Goal: Task Accomplishment & Management: Complete application form

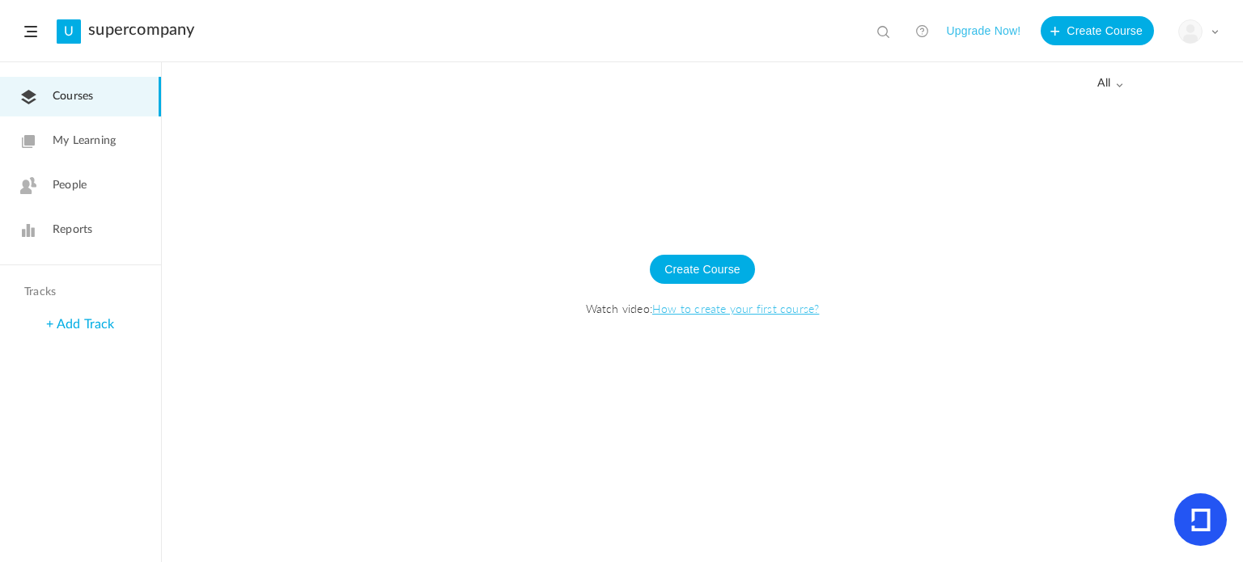
click at [974, 28] on button "Upgrade Now!" at bounding box center [983, 30] width 74 height 29
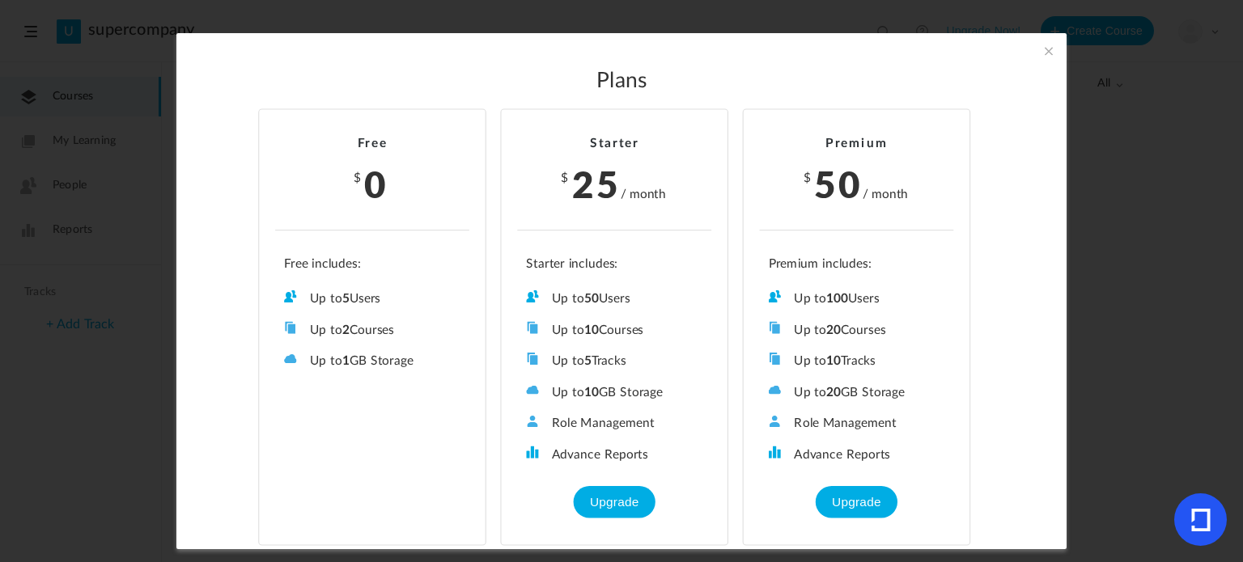
click at [1104, 362] on section "Plans Free $ 0 Up to 5 Users Up to 2 Courses Up to 0 Tracks Up to 1 GB Storage …" at bounding box center [621, 281] width 1243 height 562
click at [1045, 51] on span at bounding box center [1049, 51] width 18 height 18
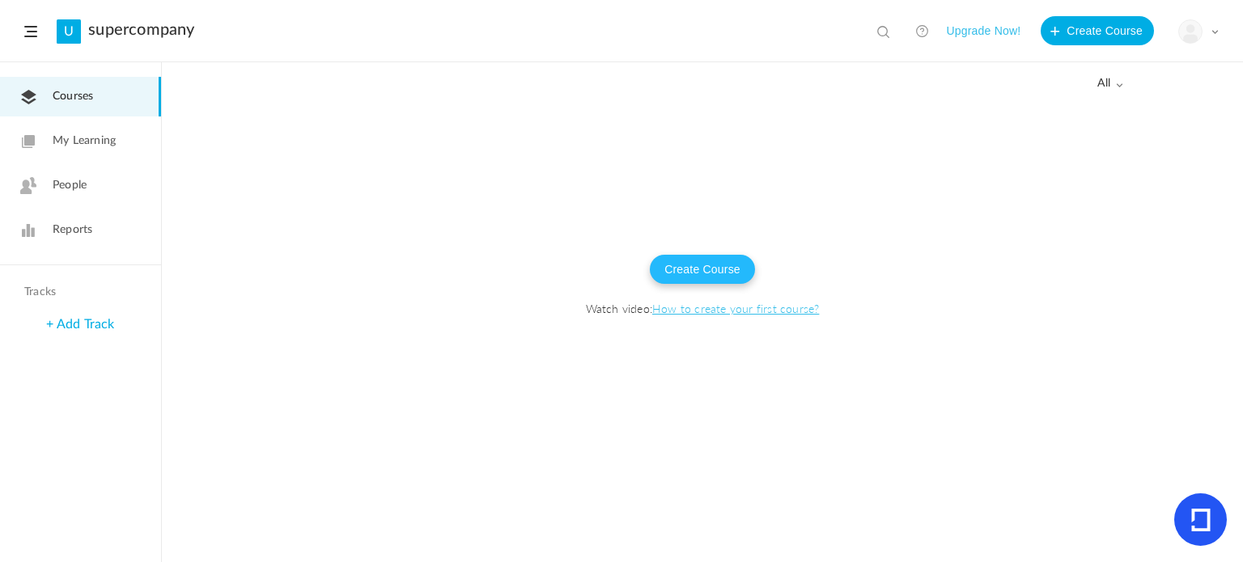
click at [717, 271] on button "Create Course" at bounding box center [702, 269] width 105 height 29
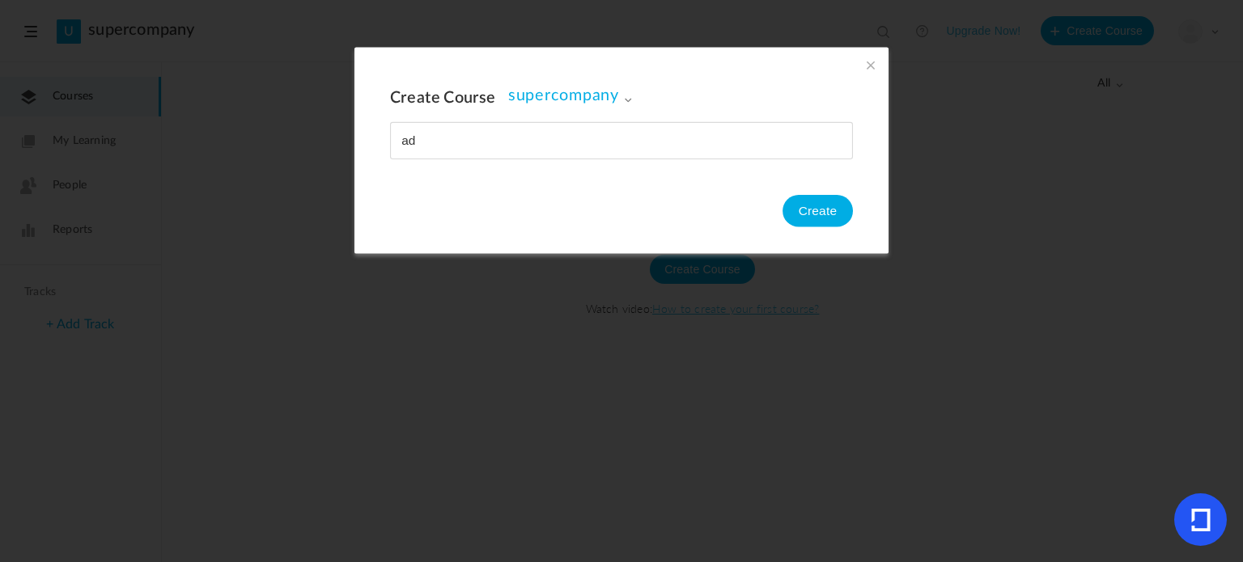
type input "a"
type input "supercourse"
click at [821, 214] on button "Create" at bounding box center [817, 211] width 70 height 32
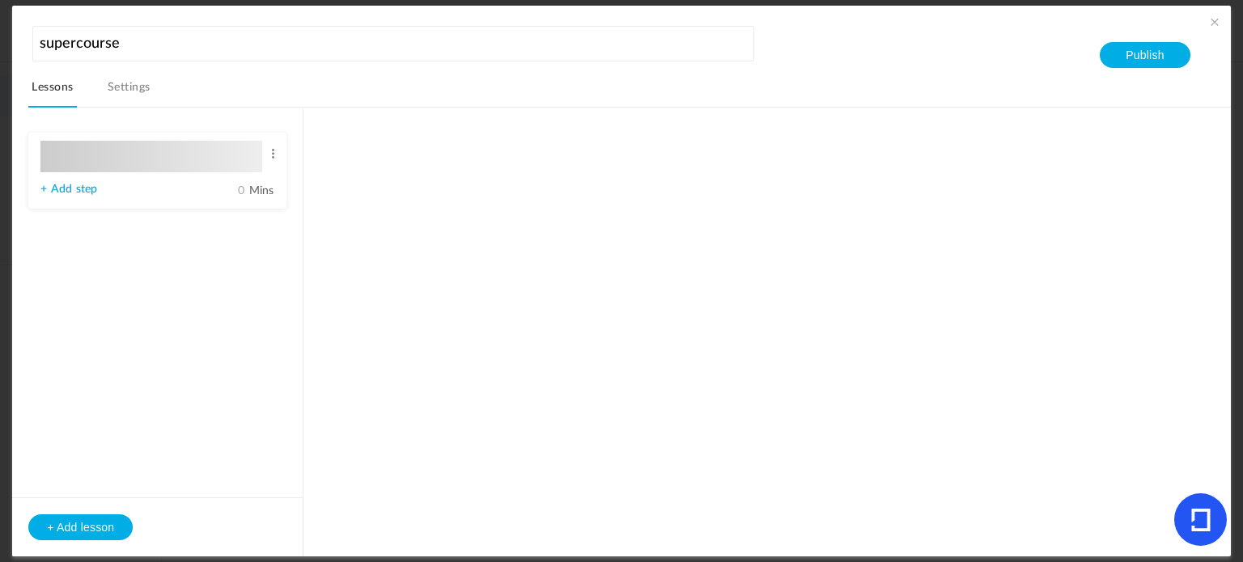
type input "Lesson 1"
type input "0"
type input "Step 1"
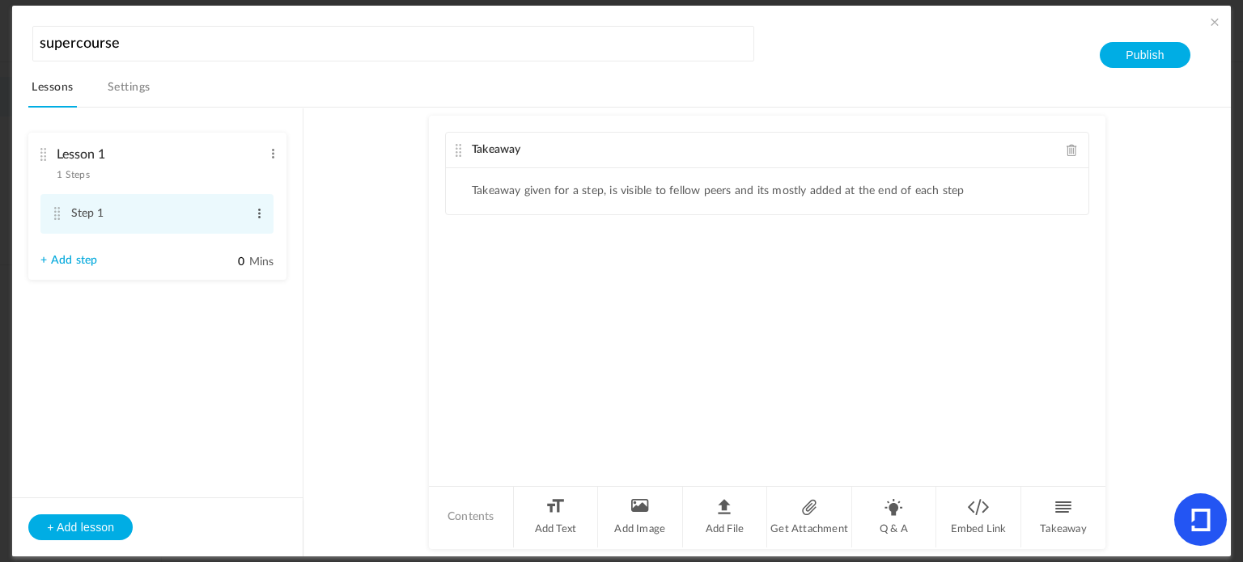
click at [261, 216] on span at bounding box center [259, 214] width 12 height 16
click at [228, 233] on link "Edit" at bounding box center [232, 240] width 63 height 19
click at [244, 388] on aside "Lesson 1 1 Steps Edit Delete Step 1 Edit Delete 0" at bounding box center [157, 332] width 291 height 448
click at [539, 268] on div "Takeaway Takeaway given for a step, is visible to fellow peers and its mostly a…" at bounding box center [767, 300] width 676 height 369
click at [701, 417] on div "Takeaway Takeaway given for a step, is visible to fellow peers and its mostly a…" at bounding box center [767, 300] width 676 height 369
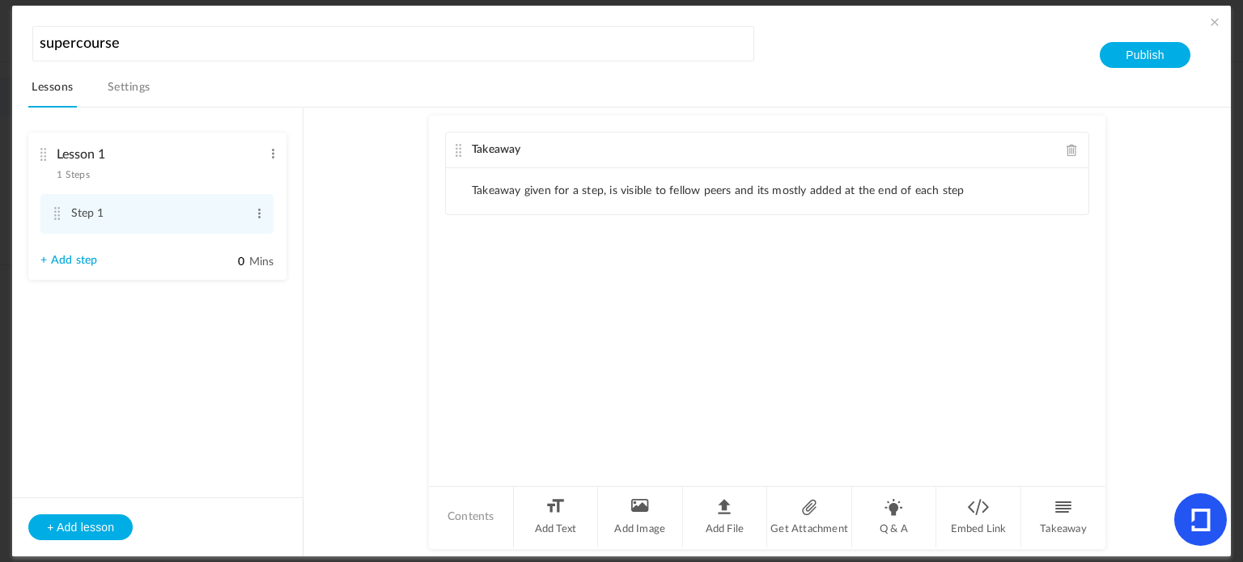
click at [561, 193] on li "Takeaway given for a step, is visible to fellow peers and its mostly added at t…" at bounding box center [718, 191] width 493 height 14
click at [532, 248] on div "Takeaway Takeaway given for a step, is visible to fellow peers and its mostly a…" at bounding box center [767, 300] width 676 height 369
click at [983, 511] on li "Embed Link" at bounding box center [978, 517] width 85 height 61
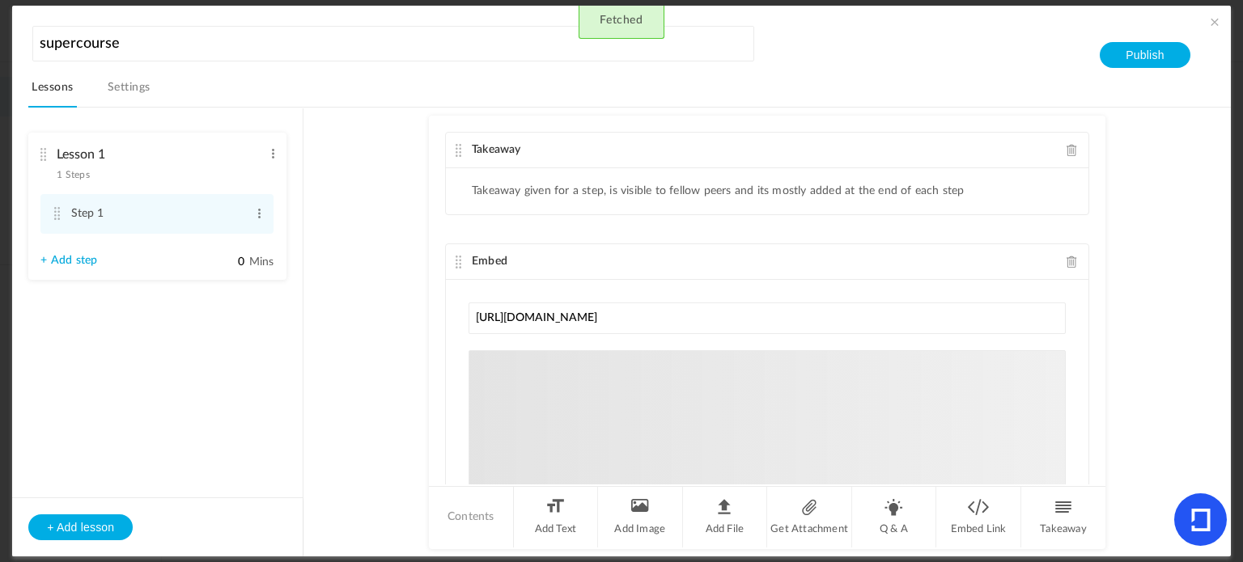
type input "https://www.youtube.com/watch?v=qR20KF7wxSU&lis"
click at [707, 430] on div "youtube.com Sorry! The content that you are looking for is not available The li…" at bounding box center [767, 423] width 597 height 146
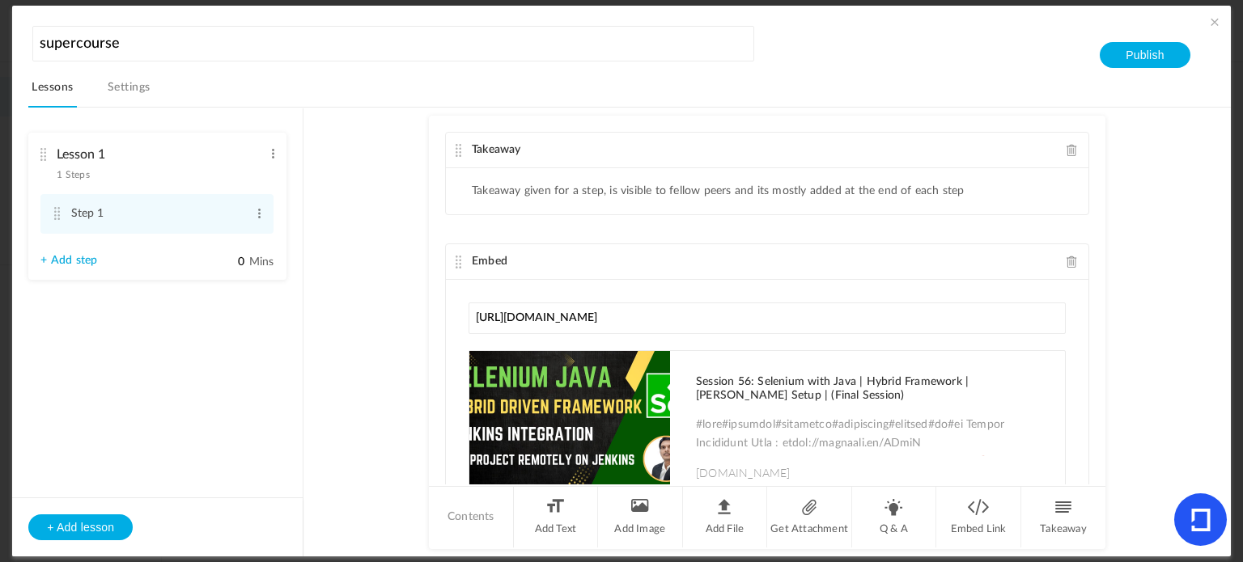
scroll to position [78, 0]
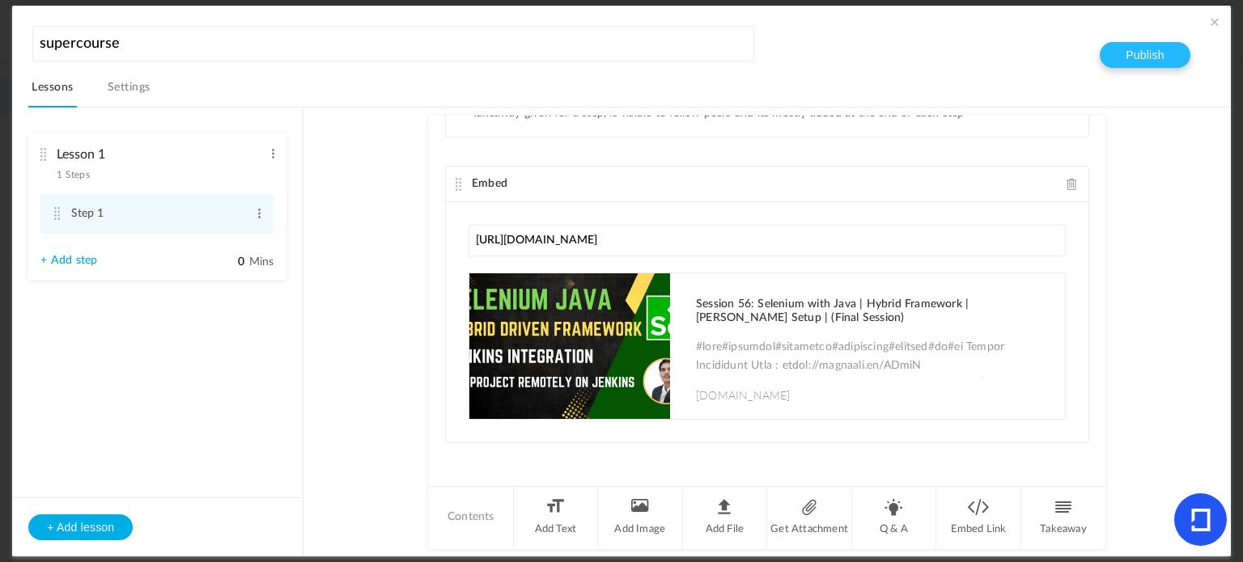
click at [1121, 45] on button "Publish" at bounding box center [1145, 55] width 90 height 26
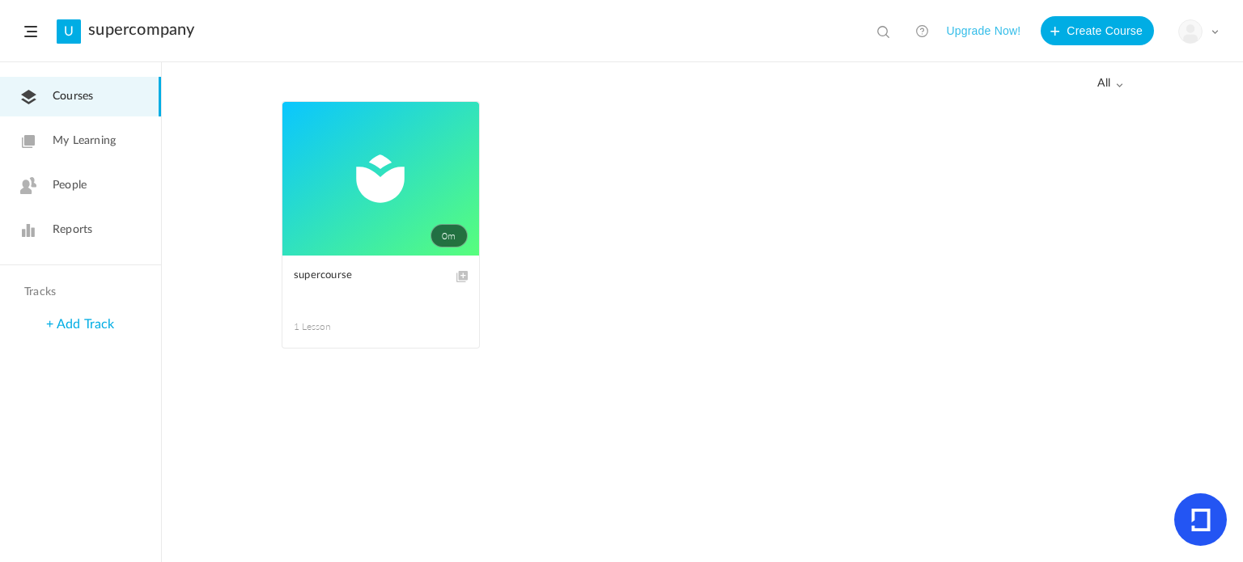
click at [71, 142] on span "My Learning" at bounding box center [84, 141] width 63 height 17
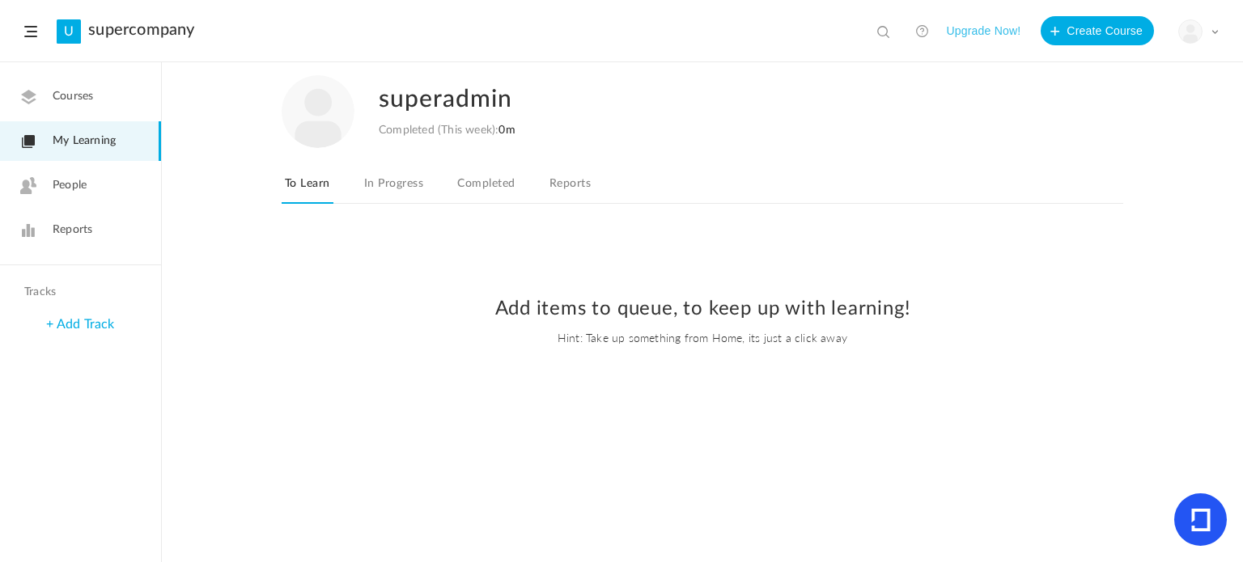
click at [408, 181] on link "In Progress" at bounding box center [394, 188] width 66 height 31
click at [491, 181] on link "Completed" at bounding box center [486, 188] width 64 height 31
click at [555, 182] on link "Reports" at bounding box center [570, 188] width 48 height 31
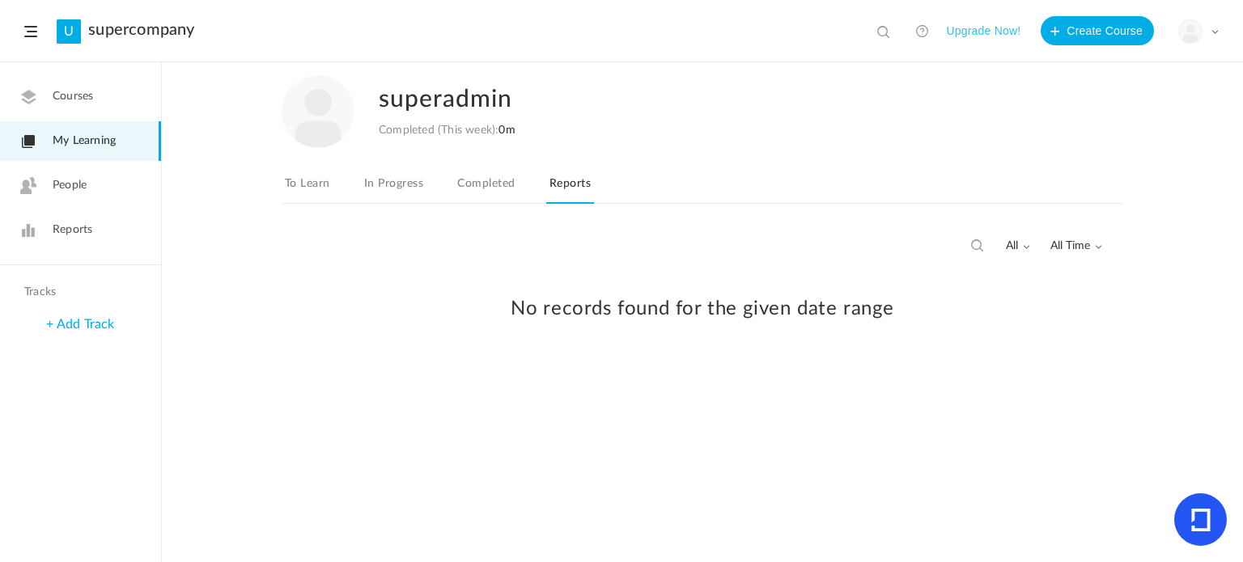
click at [304, 185] on link "To Learn" at bounding box center [308, 188] width 52 height 31
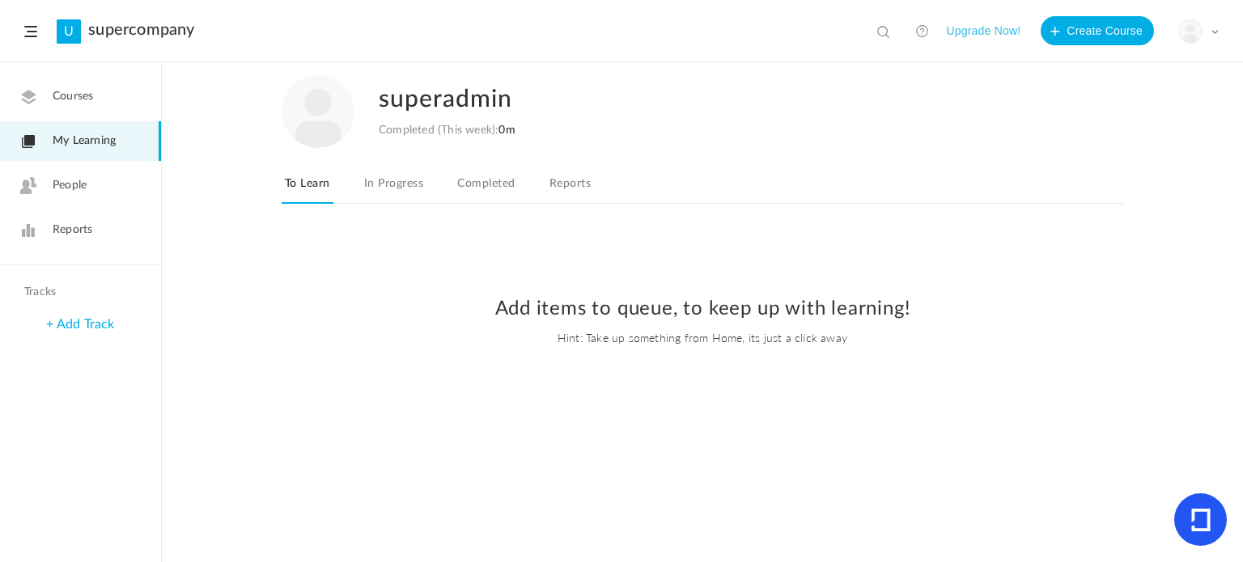
click at [380, 192] on link "In Progress" at bounding box center [394, 188] width 66 height 31
click at [570, 187] on link "Reports" at bounding box center [570, 188] width 48 height 31
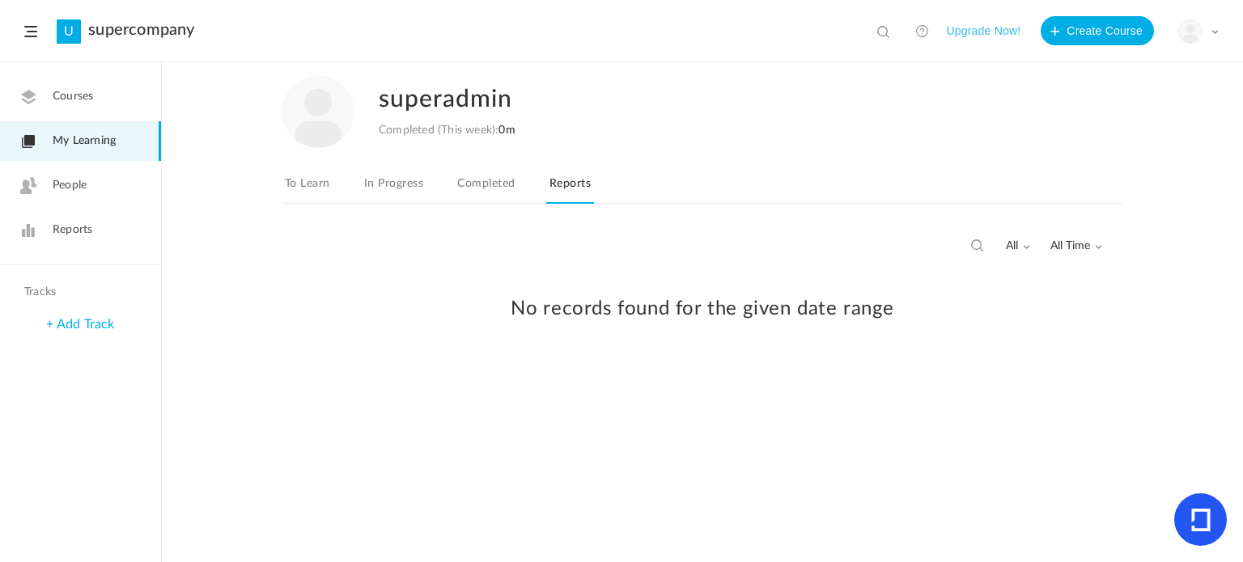
click at [402, 185] on link "In Progress" at bounding box center [394, 188] width 66 height 31
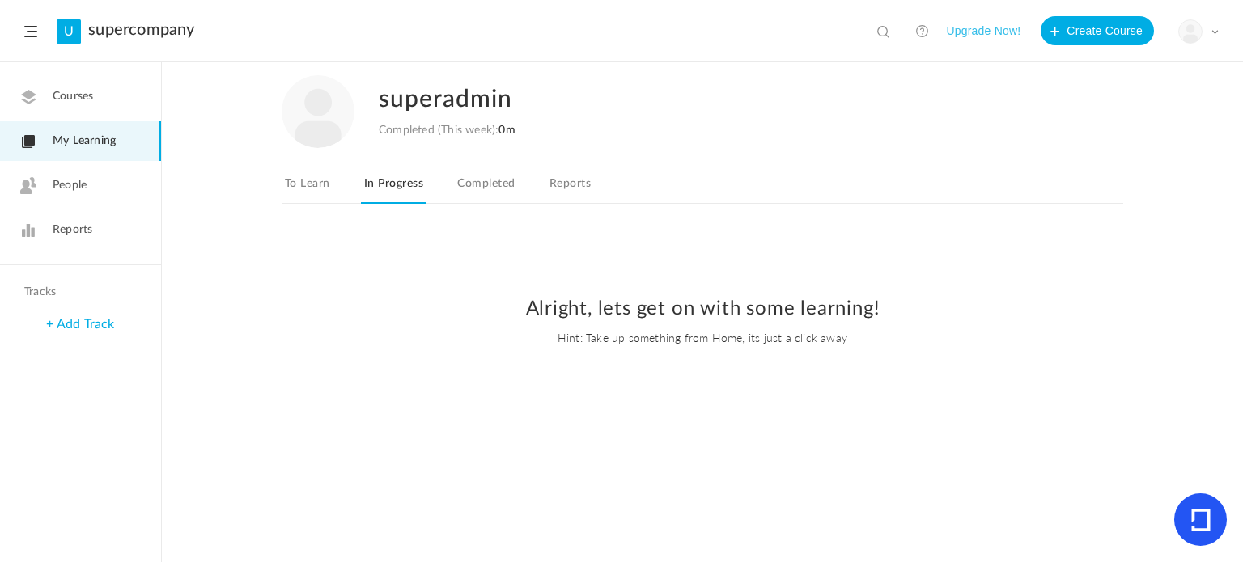
click at [106, 187] on link "People" at bounding box center [80, 186] width 161 height 40
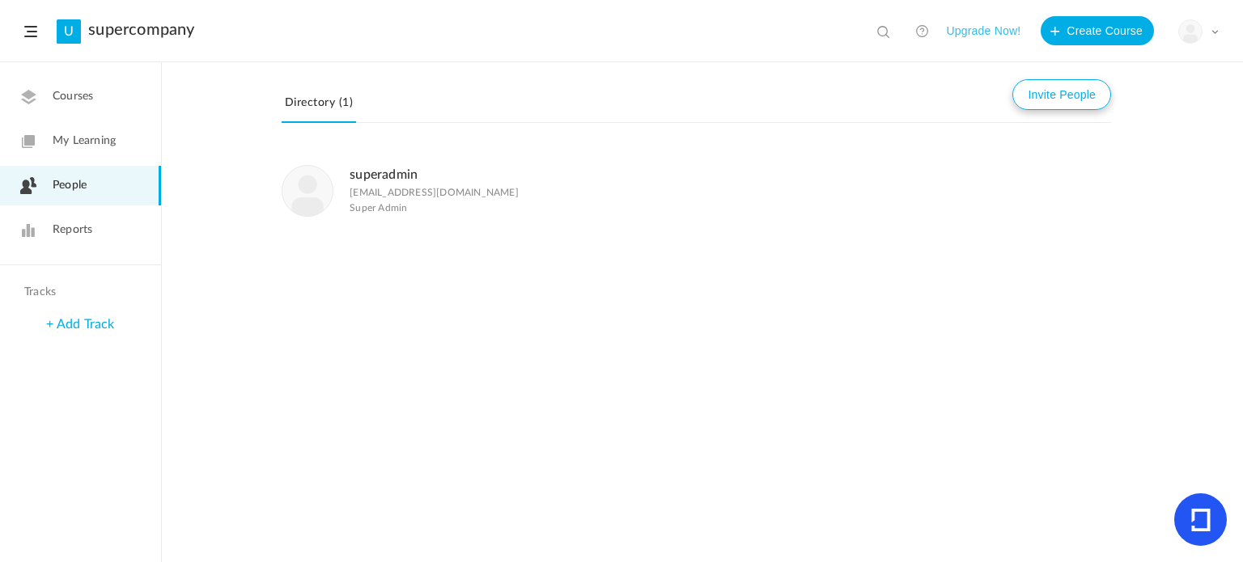
click at [1024, 98] on button "Invite People" at bounding box center [1061, 94] width 99 height 31
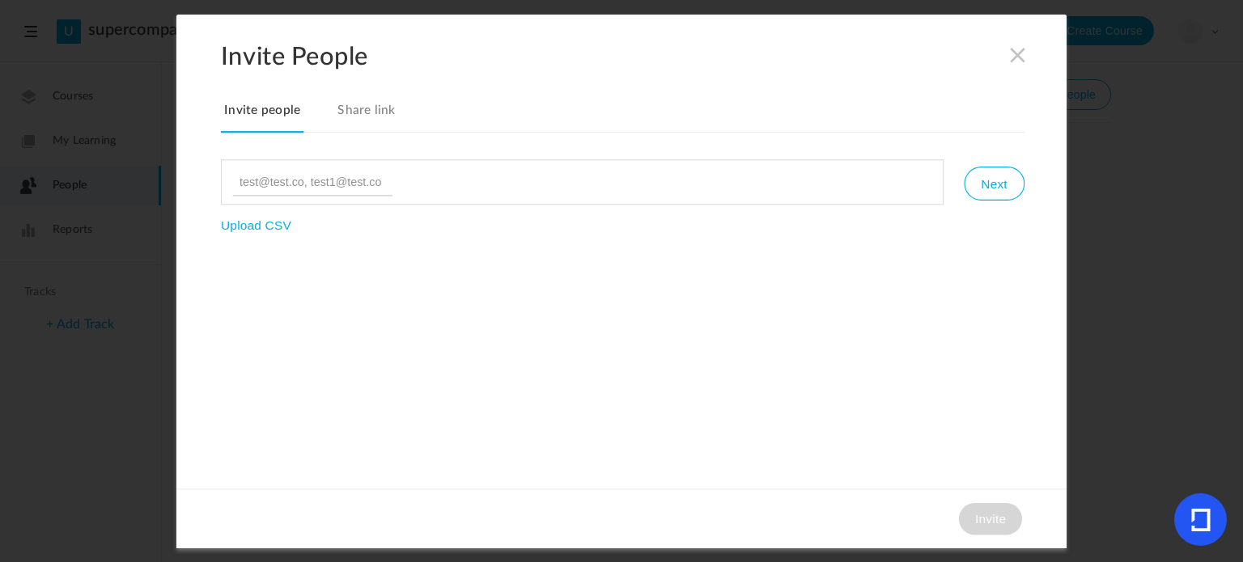
click at [372, 104] on link "Share link" at bounding box center [366, 116] width 65 height 34
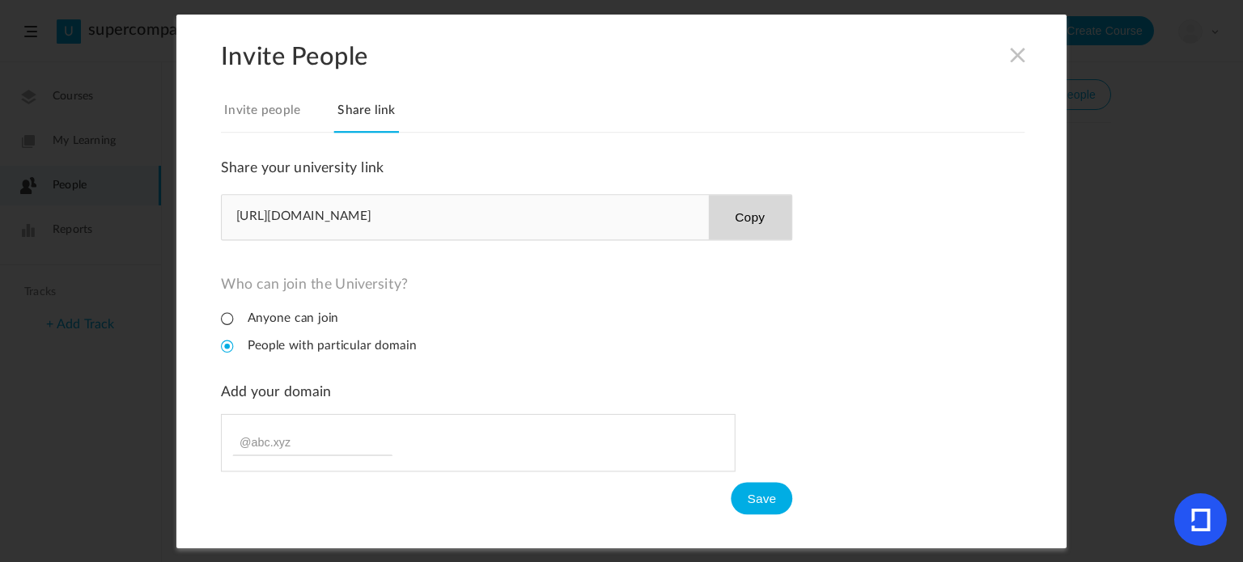
click at [269, 104] on link "Invite people" at bounding box center [262, 116] width 83 height 34
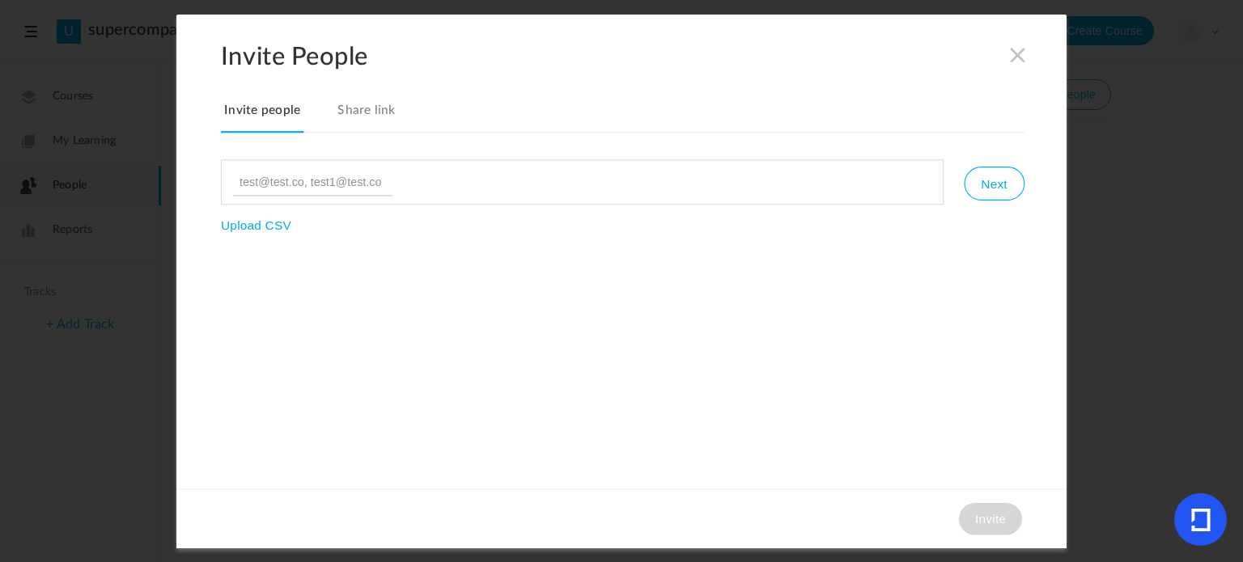
click at [1018, 57] on span at bounding box center [1018, 54] width 18 height 18
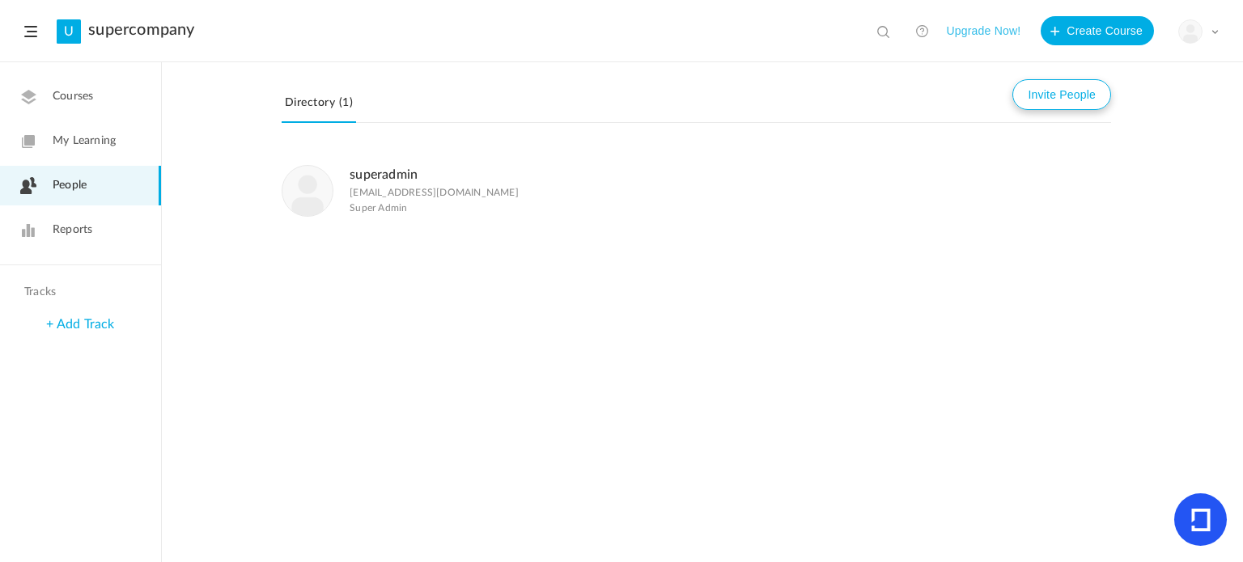
click at [1041, 109] on button "Invite People" at bounding box center [1061, 94] width 99 height 31
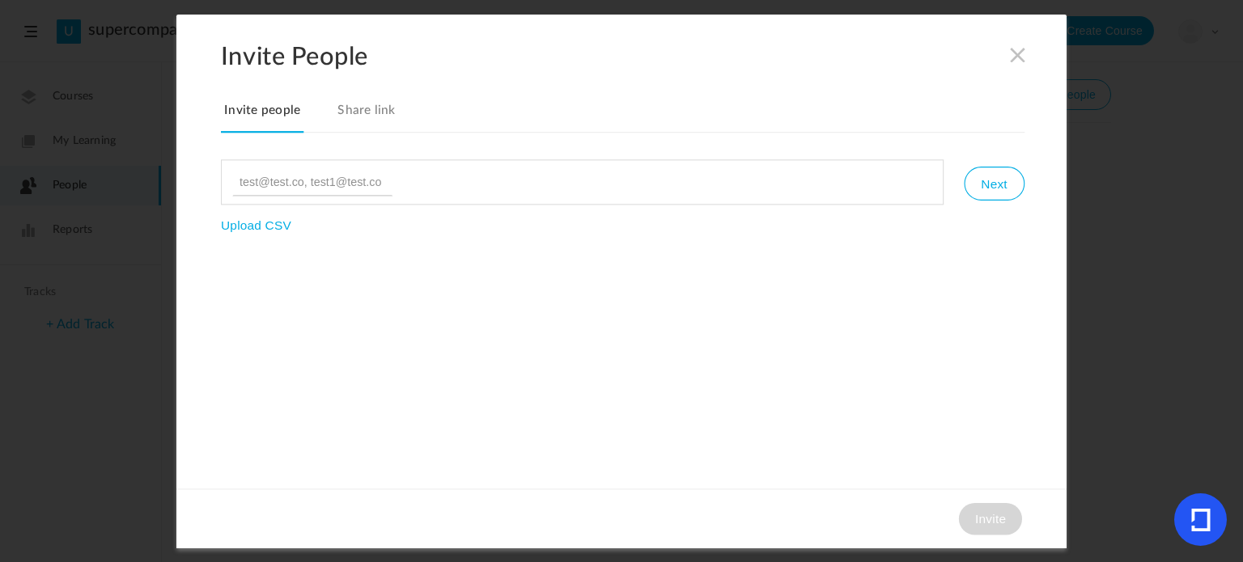
click at [1014, 60] on span at bounding box center [1018, 54] width 18 height 18
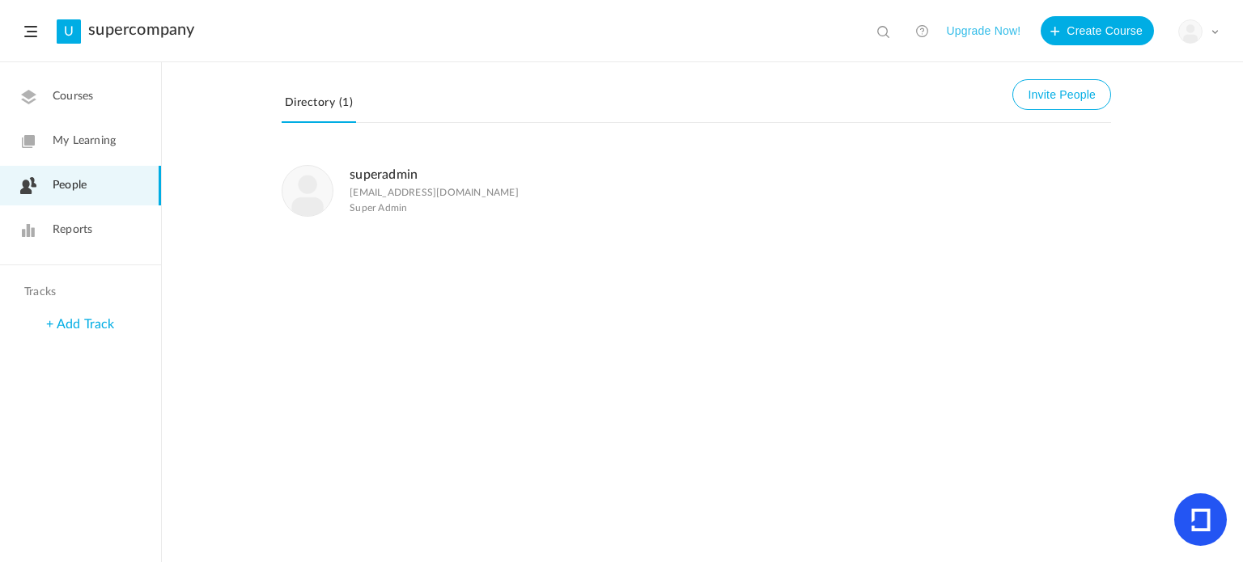
click at [70, 223] on span "Reports" at bounding box center [73, 230] width 40 height 17
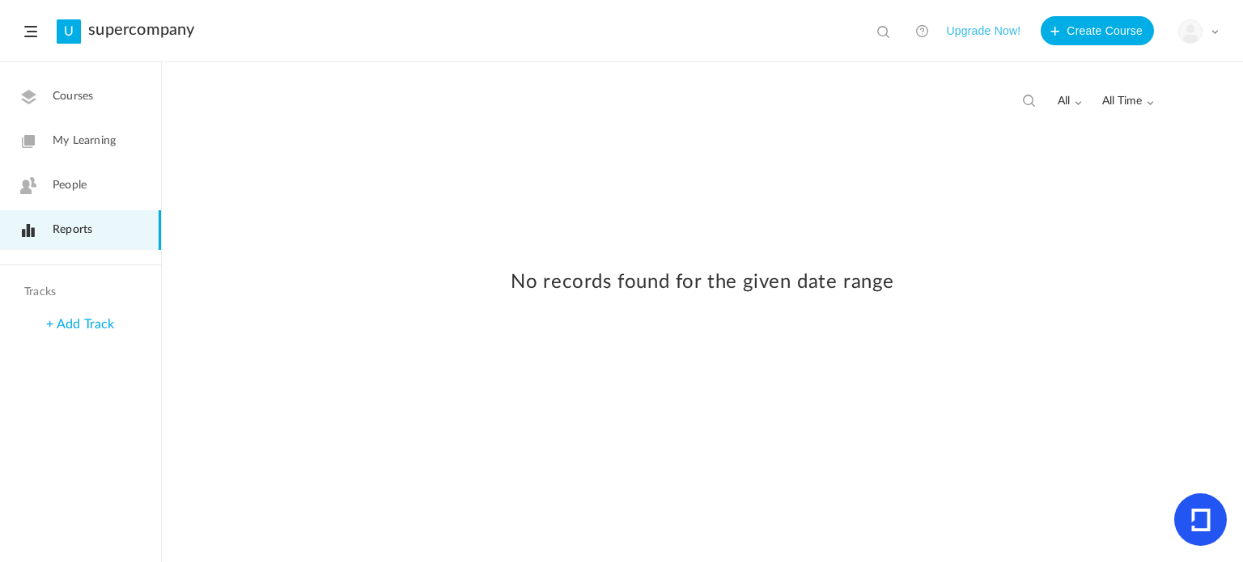
click at [494, 277] on h2 "No records found for the given date range" at bounding box center [702, 282] width 1049 height 23
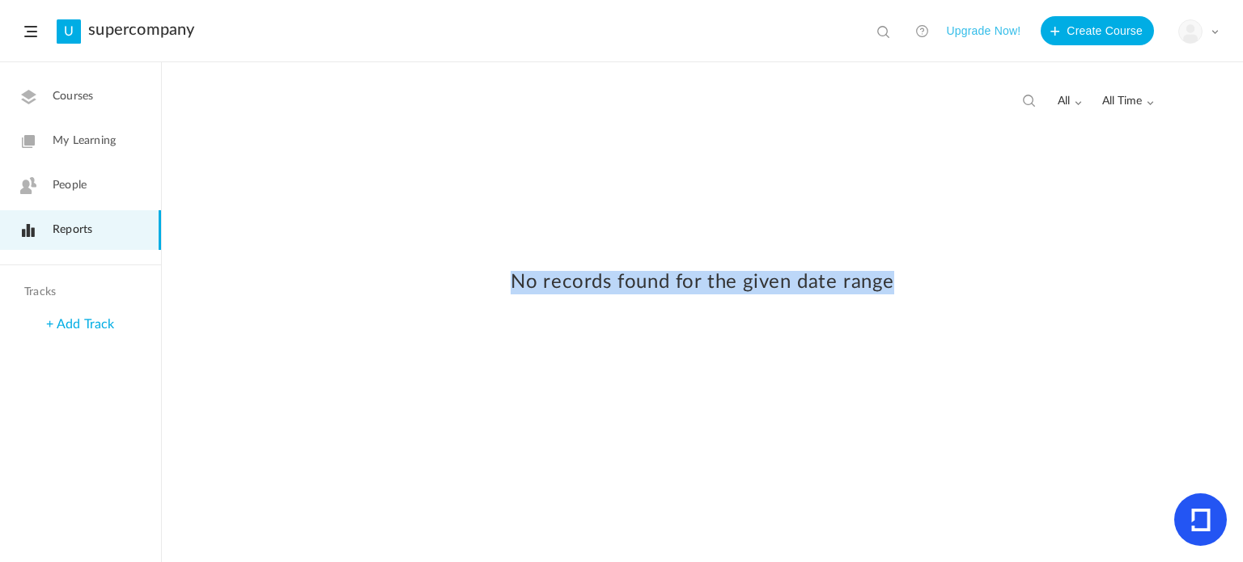
drag, startPoint x: 494, startPoint y: 277, endPoint x: 876, endPoint y: 292, distance: 381.4
click at [876, 292] on h2 "No records found for the given date range" at bounding box center [702, 282] width 1049 height 23
click at [815, 348] on div "No records found for the given date range" at bounding box center [702, 287] width 1049 height 129
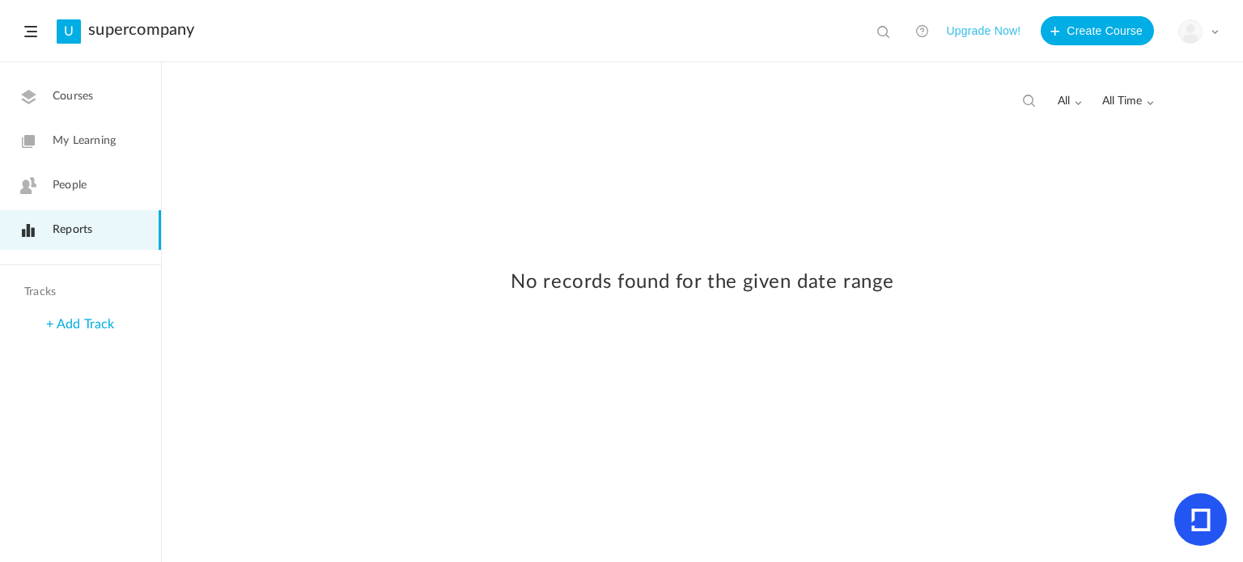
click at [73, 324] on link "+ Add Track" at bounding box center [80, 324] width 68 height 13
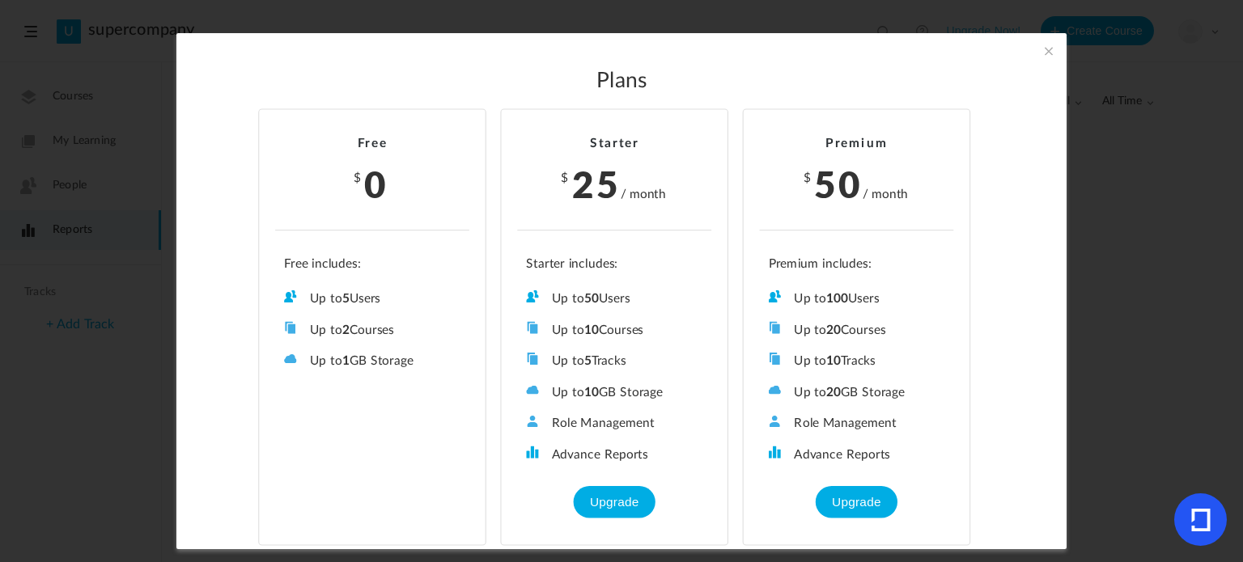
click at [105, 468] on section "Plans Free $ 0 Up to 5 Users Up to 2 Courses Up to 0 Tracks Up to 1 GB Storage …" at bounding box center [621, 281] width 1243 height 562
click at [1049, 51] on span at bounding box center [1049, 51] width 18 height 18
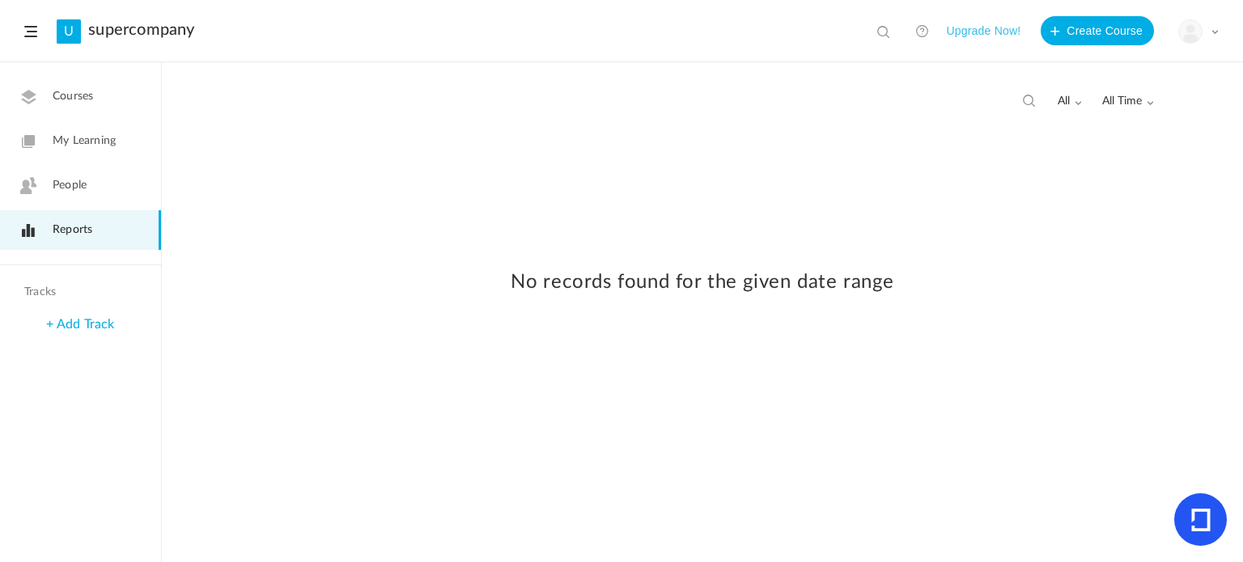
click at [94, 326] on link "+ Add Track" at bounding box center [80, 324] width 68 height 13
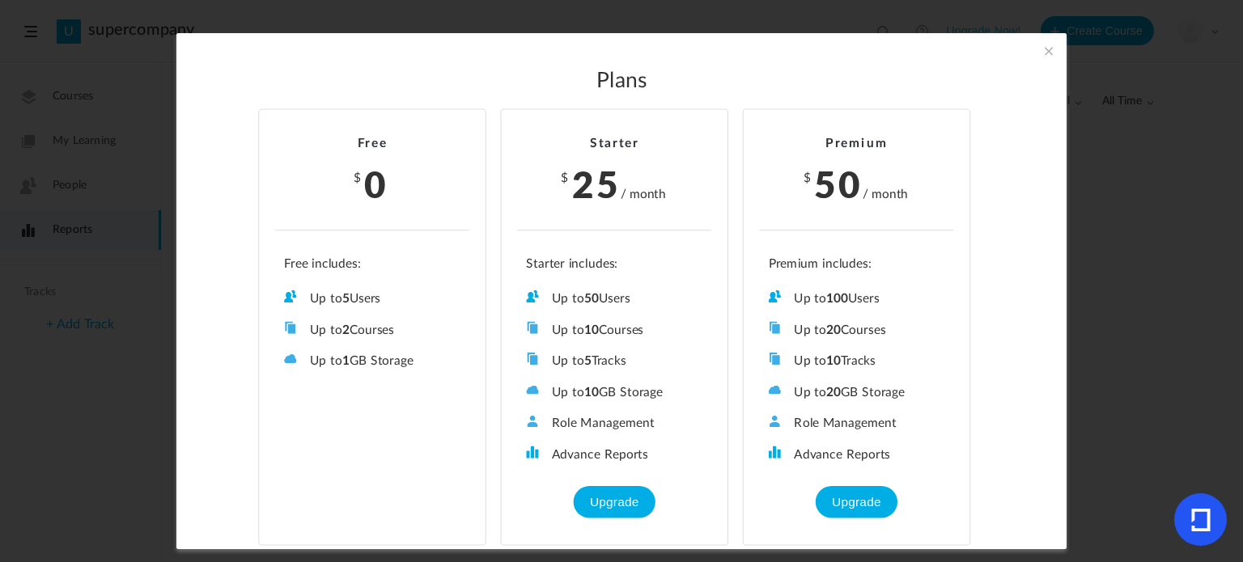
click at [1049, 45] on span at bounding box center [1049, 51] width 18 height 18
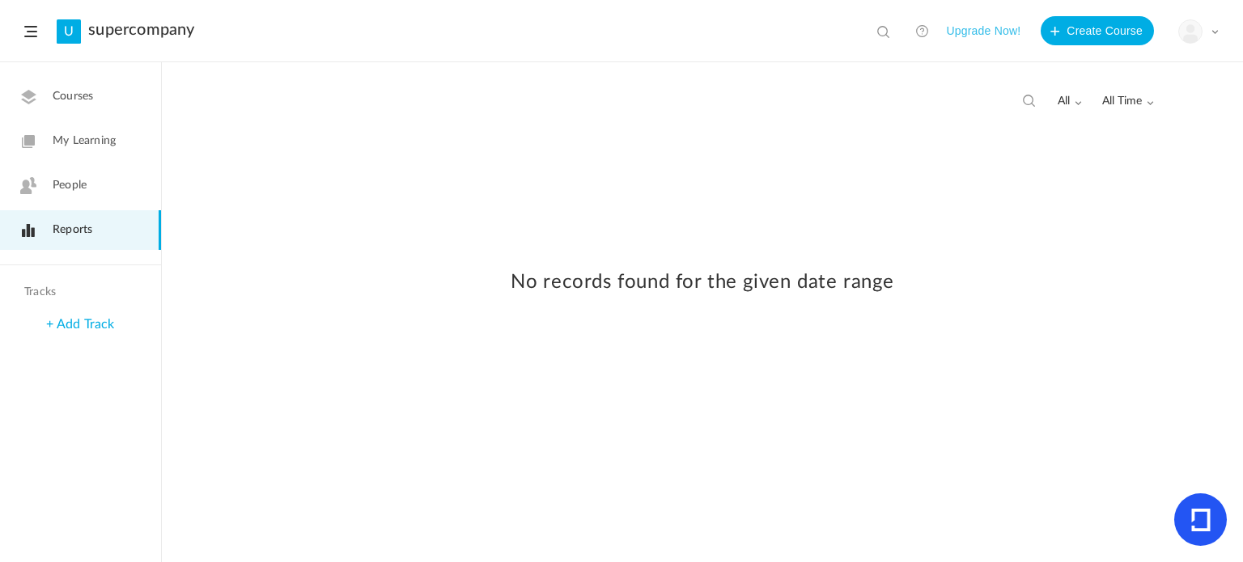
click at [35, 35] on span at bounding box center [30, 31] width 13 height 11
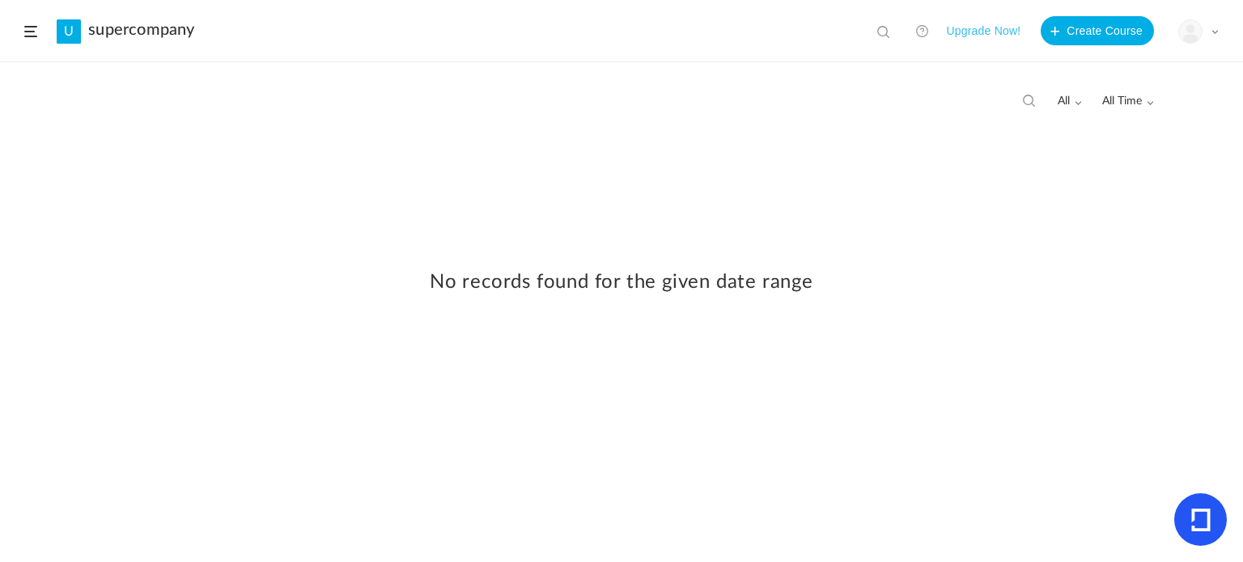
click at [35, 35] on span at bounding box center [30, 31] width 13 height 11
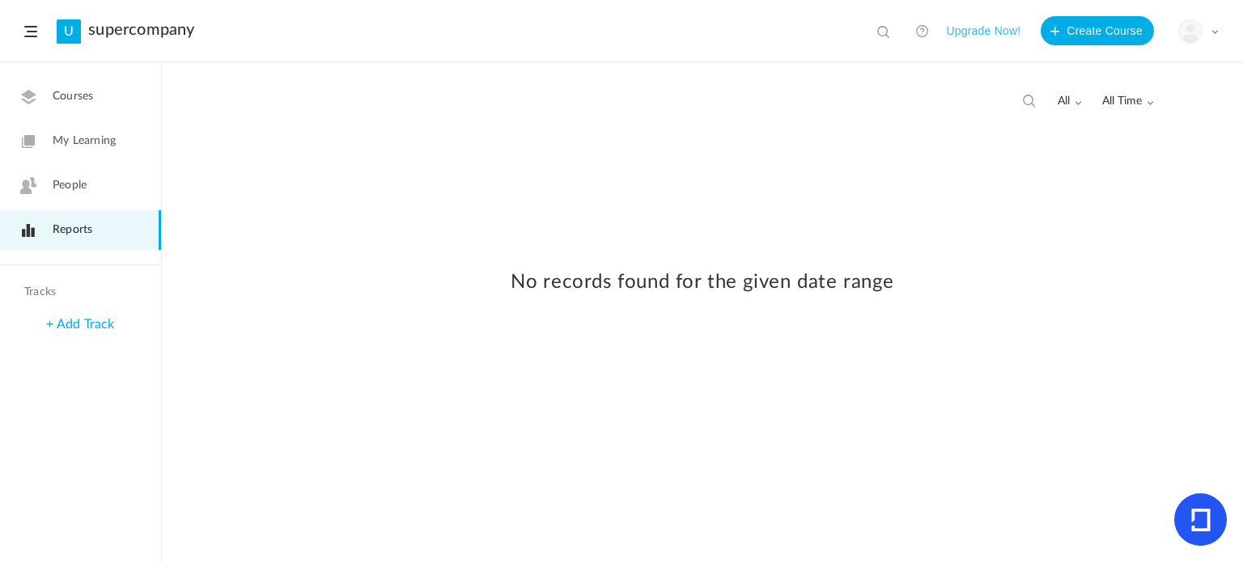
click at [79, 93] on span "Courses" at bounding box center [73, 96] width 40 height 17
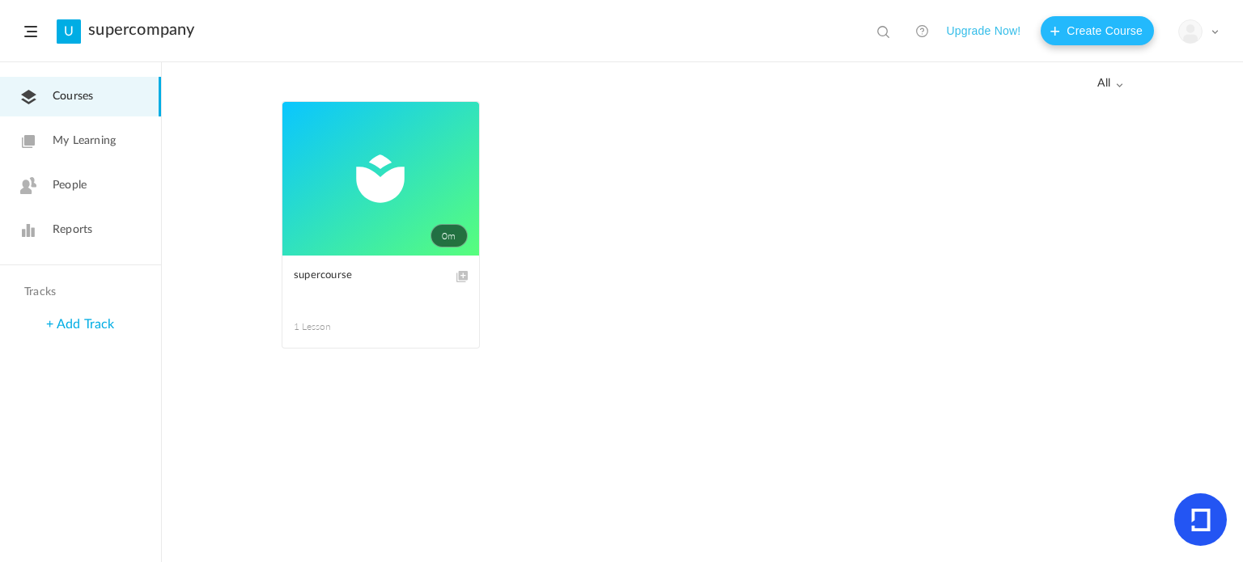
click at [1091, 31] on button "Create Course" at bounding box center [1097, 30] width 113 height 29
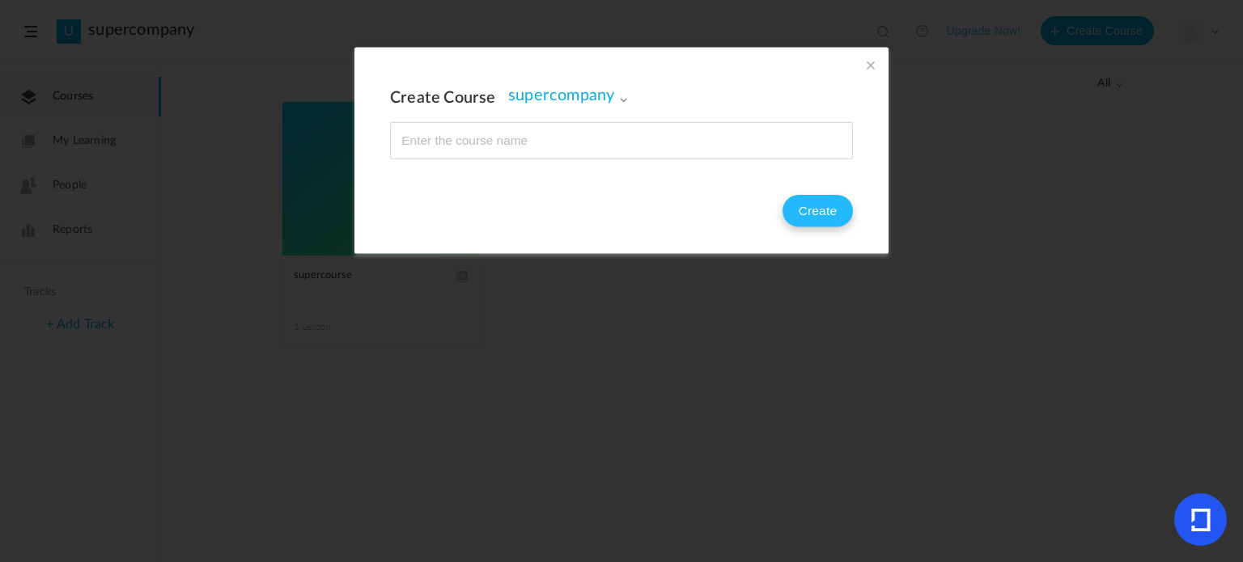
click at [803, 213] on button "Create" at bounding box center [817, 211] width 70 height 32
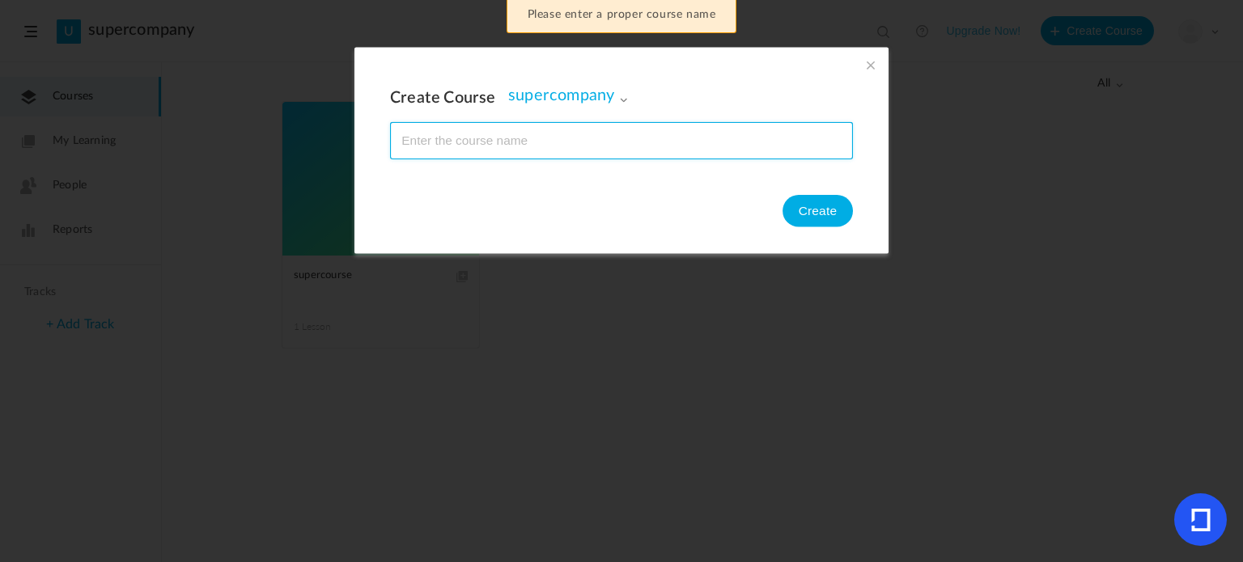
click at [667, 147] on input "name" at bounding box center [621, 140] width 461 height 36
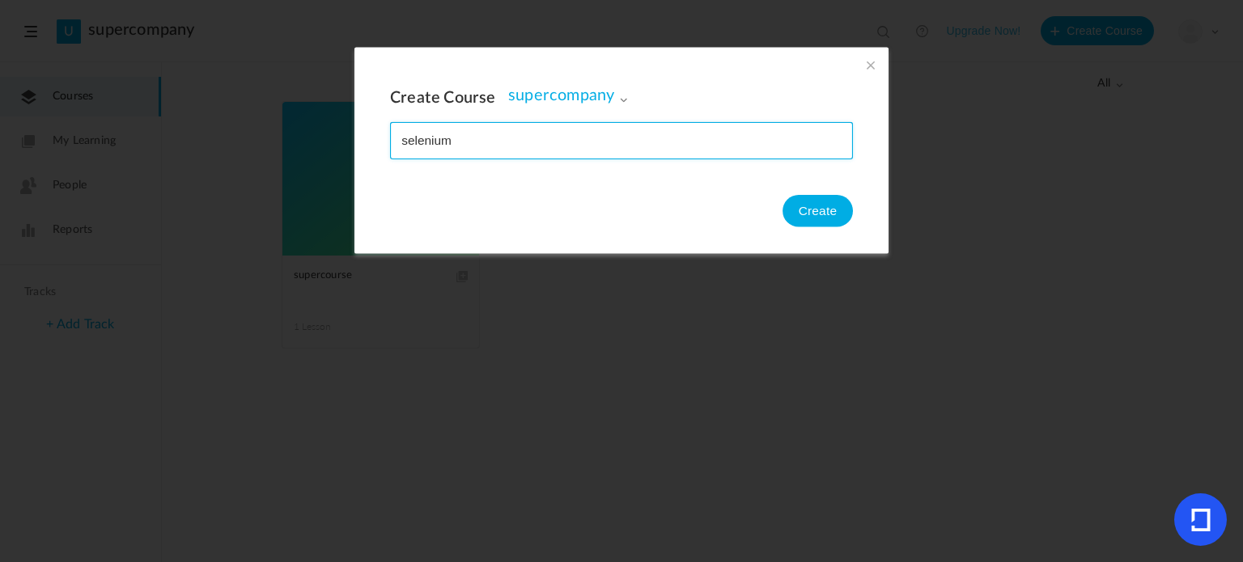
type input "selenium"
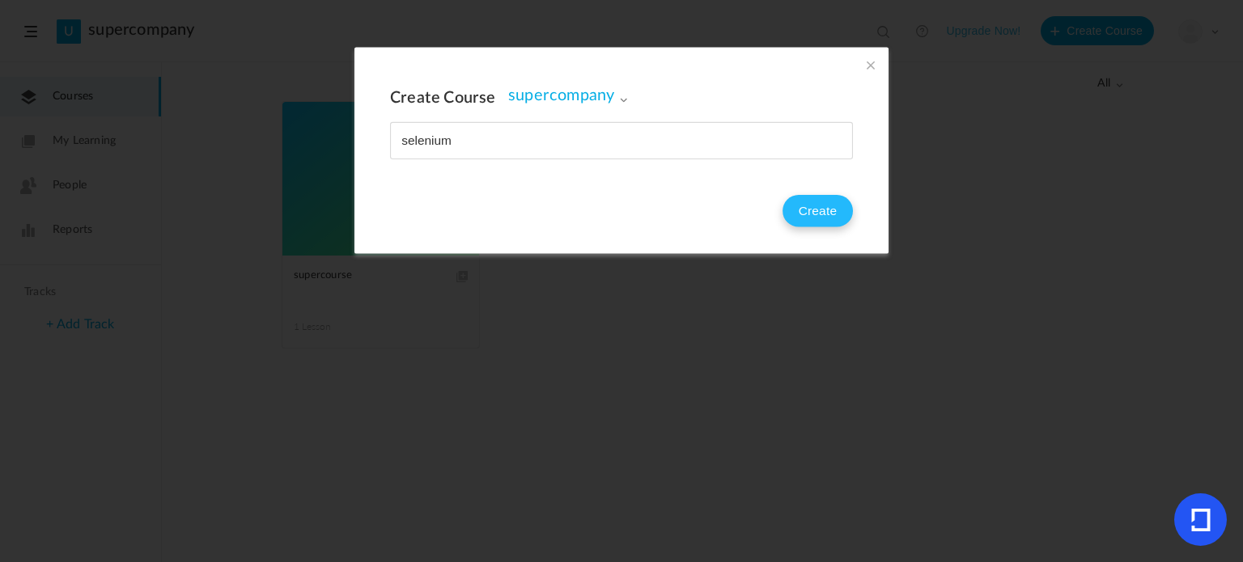
click at [832, 216] on button "Create" at bounding box center [817, 211] width 70 height 32
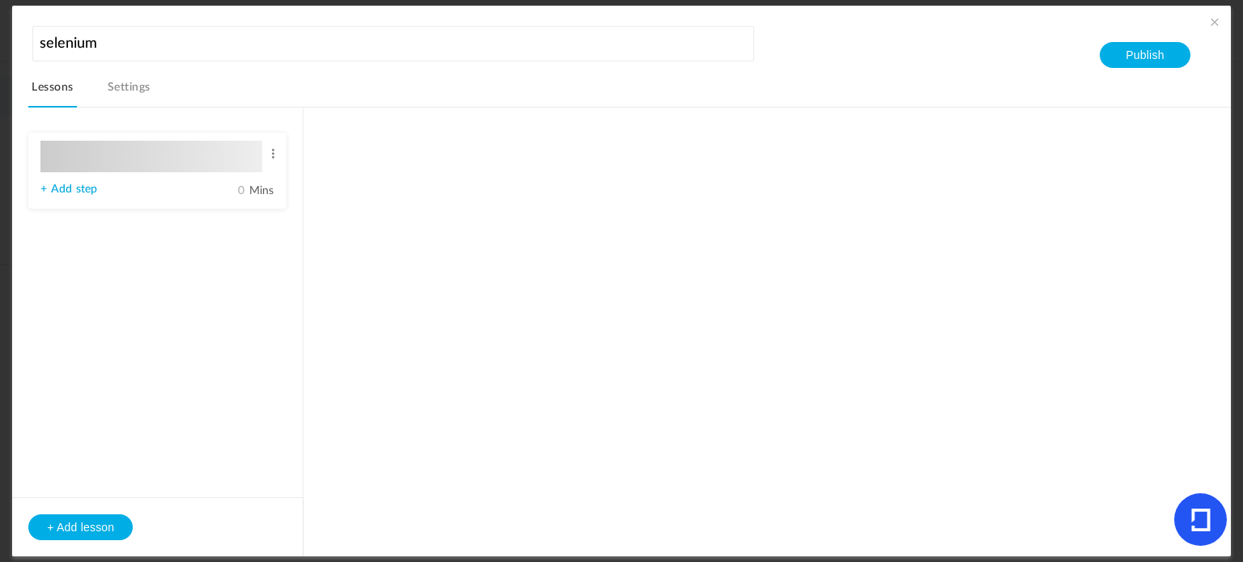
type input "Lesson 1"
type input "0"
type input "Step 1"
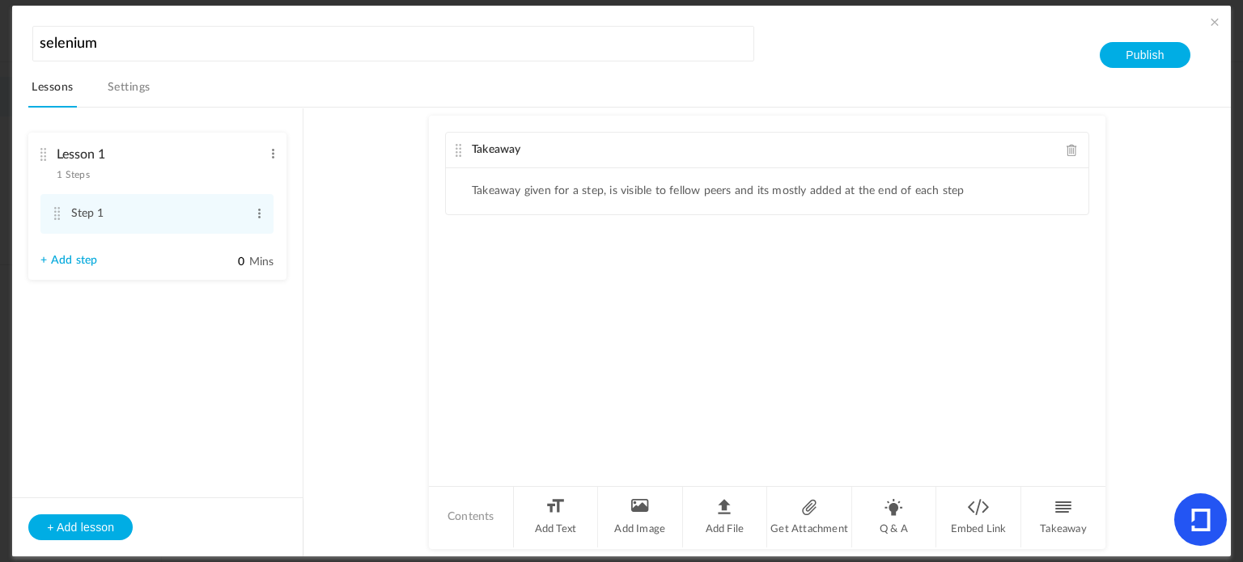
click at [123, 87] on link "Settings" at bounding box center [128, 92] width 49 height 31
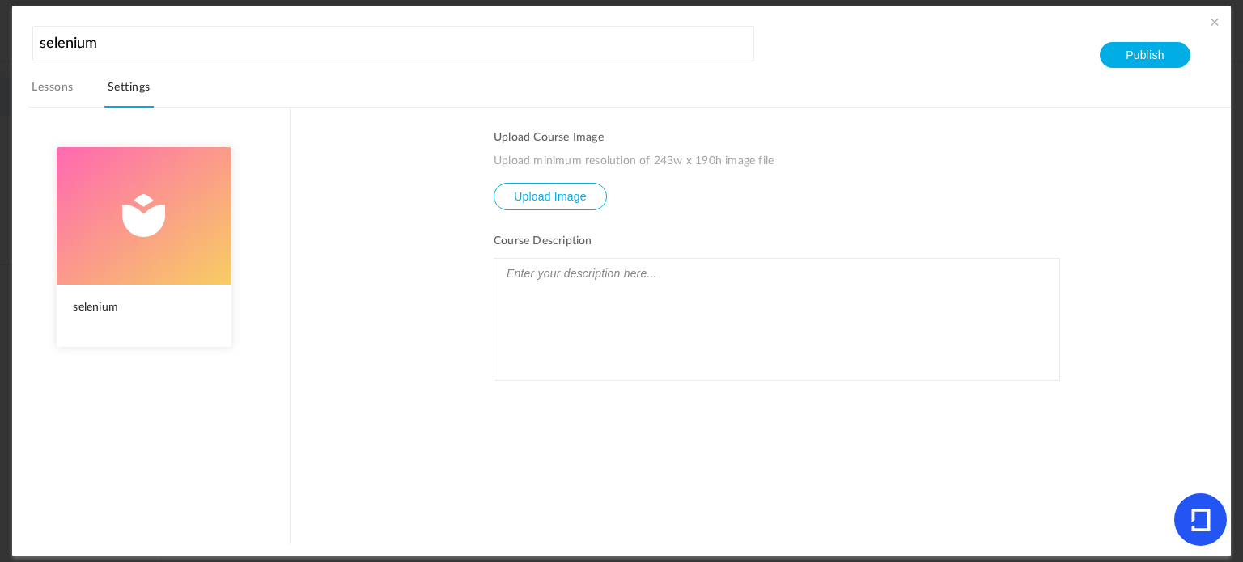
click at [60, 83] on link "Lessons" at bounding box center [52, 92] width 48 height 31
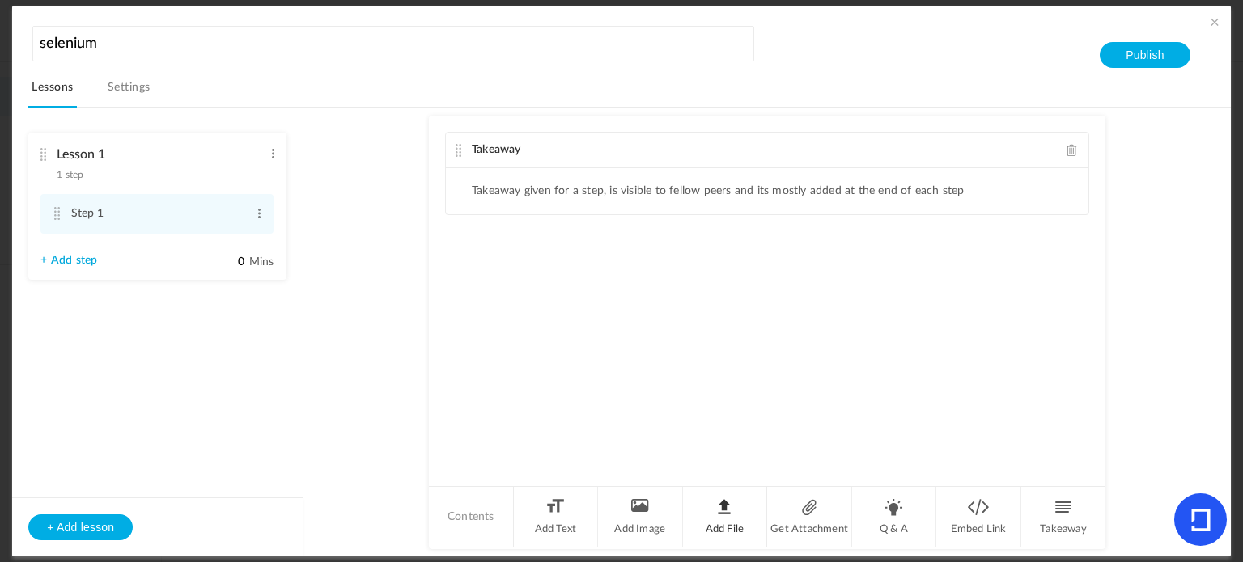
click at [730, 508] on li "Add File" at bounding box center [725, 517] width 85 height 61
click at [724, 352] on div "Takeaway Takeaway given for a step, is visible to fellow peers and its mostly a…" at bounding box center [767, 300] width 676 height 369
click at [880, 528] on li "Q & A" at bounding box center [894, 517] width 85 height 61
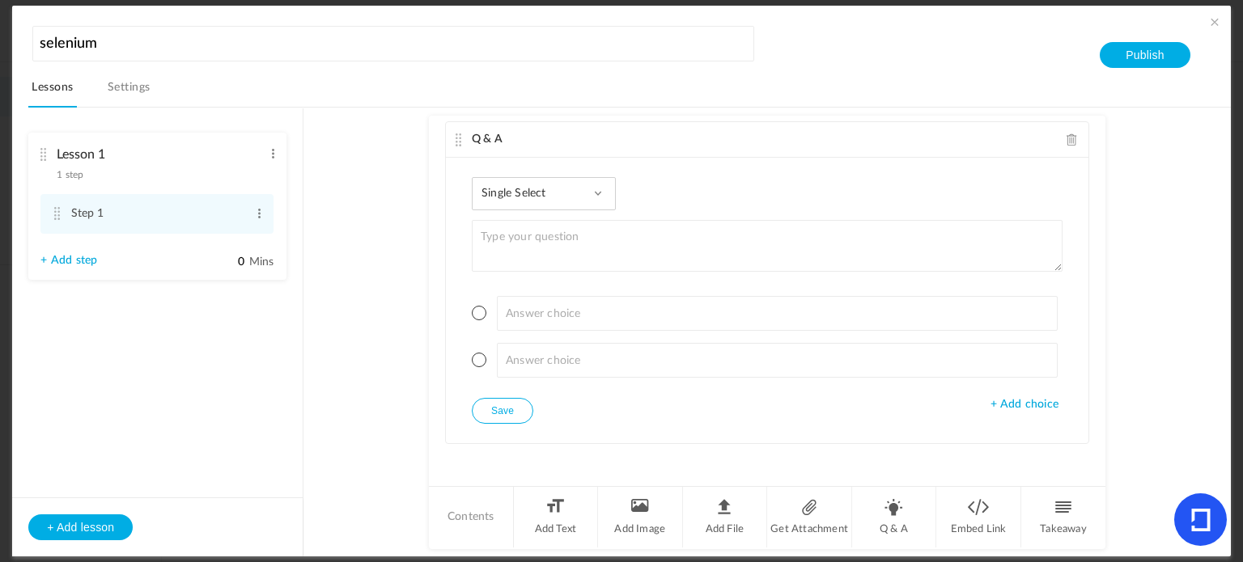
click at [1067, 134] on span at bounding box center [1072, 140] width 11 height 12
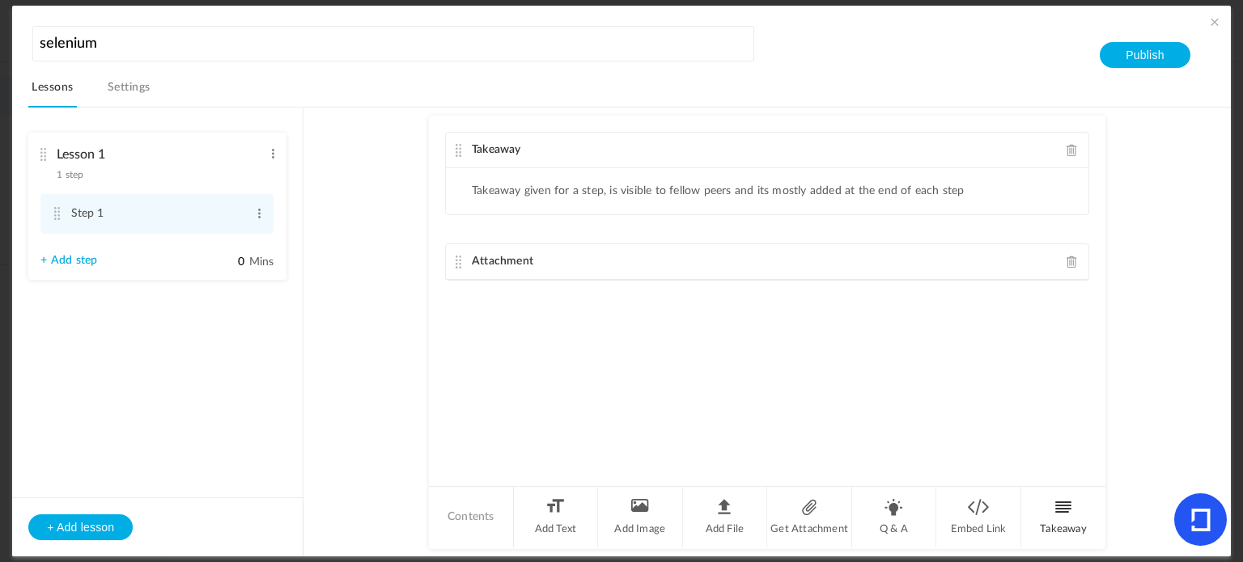
click at [1067, 502] on li "Takeaway" at bounding box center [1063, 517] width 84 height 61
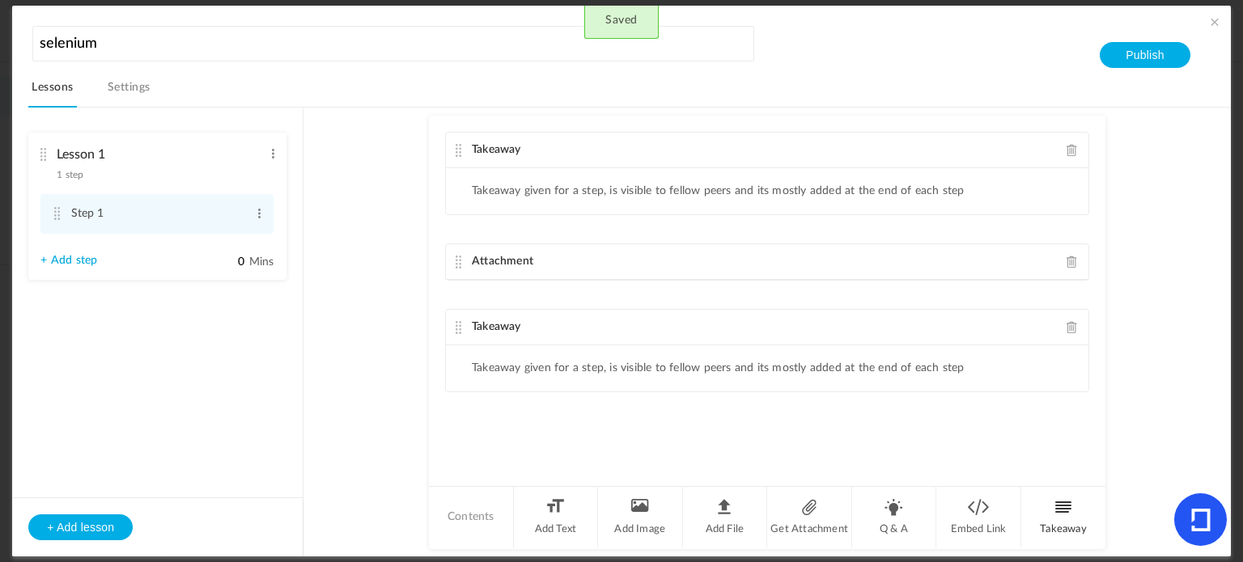
click at [1067, 502] on li "Takeaway" at bounding box center [1063, 517] width 84 height 61
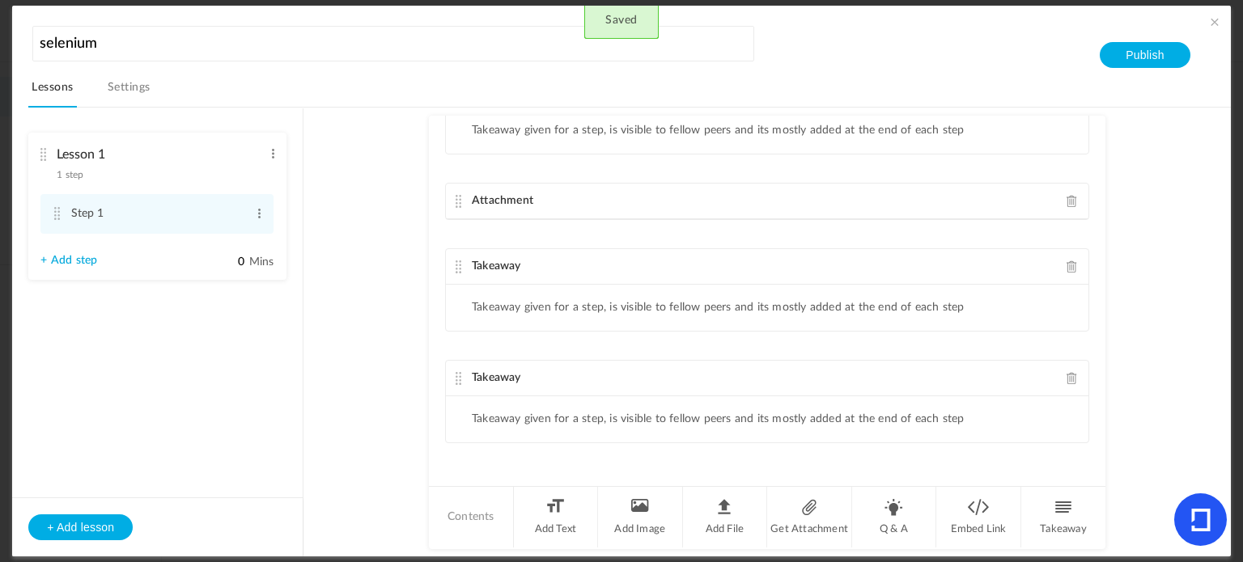
click at [1070, 376] on span at bounding box center [1072, 378] width 11 height 12
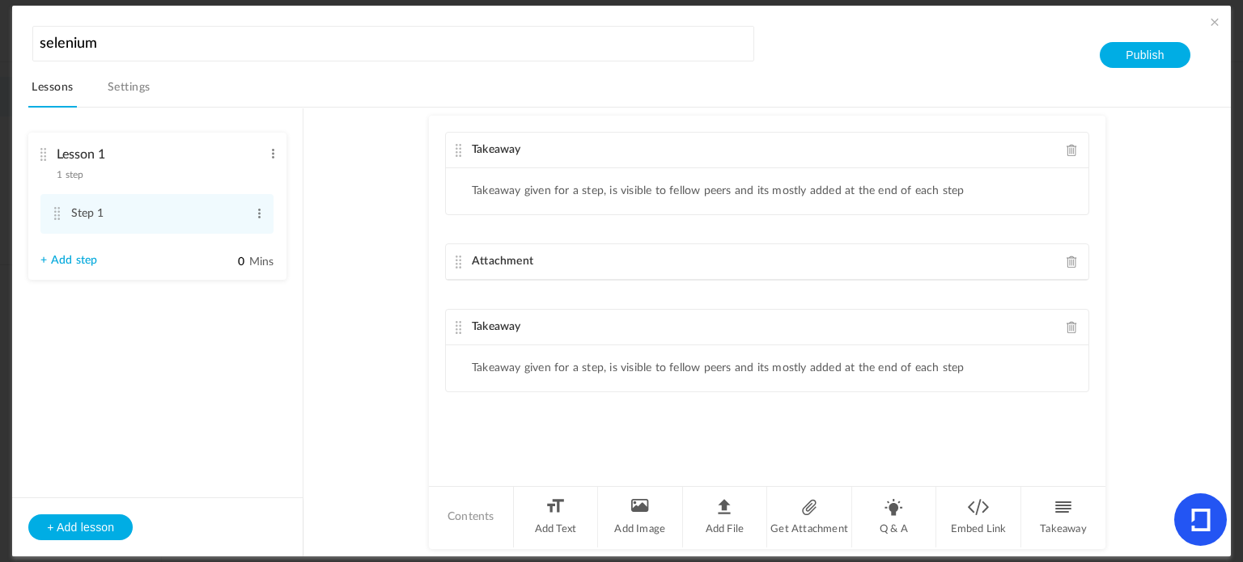
scroll to position [0, 0]
click at [1071, 331] on div "Takeaway" at bounding box center [767, 328] width 643 height 36
click at [1069, 325] on span at bounding box center [1072, 327] width 11 height 12
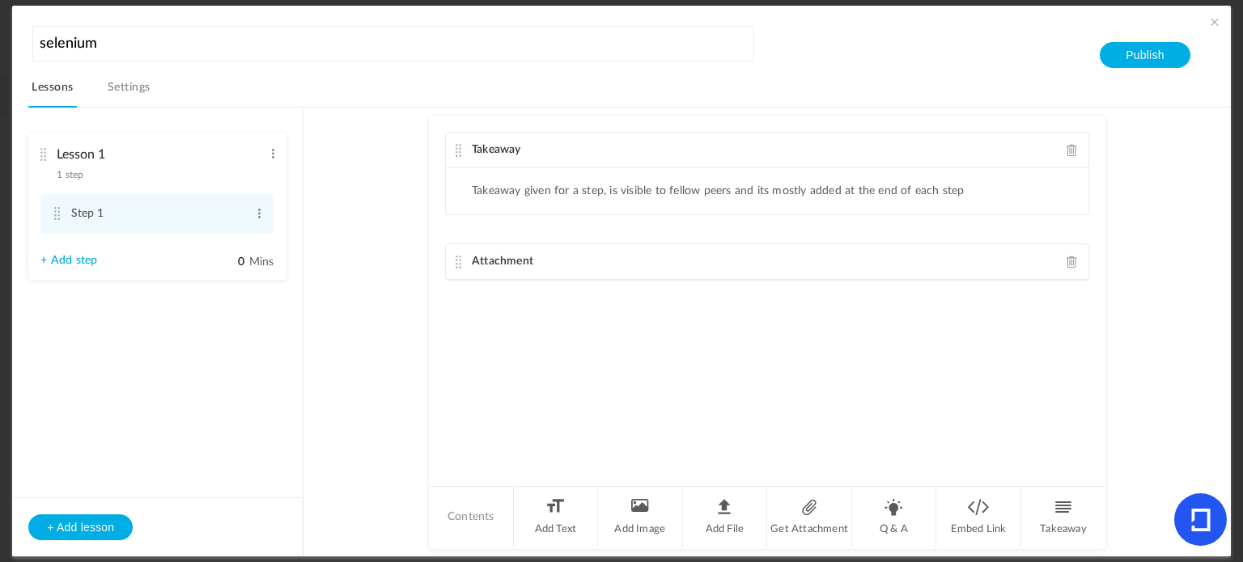
click at [1211, 22] on span at bounding box center [1215, 22] width 16 height 16
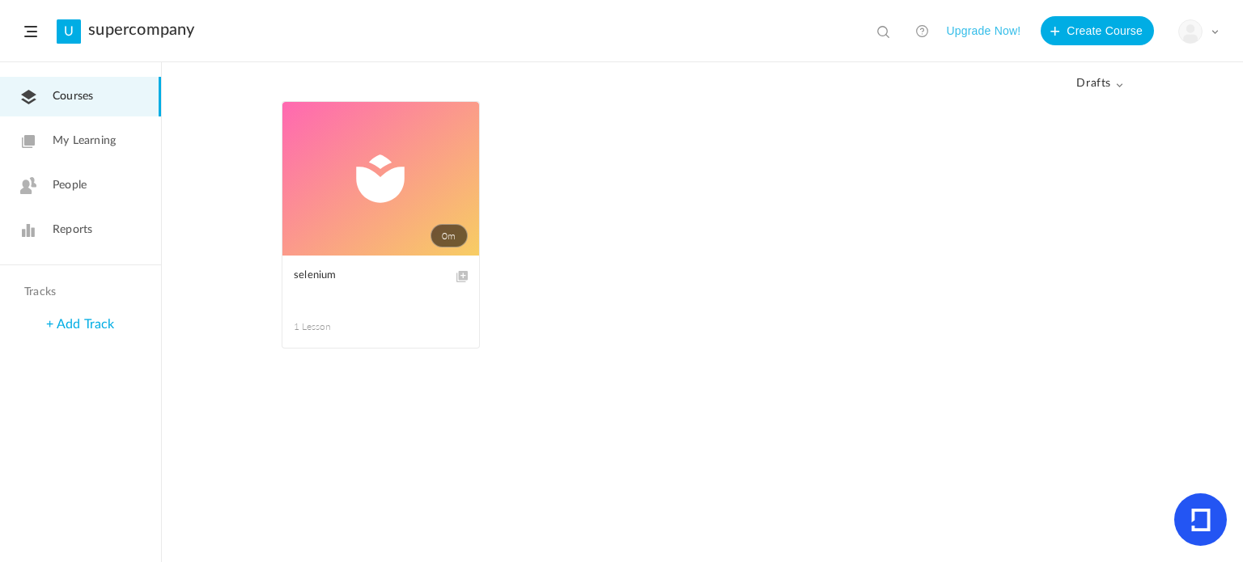
click at [29, 28] on span at bounding box center [30, 31] width 13 height 11
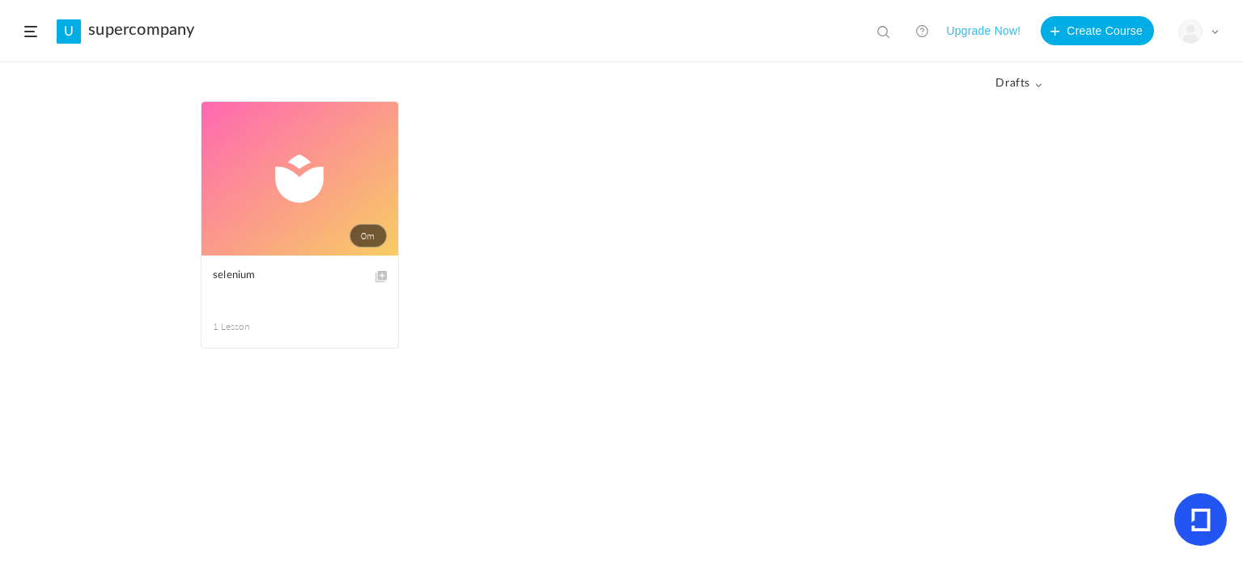
click at [29, 28] on span at bounding box center [30, 31] width 13 height 11
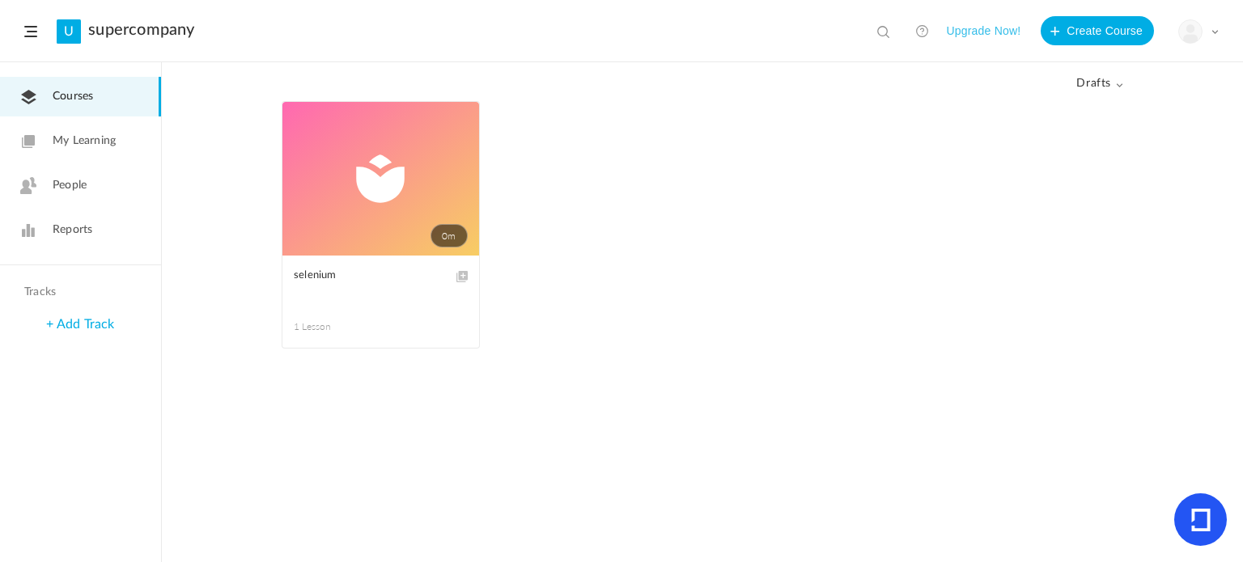
click at [1211, 28] on span at bounding box center [1215, 32] width 8 height 8
click at [65, 190] on span "People" at bounding box center [70, 185] width 34 height 17
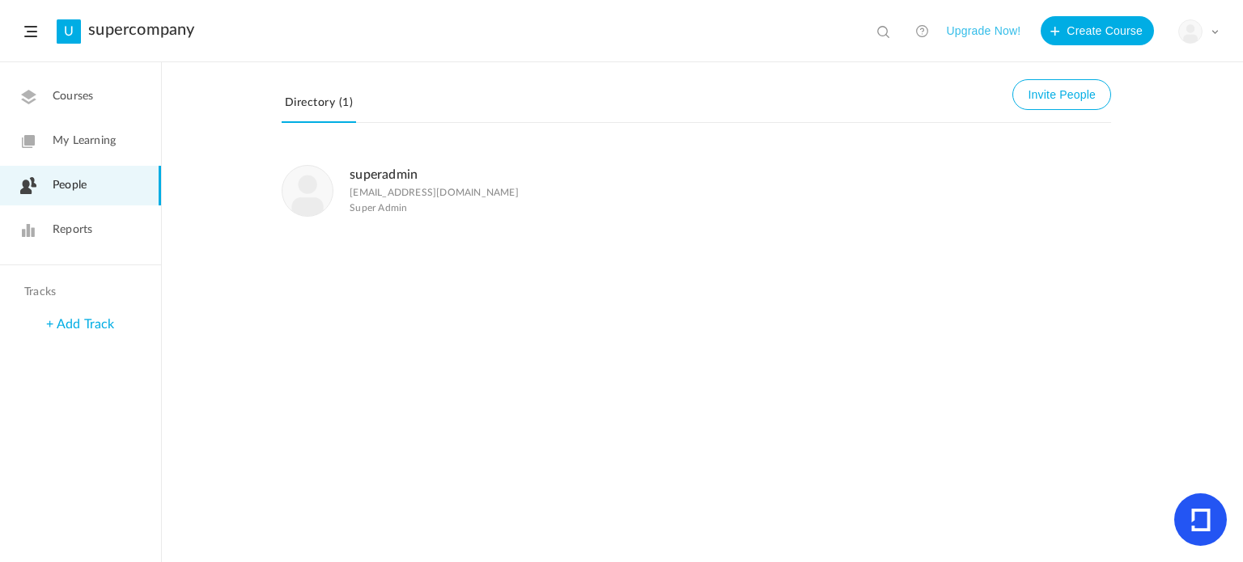
click at [1207, 527] on icon at bounding box center [1200, 520] width 19 height 23
click at [1216, 32] on span at bounding box center [1215, 32] width 8 height 8
click at [939, 300] on div "superadmin superadmin@gmail.com Super Admin" at bounding box center [702, 355] width 1081 height 414
click at [324, 197] on img at bounding box center [307, 191] width 50 height 50
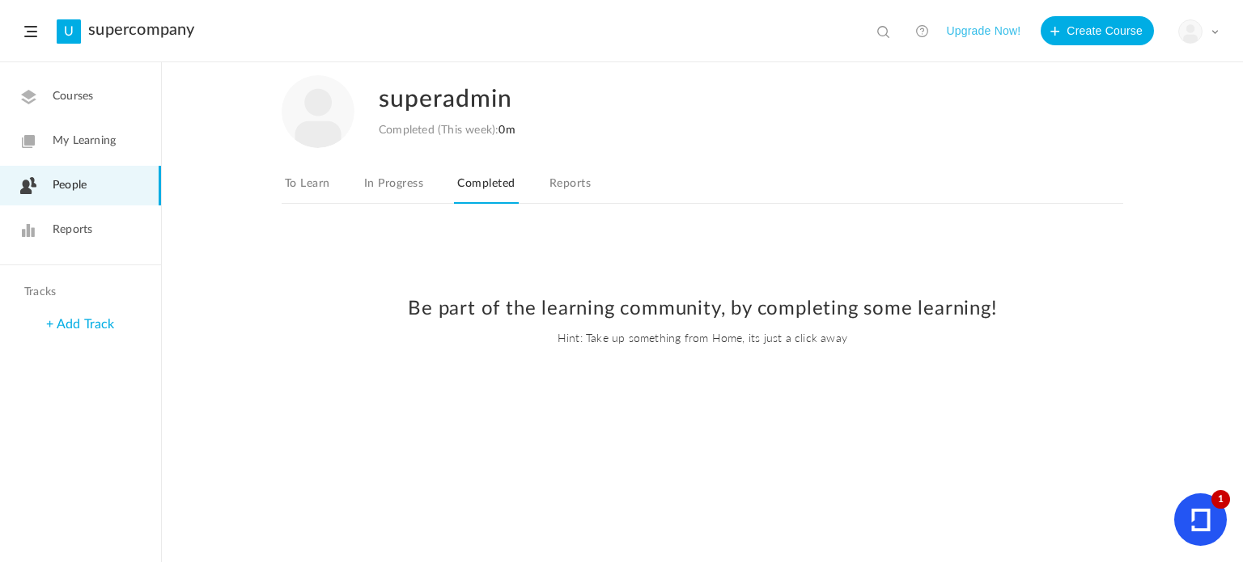
click at [1217, 28] on span at bounding box center [1215, 32] width 8 height 8
click at [1105, 158] on link "Logout" at bounding box center [1142, 161] width 152 height 30
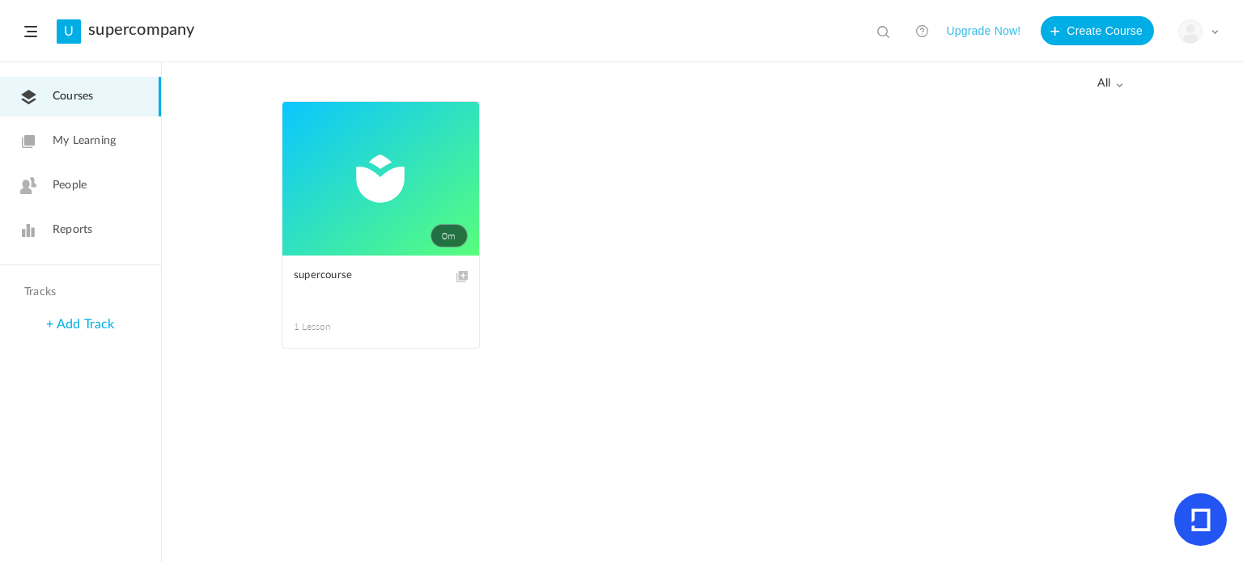
click at [31, 29] on span at bounding box center [30, 31] width 13 height 11
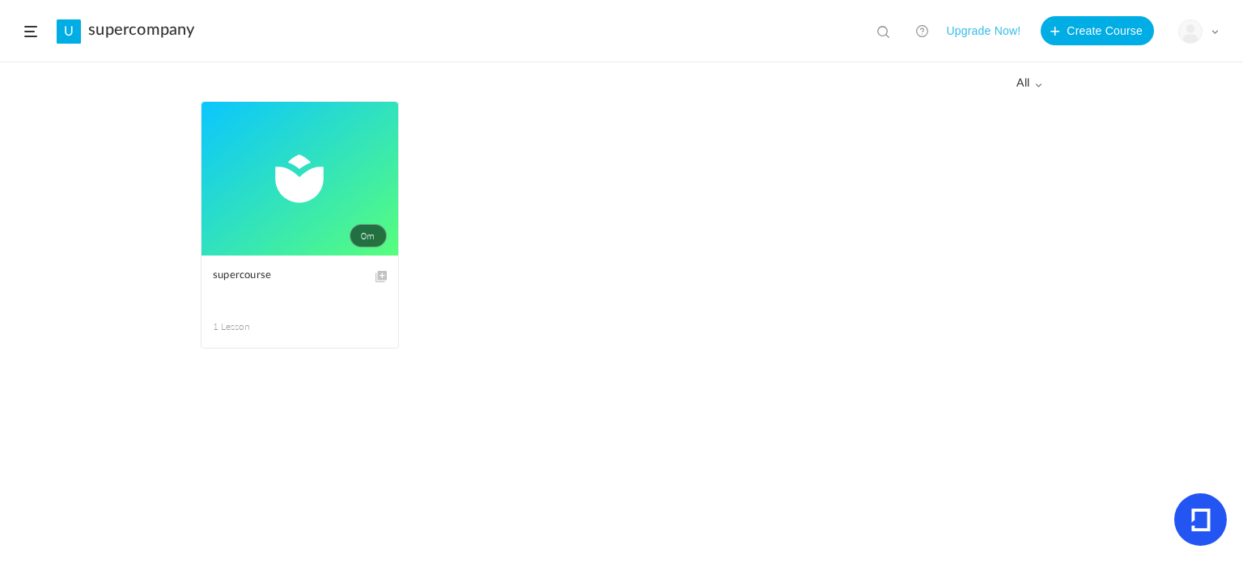
click at [1028, 87] on span "all" at bounding box center [1029, 84] width 26 height 14
click at [1136, 79] on div "All all All Drafts 0m Edit Delete Move to draft supercourse 1 Lesson This cours…" at bounding box center [621, 312] width 1243 height 499
click at [34, 32] on span at bounding box center [30, 31] width 13 height 11
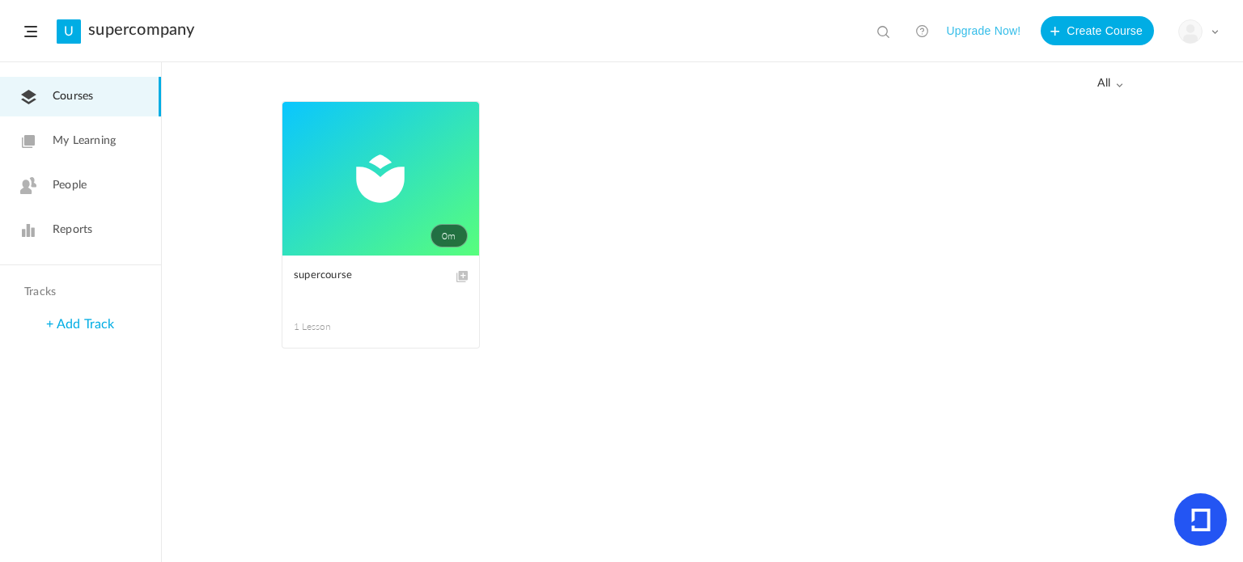
click at [81, 185] on span "People" at bounding box center [70, 185] width 34 height 17
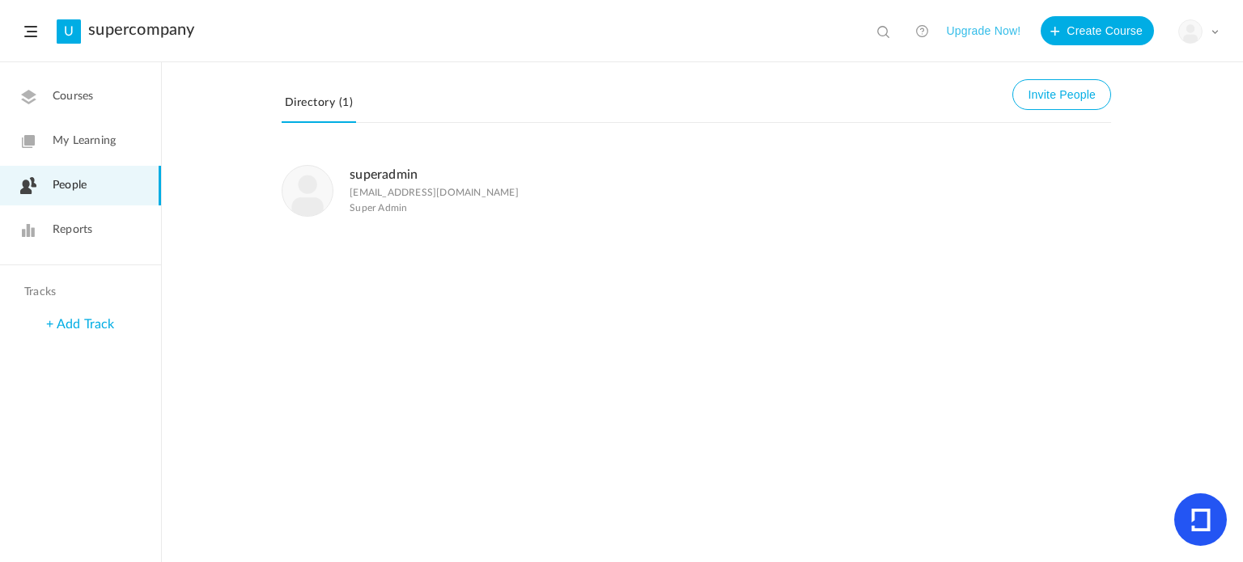
click at [299, 184] on img at bounding box center [307, 191] width 50 height 50
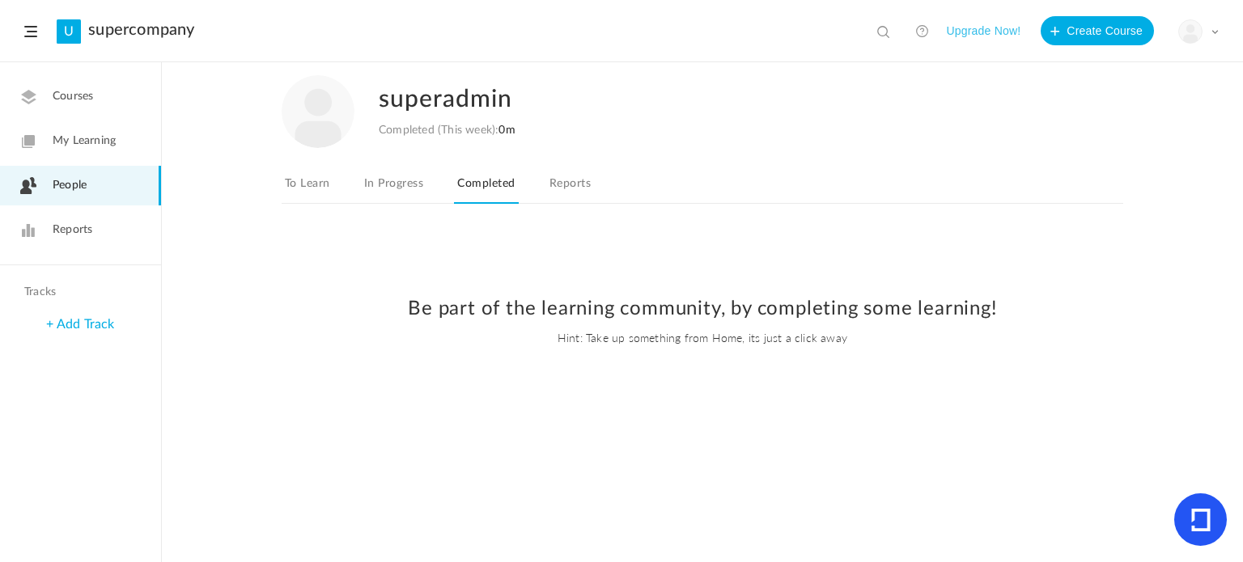
click at [1189, 512] on icon at bounding box center [1200, 520] width 53 height 53
click at [71, 34] on link "U" at bounding box center [69, 31] width 24 height 24
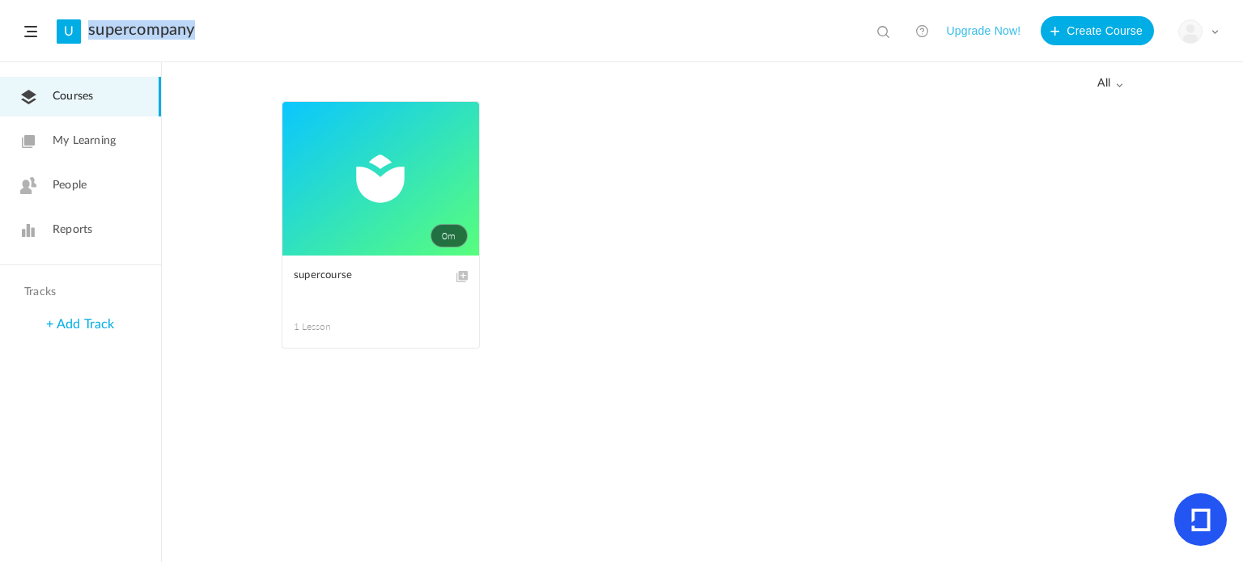
drag, startPoint x: 110, startPoint y: 15, endPoint x: 120, endPoint y: 60, distance: 45.6
click at [120, 60] on header "U supercompany View all No results Upgrade Now! Create Course My Profile Univer…" at bounding box center [621, 31] width 1243 height 62
click at [662, 342] on ul "0m Edit Delete Move to draft supercourse 1 Lesson This course is no longer avai…" at bounding box center [703, 233] width 842 height 264
click at [1117, 85] on span at bounding box center [1119, 85] width 8 height 8
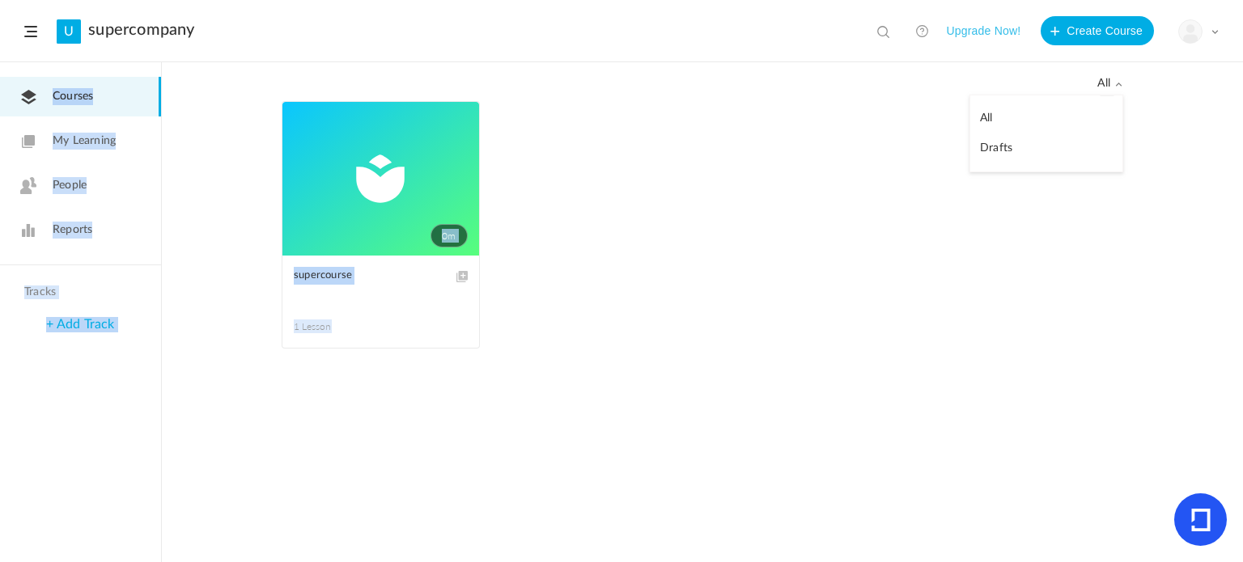
drag, startPoint x: 885, startPoint y: 126, endPoint x: 972, endPoint y: 34, distance: 126.5
click at [972, 34] on section "U supercompany View all No results Upgrade Now! Create Course My Profile Univer…" at bounding box center [621, 281] width 1243 height 562
click at [972, 34] on button "Upgrade Now!" at bounding box center [983, 30] width 74 height 29
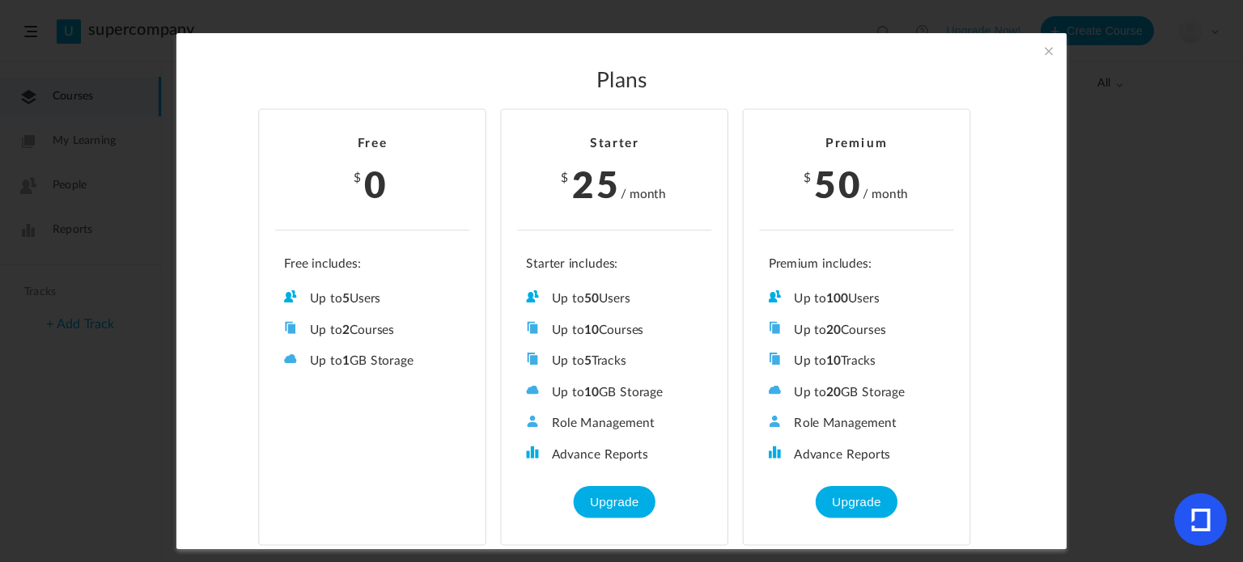
click at [1040, 54] on span at bounding box center [1049, 51] width 18 height 18
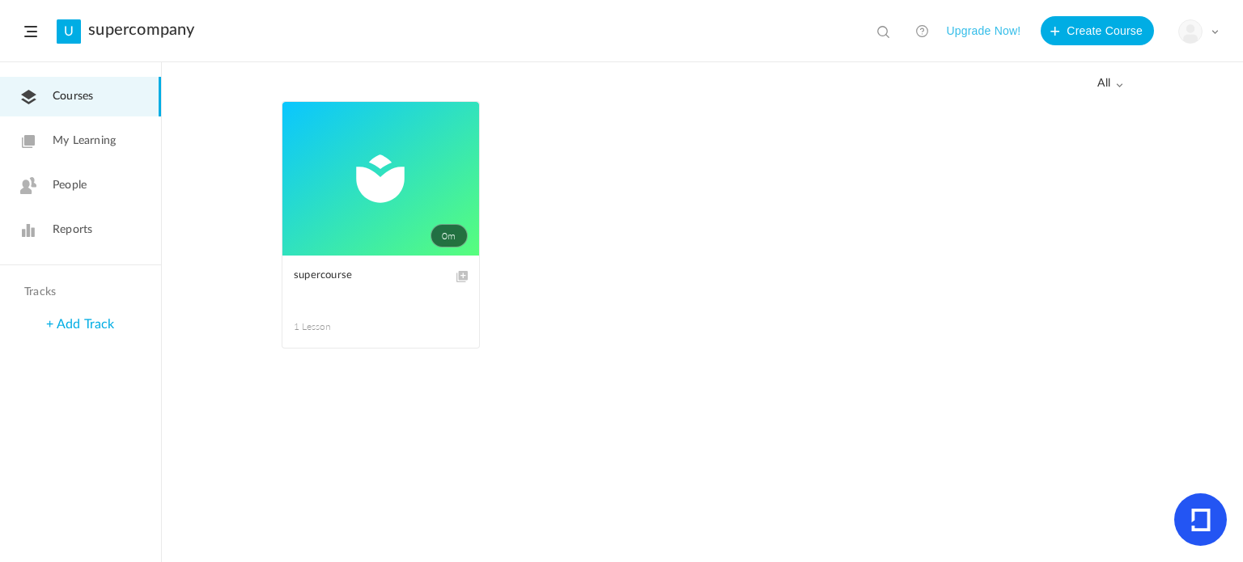
click at [83, 151] on link "My Learning" at bounding box center [80, 141] width 161 height 40
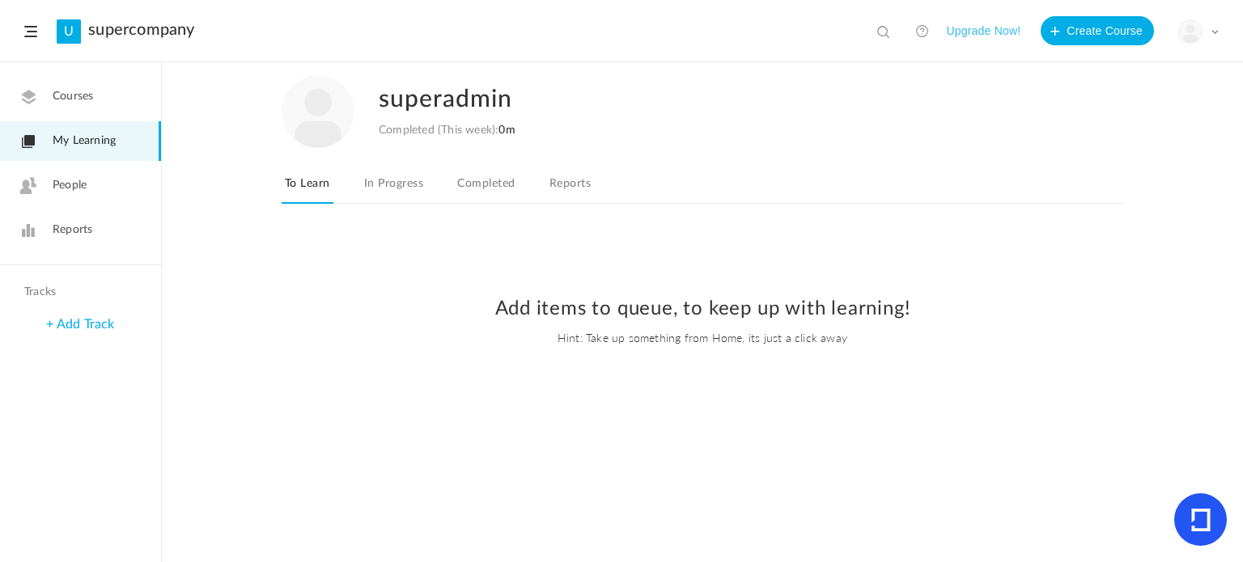
click at [86, 185] on span "People" at bounding box center [70, 185] width 34 height 17
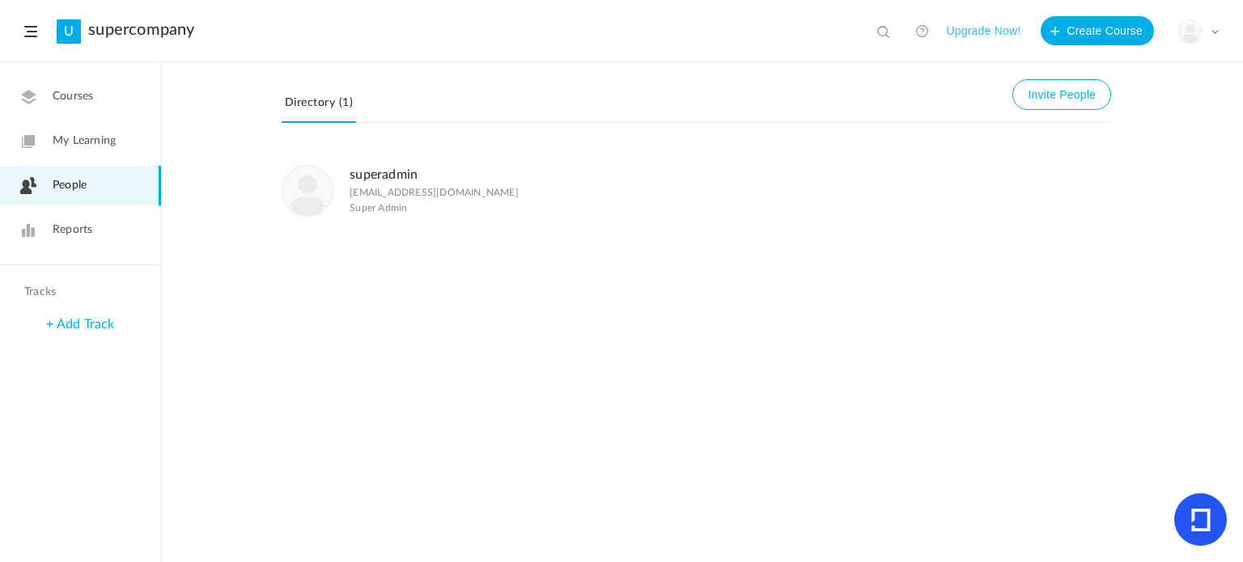
click at [376, 203] on span "Super Admin" at bounding box center [378, 207] width 57 height 11
click at [1080, 90] on button "Invite People" at bounding box center [1061, 94] width 99 height 31
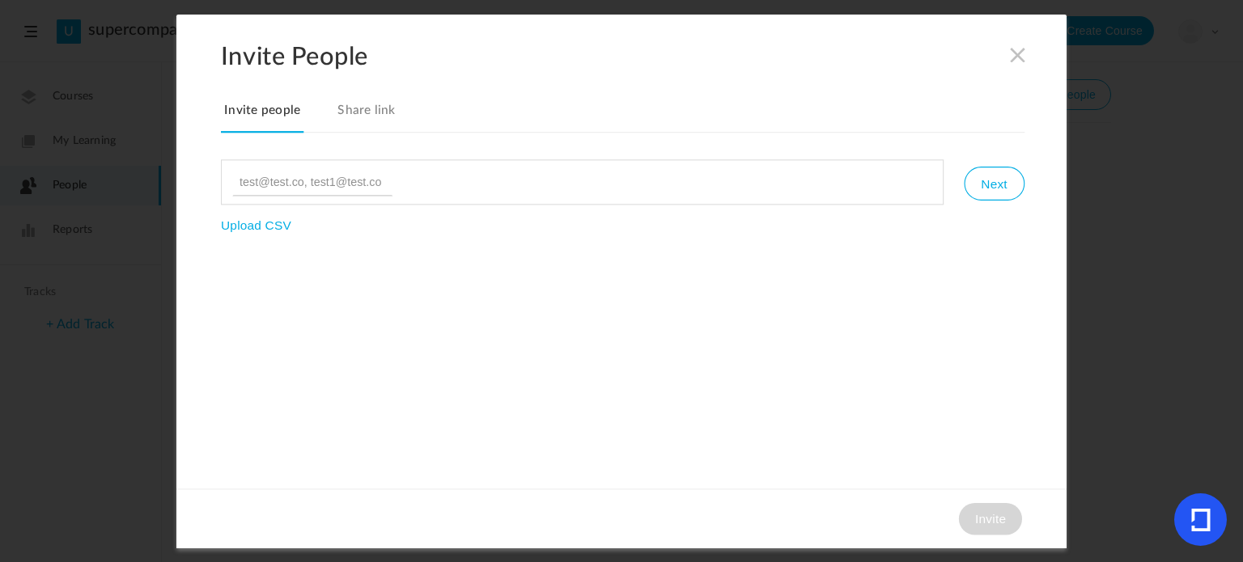
click at [246, 227] on input "file" at bounding box center [275, 272] width 108 height 108
click at [302, 180] on input at bounding box center [312, 182] width 160 height 28
type input "a"
type input "newadmin@gmail.com"
click at [664, 269] on div "Invite People Invite people Share link newadmin@gmail.com Next Upload CSV Invite" at bounding box center [621, 282] width 890 height 534
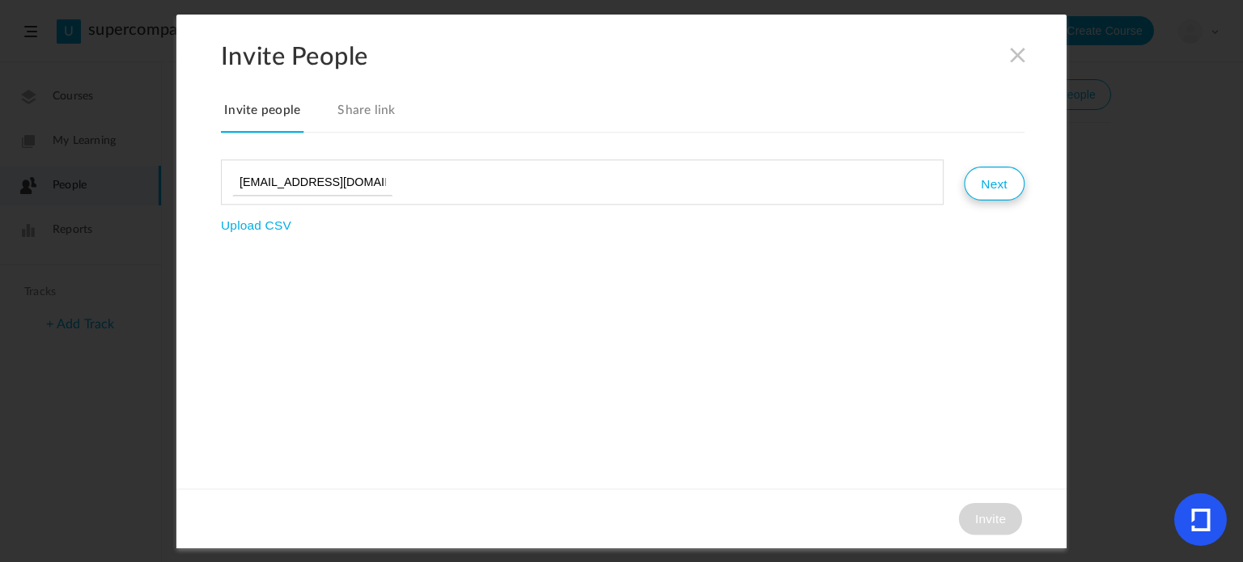
click at [991, 179] on button "Next" at bounding box center [994, 184] width 60 height 34
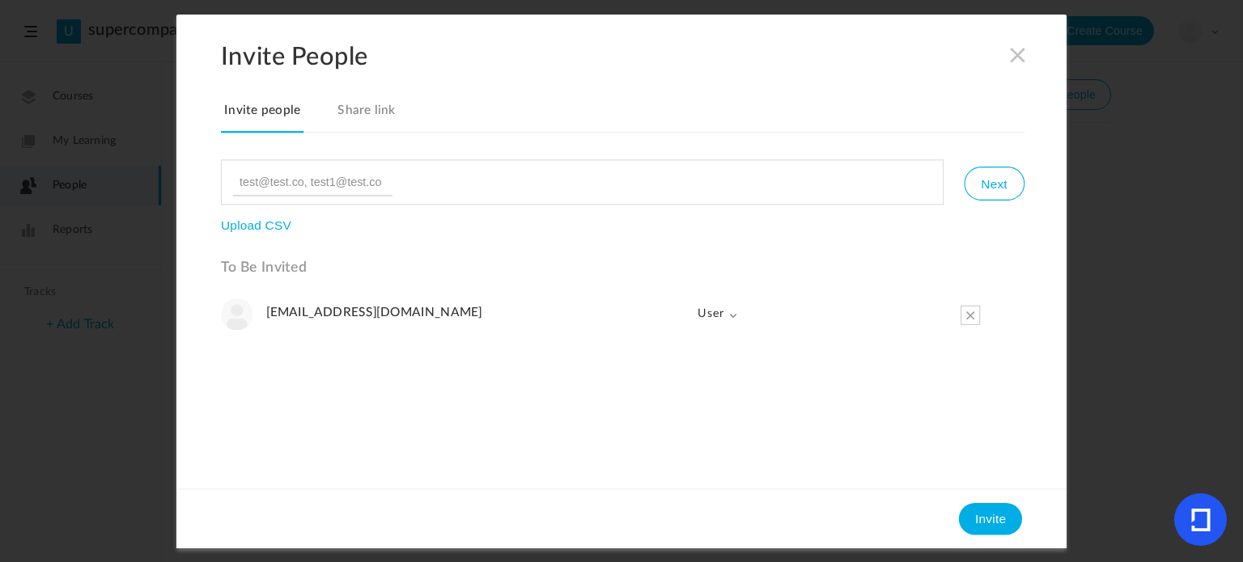
click at [717, 303] on span "User" at bounding box center [711, 314] width 54 height 32
click at [855, 351] on ul "newadmin@gmail.com User Admin User" at bounding box center [623, 387] width 804 height 178
click at [1014, 49] on span at bounding box center [1018, 54] width 18 height 18
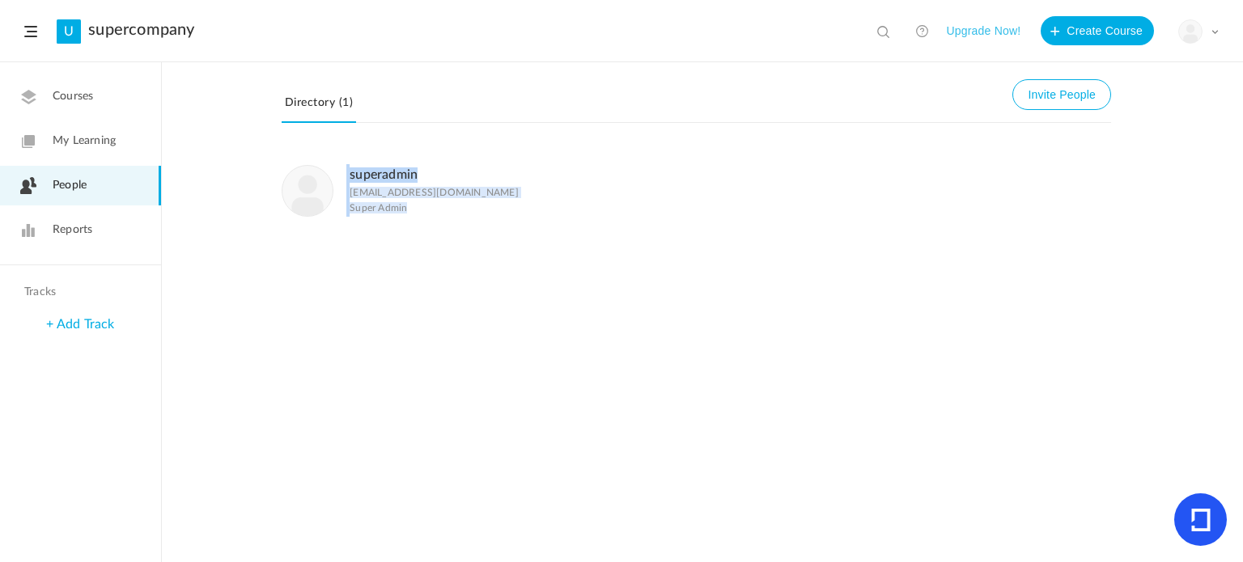
drag, startPoint x: 443, startPoint y: 277, endPoint x: 333, endPoint y: 168, distance: 153.9
click at [333, 168] on div "superadmin superadmin@gmail.com Super Admin" at bounding box center [702, 355] width 1081 height 414
click at [435, 229] on li "superadmin superadmin@gmail.com Super Admin" at bounding box center [696, 190] width 829 height 85
drag, startPoint x: 435, startPoint y: 229, endPoint x: 340, endPoint y: 168, distance: 112.9
click at [340, 168] on li "superadmin superadmin@gmail.com Super Admin" at bounding box center [696, 190] width 829 height 85
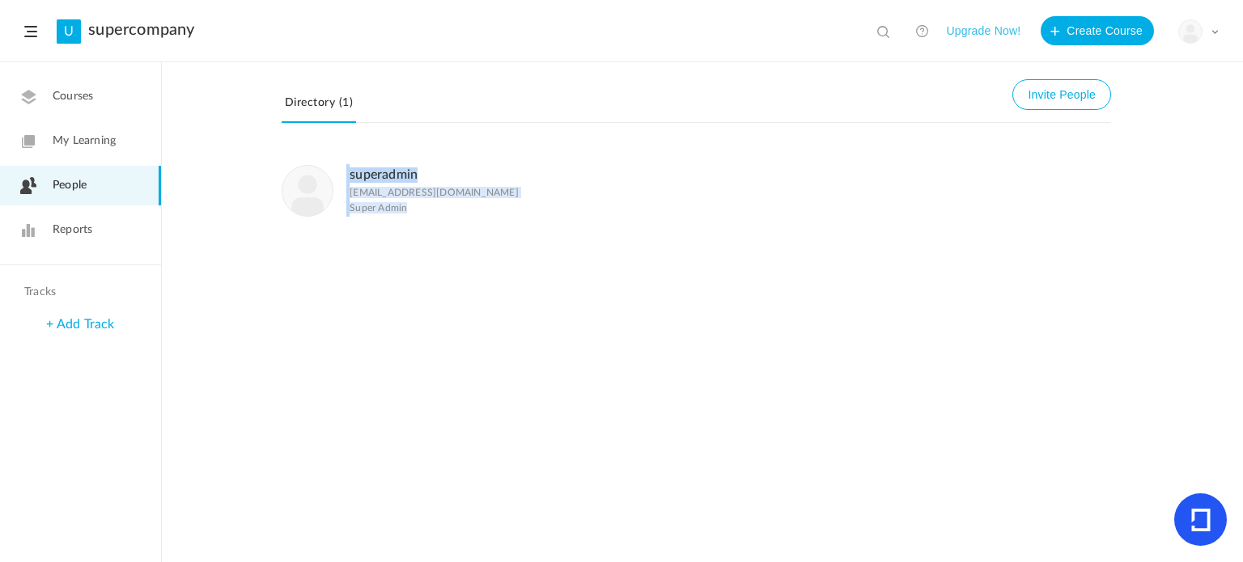
click at [443, 241] on div "superadmin superadmin@gmail.com Super Admin" at bounding box center [702, 355] width 1081 height 414
drag, startPoint x: 436, startPoint y: 237, endPoint x: 334, endPoint y: 172, distance: 121.2
click at [334, 172] on div "superadmin superadmin@gmail.com Super Admin" at bounding box center [702, 355] width 1081 height 414
click at [382, 275] on div "superadmin superadmin@gmail.com Super Admin" at bounding box center [702, 355] width 1081 height 414
click at [532, 350] on div "superadmin superadmin@gmail.com Super Admin" at bounding box center [702, 355] width 1081 height 414
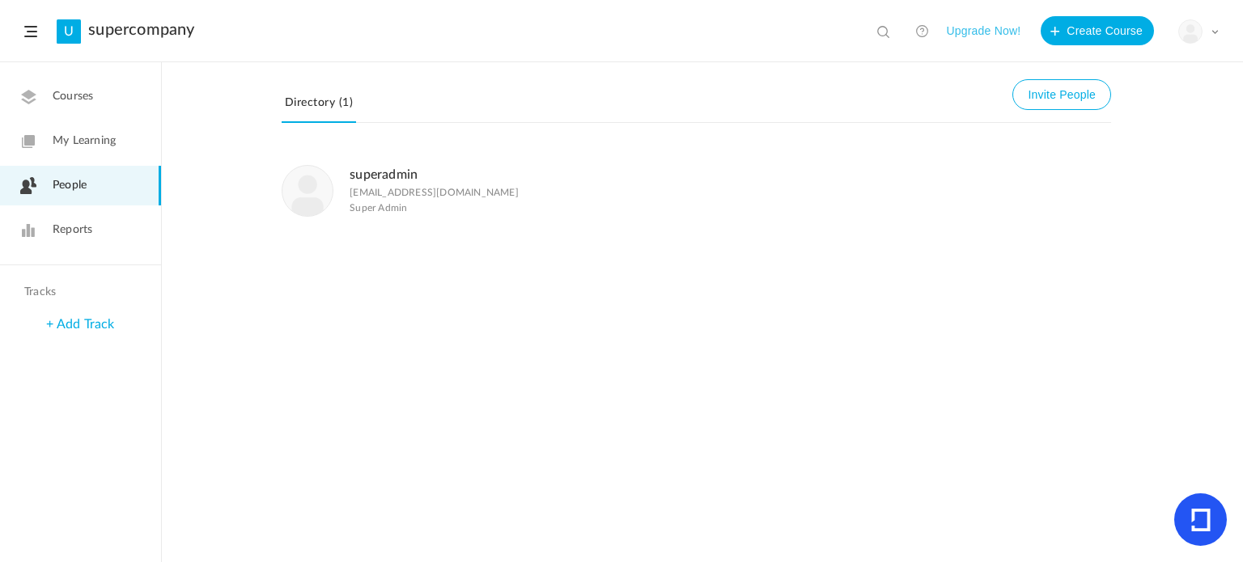
click at [1215, 31] on span at bounding box center [1215, 32] width 8 height 8
click at [1016, 280] on div "superadmin superadmin@gmail.com Super Admin" at bounding box center [702, 355] width 1081 height 414
click at [1066, 100] on button "Invite People" at bounding box center [1061, 94] width 99 height 31
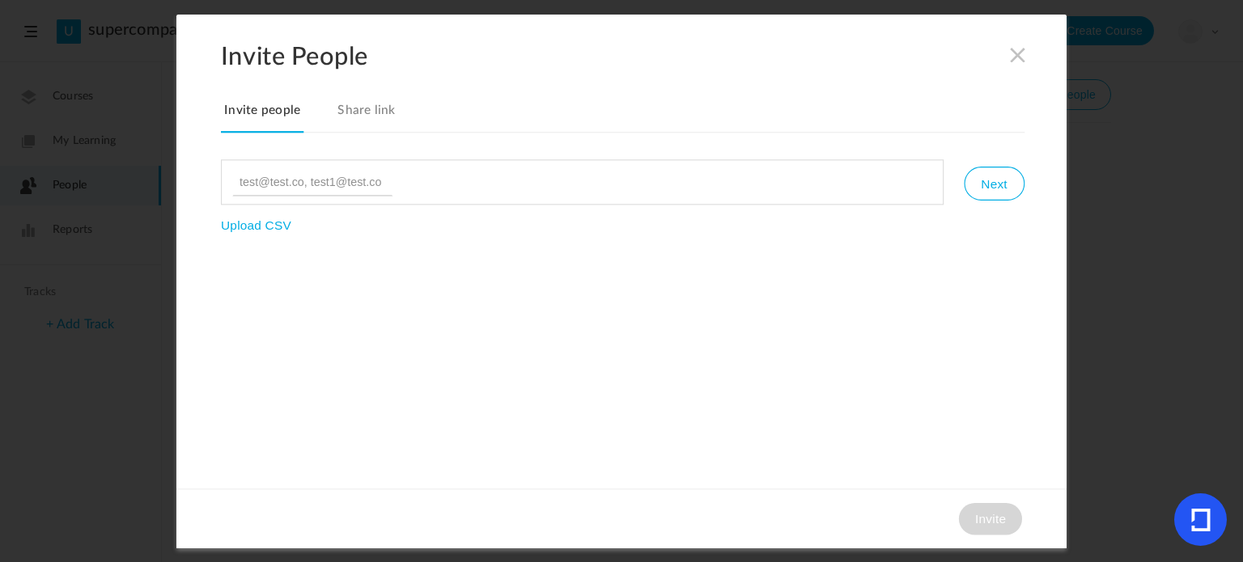
click at [282, 177] on input at bounding box center [312, 182] width 160 height 28
type input "fgfygyuhuh@gmail.com"
click at [969, 174] on button "Next" at bounding box center [994, 184] width 60 height 34
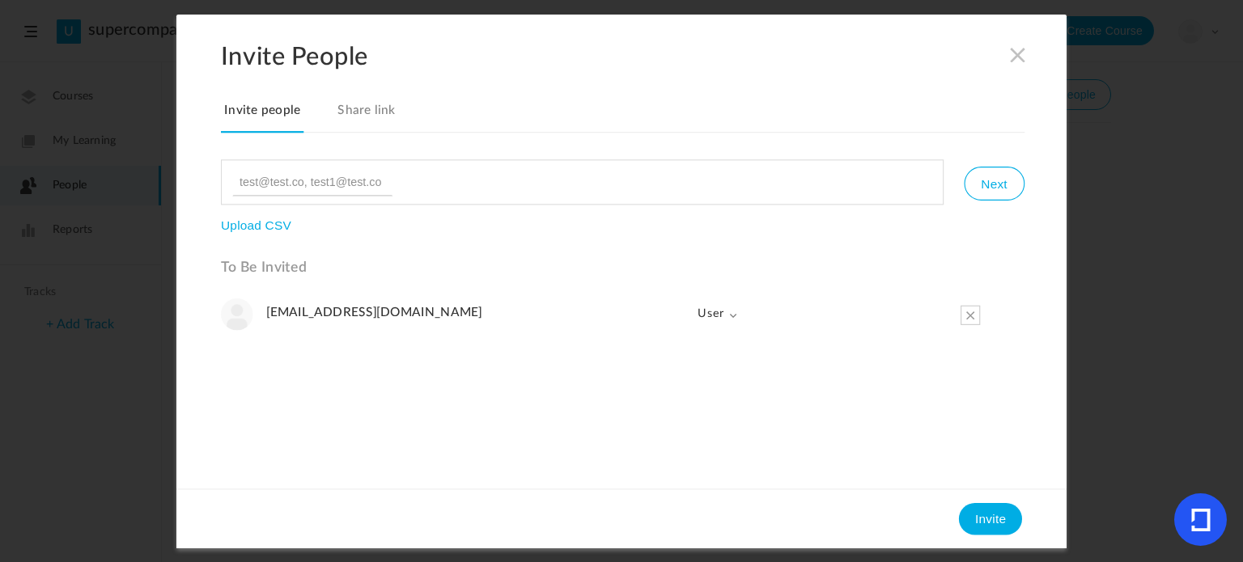
click at [731, 320] on span "User" at bounding box center [711, 314] width 54 height 32
click at [970, 310] on span at bounding box center [970, 314] width 19 height 19
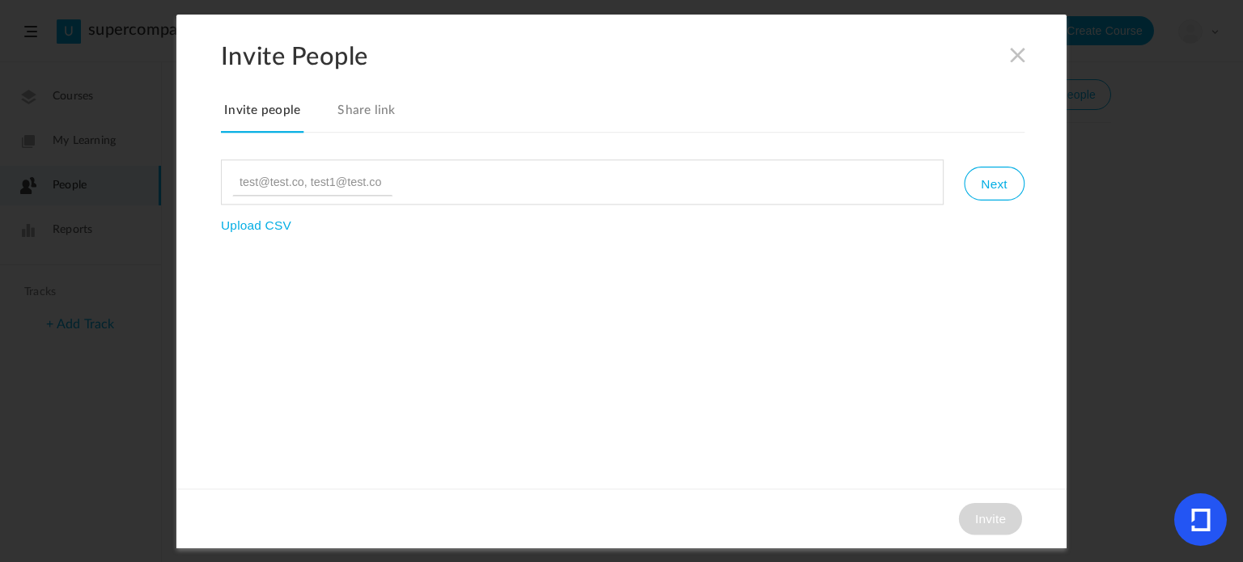
click at [1020, 61] on span at bounding box center [1018, 54] width 18 height 18
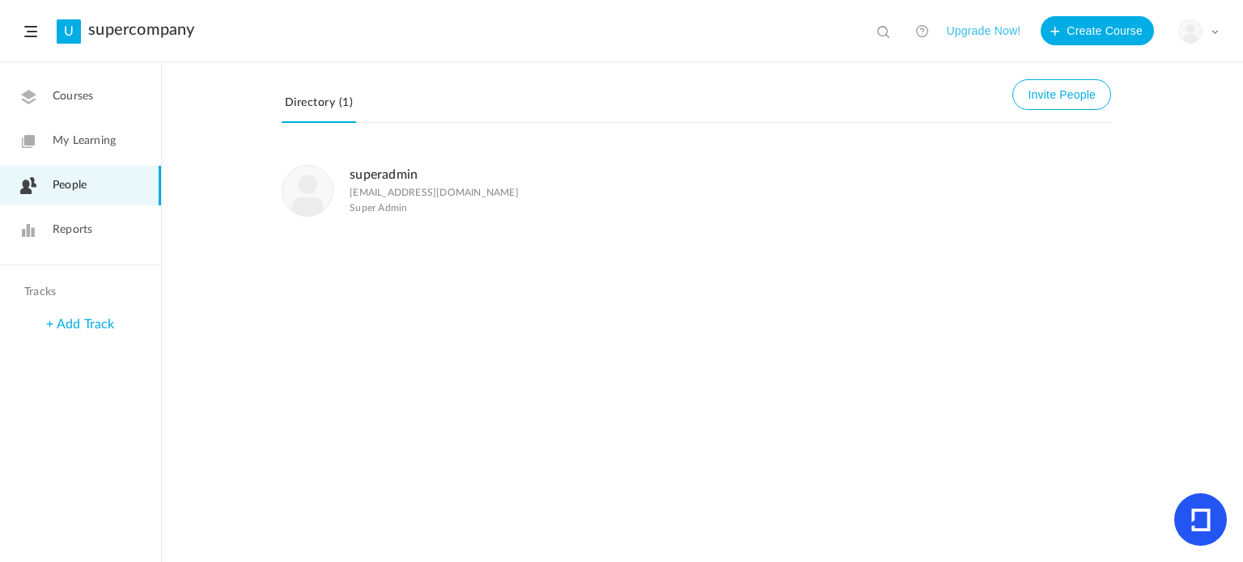
click at [420, 229] on li "superadmin superadmin@gmail.com Super Admin" at bounding box center [696, 190] width 829 height 85
drag, startPoint x: 420, startPoint y: 229, endPoint x: 346, endPoint y: 176, distance: 91.2
click at [346, 176] on li "superadmin superadmin@gmail.com Super Admin" at bounding box center [696, 190] width 829 height 85
click at [461, 220] on li "superadmin superadmin@gmail.com Super Admin" at bounding box center [696, 190] width 829 height 85
click at [1210, 32] on div "My Profile University Settings Current Plan Logout" at bounding box center [1198, 31] width 40 height 24
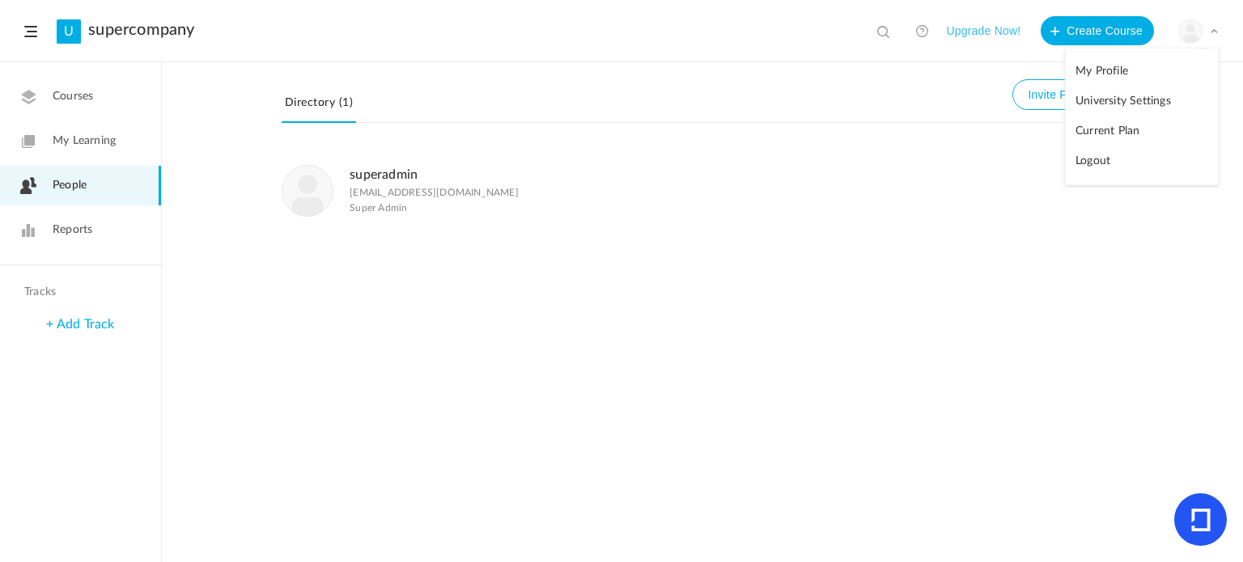
click at [1094, 77] on link "My Profile" at bounding box center [1142, 72] width 152 height 30
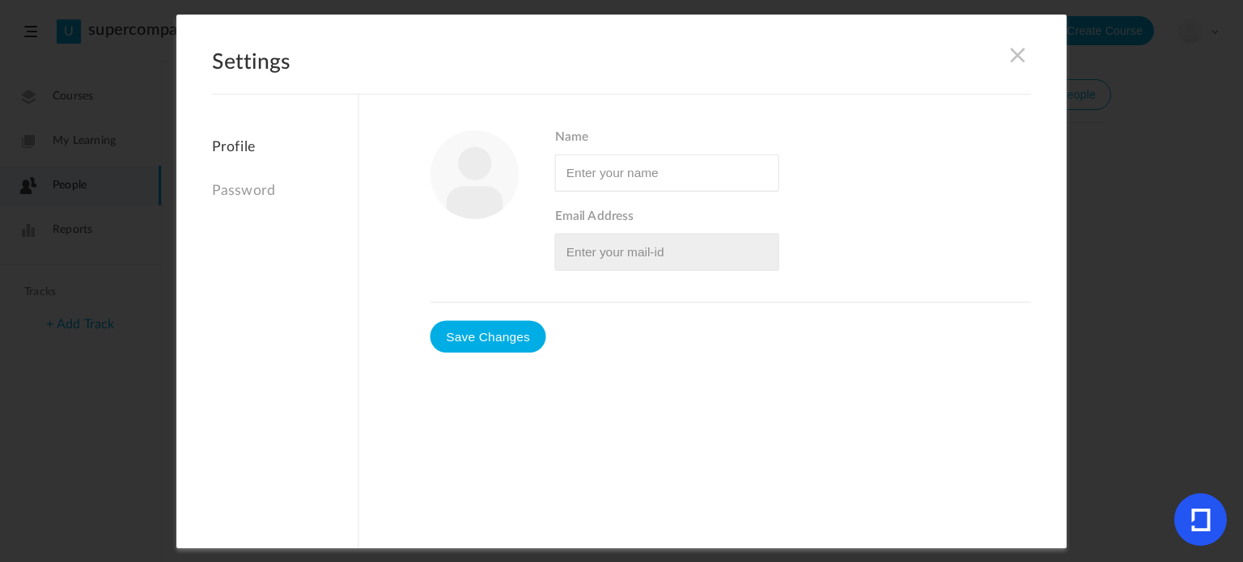
type input "superadmin"
type input "superadmin@gmail.com"
click at [1013, 57] on span at bounding box center [1018, 54] width 18 height 18
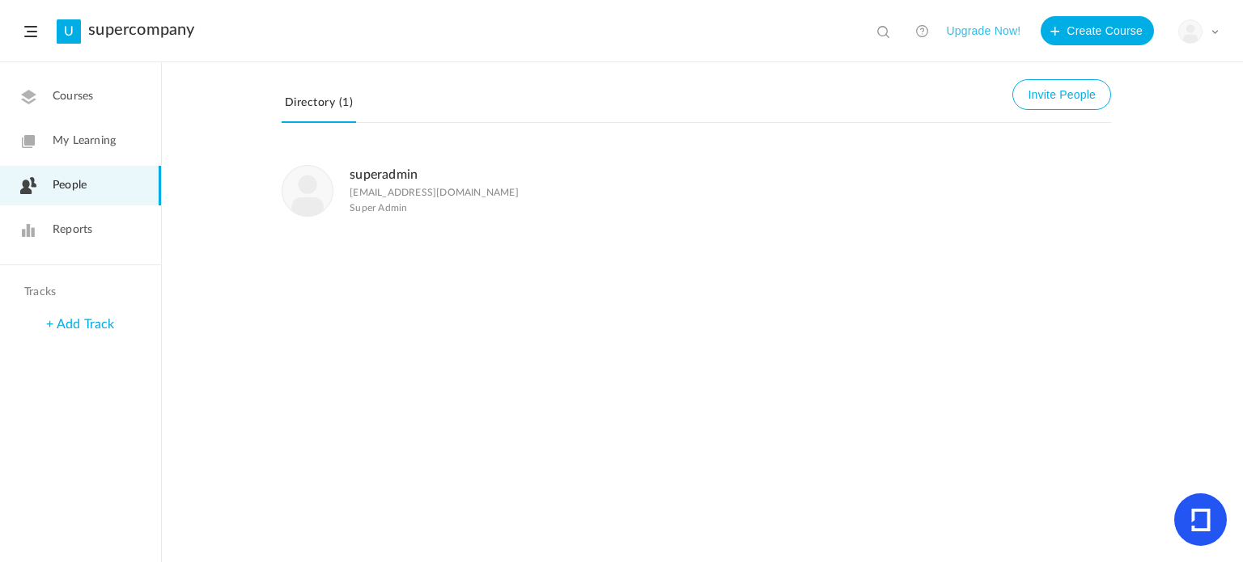
click at [1205, 37] on div "My Profile University Settings Current Plan Logout" at bounding box center [1198, 31] width 40 height 24
click at [1130, 102] on link "University Settings" at bounding box center [1142, 102] width 152 height 30
click at [1220, 35] on header "U supercompany View all No results Upgrade Now! Create Course My Profile Univer…" at bounding box center [621, 31] width 1243 height 62
click at [1213, 33] on span at bounding box center [1215, 32] width 8 height 8
click at [1091, 138] on link "Current Plan" at bounding box center [1142, 132] width 152 height 30
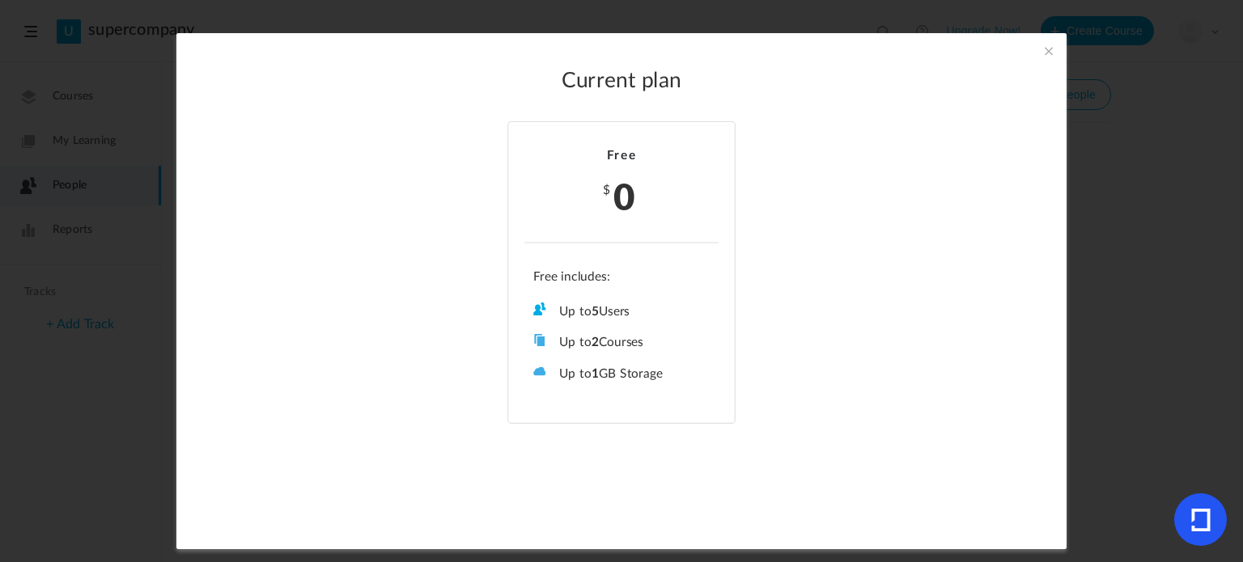
click at [1124, 276] on section "Current plan Free $ 0 Up to 5 Users Up to 2 Courses Up to 0 Tracks Up to 1 GB S…" at bounding box center [621, 281] width 1243 height 562
click at [1042, 49] on span at bounding box center [1049, 51] width 18 height 18
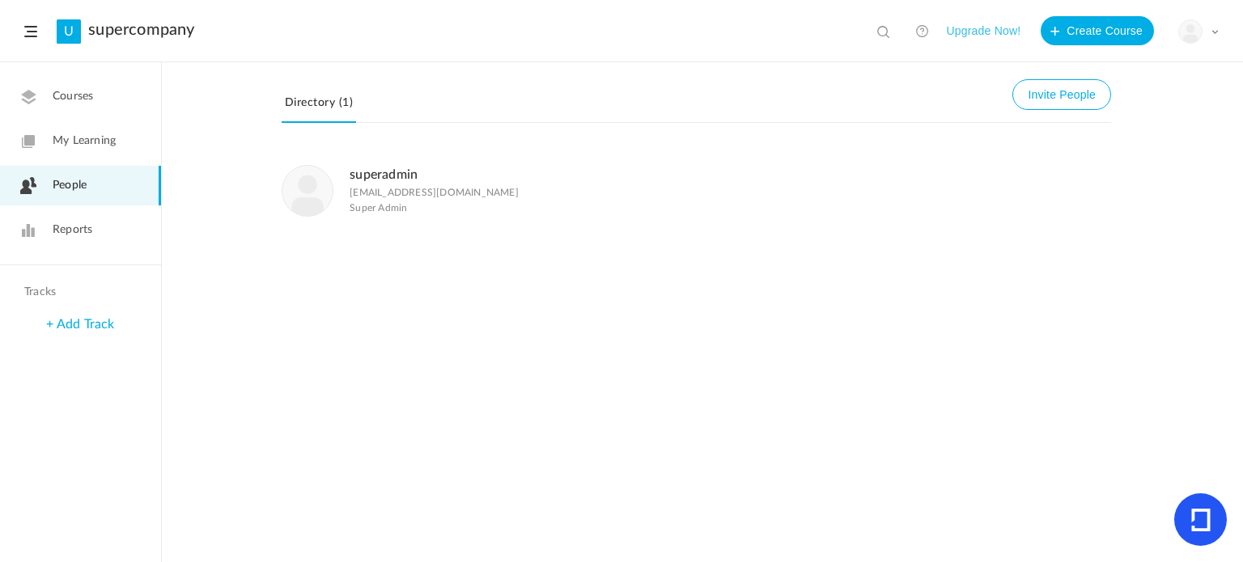
click at [912, 175] on div "superadmin superadmin@gmail.com Super Admin" at bounding box center [639, 190] width 714 height 53
click at [98, 104] on link "Courses" at bounding box center [80, 97] width 161 height 40
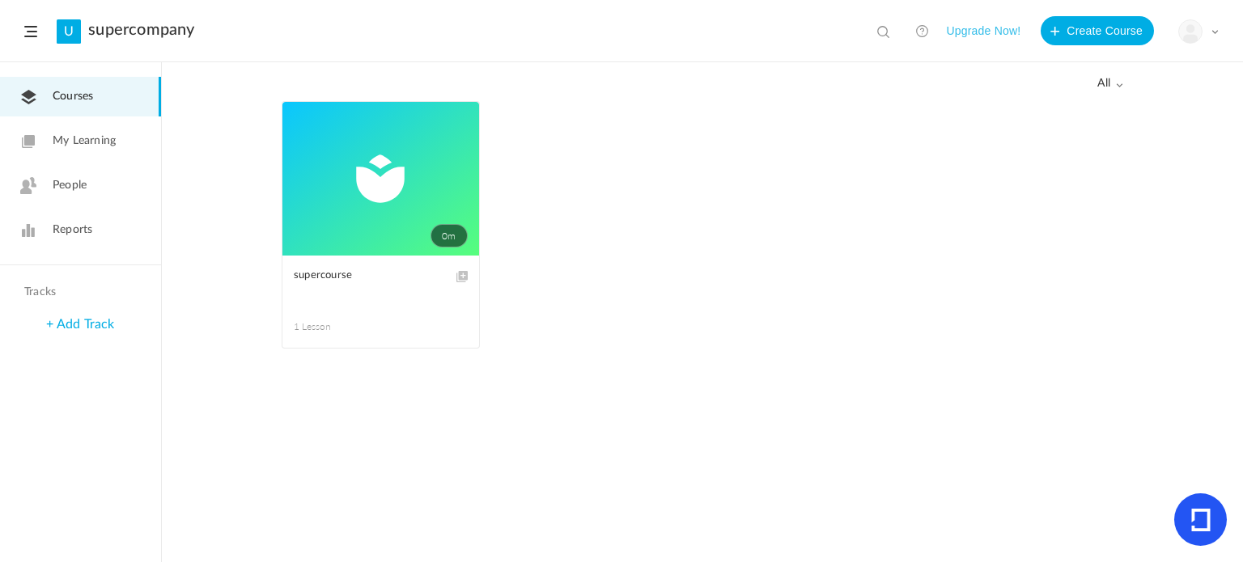
click at [118, 142] on link "My Learning" at bounding box center [80, 141] width 161 height 40
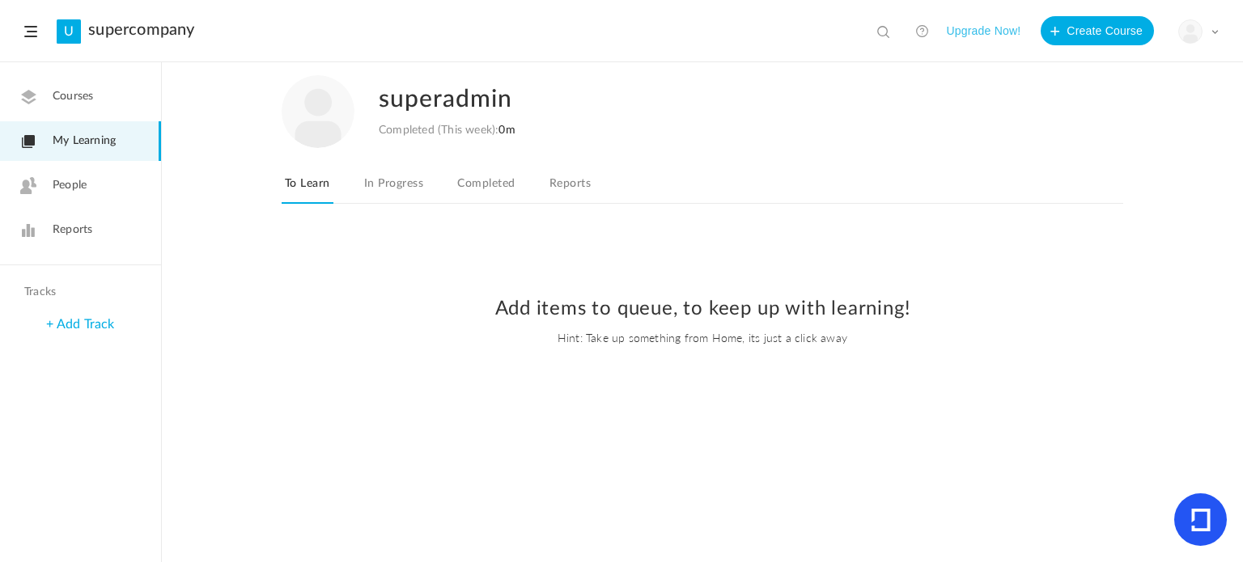
click at [97, 105] on link "Courses" at bounding box center [80, 97] width 161 height 40
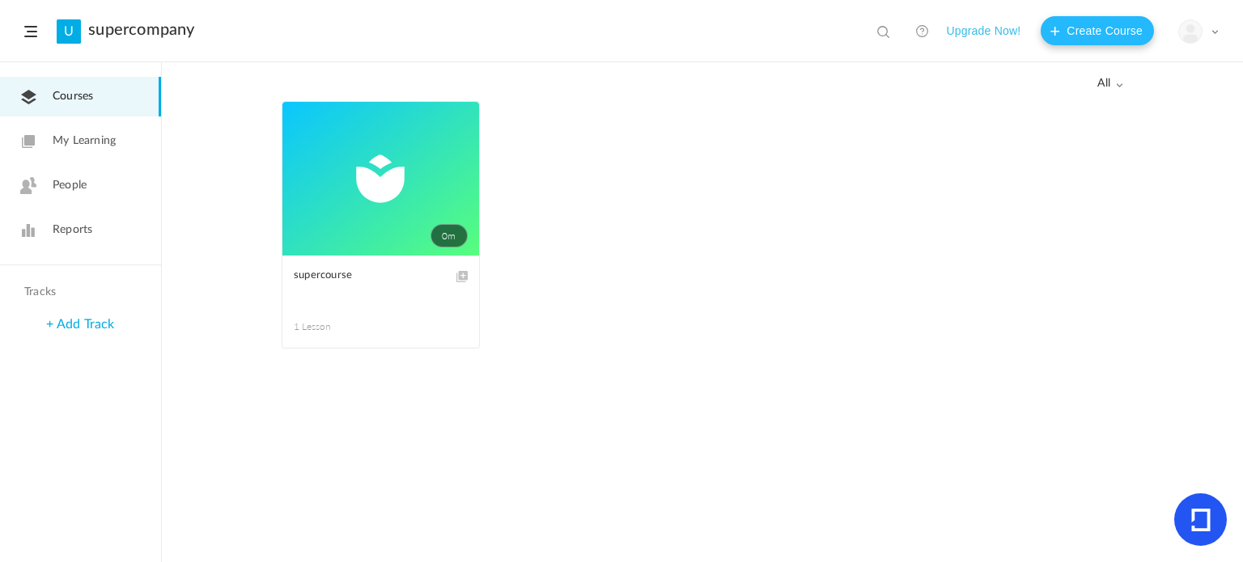
click at [1084, 33] on button "Create Course" at bounding box center [1097, 30] width 113 height 29
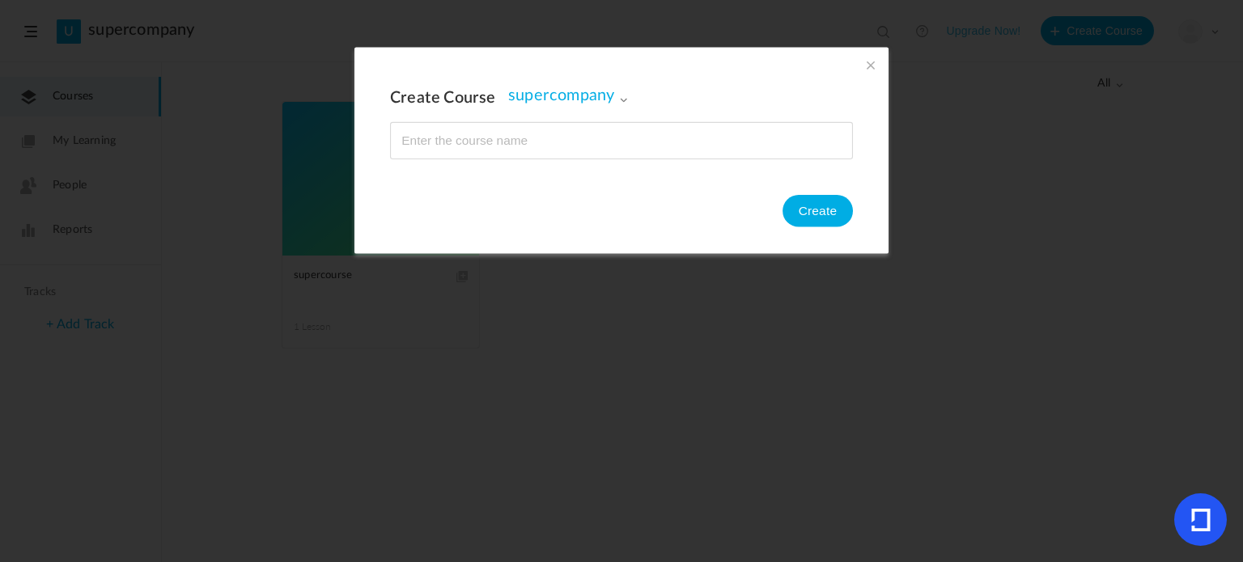
click at [626, 317] on section "Create Course supercompany supercompany Create" at bounding box center [621, 281] width 1243 height 562
click at [867, 62] on span at bounding box center [871, 65] width 18 height 18
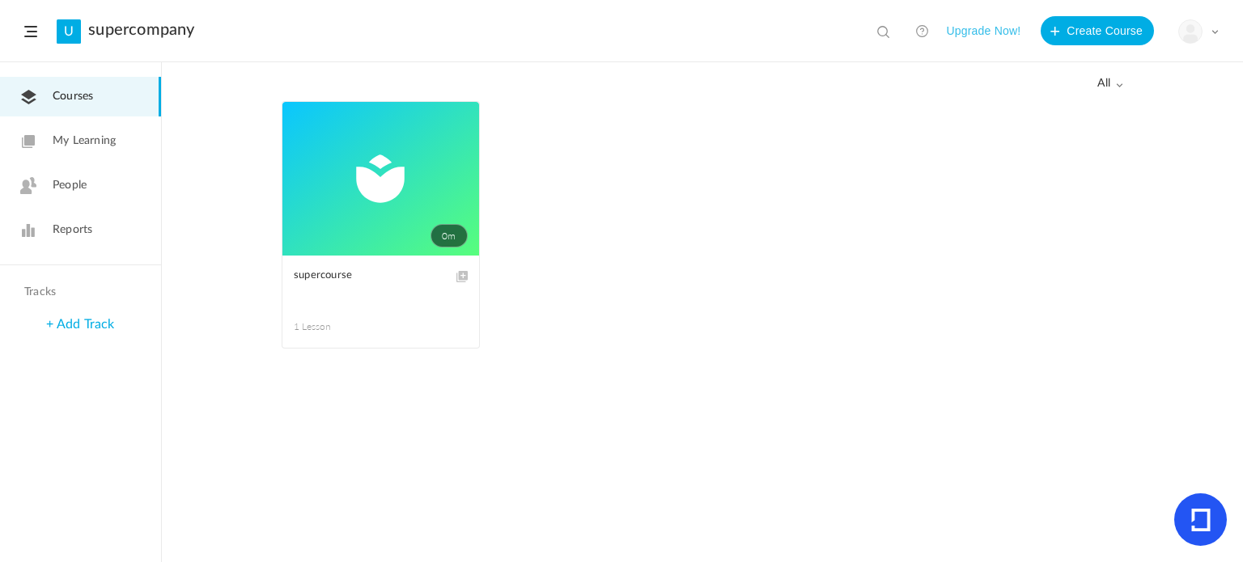
click at [106, 142] on span "My Learning" at bounding box center [84, 141] width 63 height 17
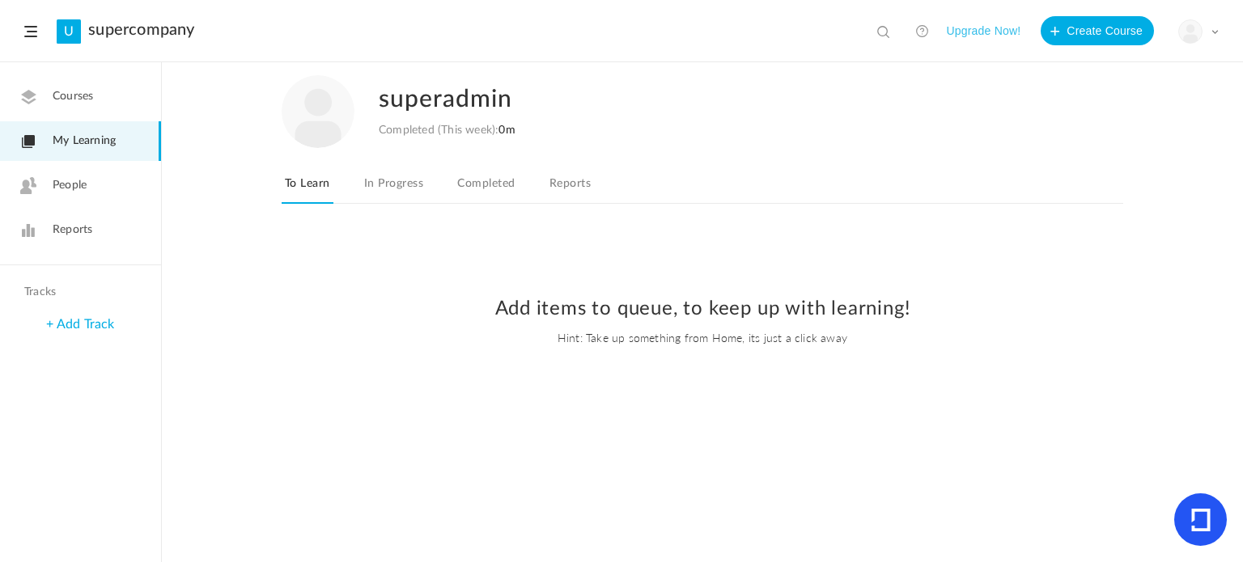
click at [70, 180] on span "People" at bounding box center [70, 185] width 34 height 17
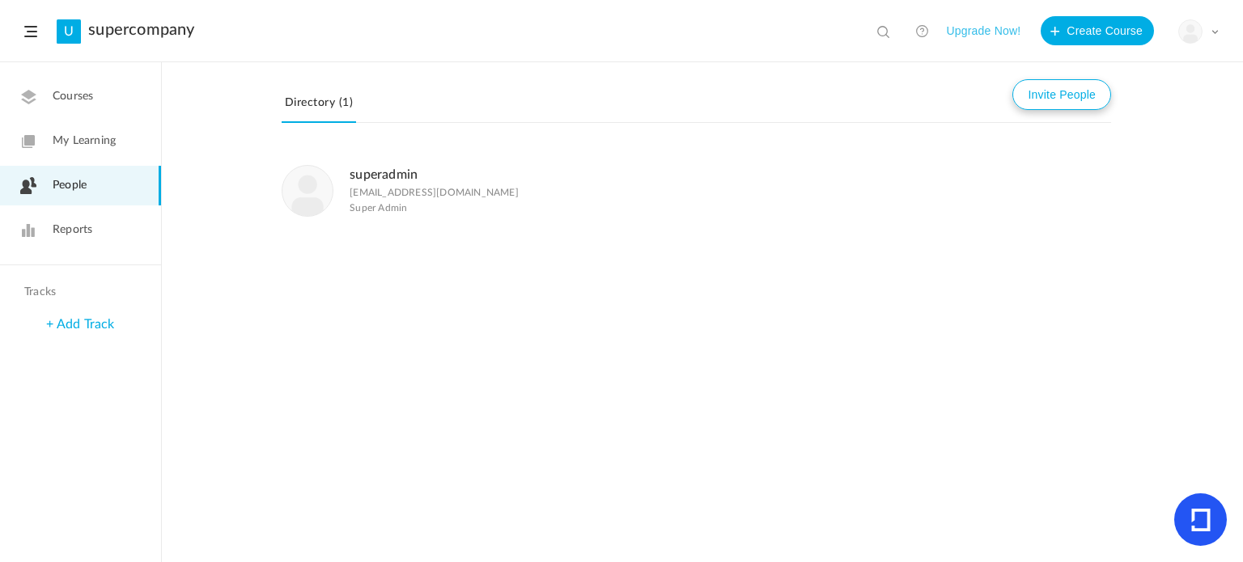
click at [1067, 86] on button "Invite People" at bounding box center [1061, 94] width 99 height 31
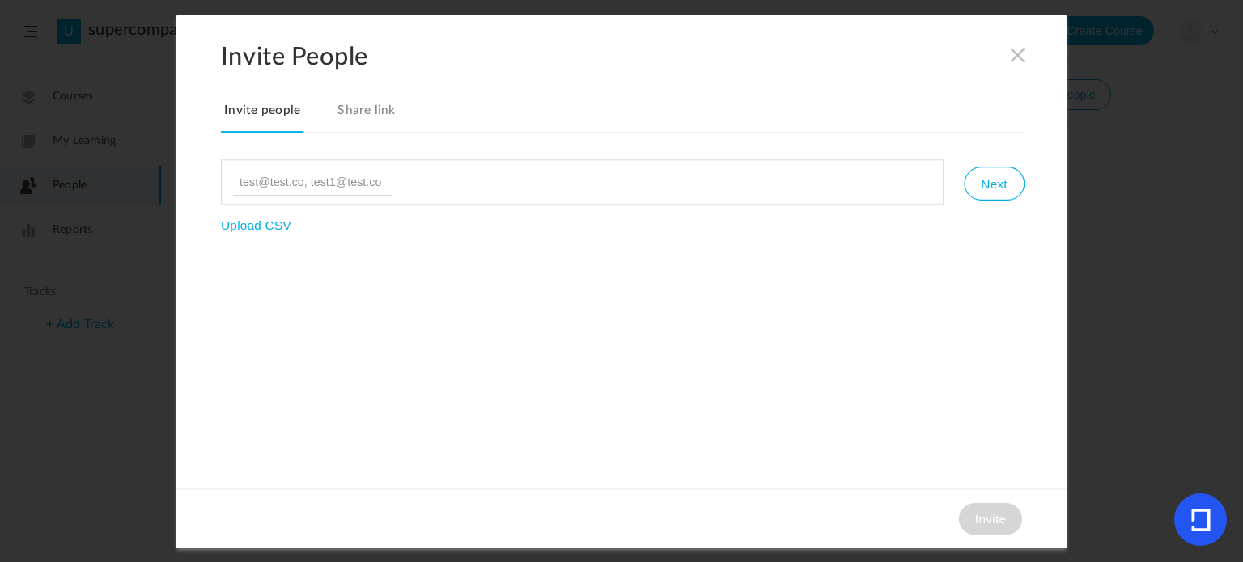
click at [256, 223] on input "file" at bounding box center [275, 272] width 108 height 108
type input "C:\fakepath\meetingAttendanceList (10) (1).csv"
click at [356, 189] on input at bounding box center [312, 182] width 160 height 28
click at [380, 107] on link "Share link" at bounding box center [366, 116] width 65 height 34
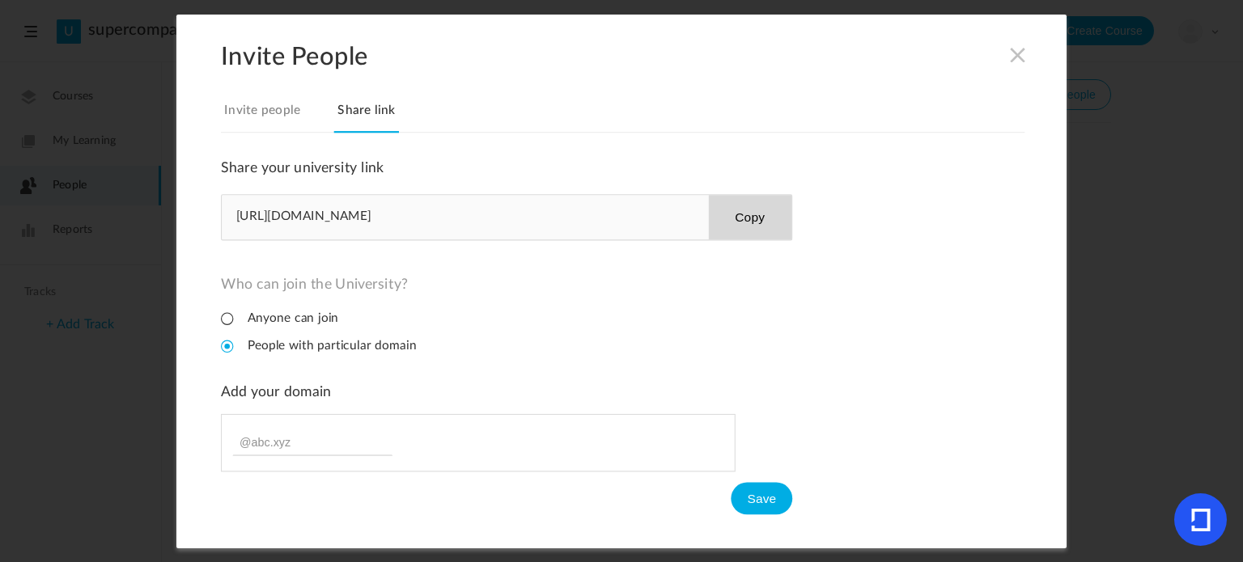
click at [316, 311] on li "Anyone can join" at bounding box center [279, 318] width 117 height 15
click at [321, 342] on li "People with particular domain" at bounding box center [319, 345] width 196 height 15
click at [1019, 52] on span at bounding box center [1018, 54] width 18 height 18
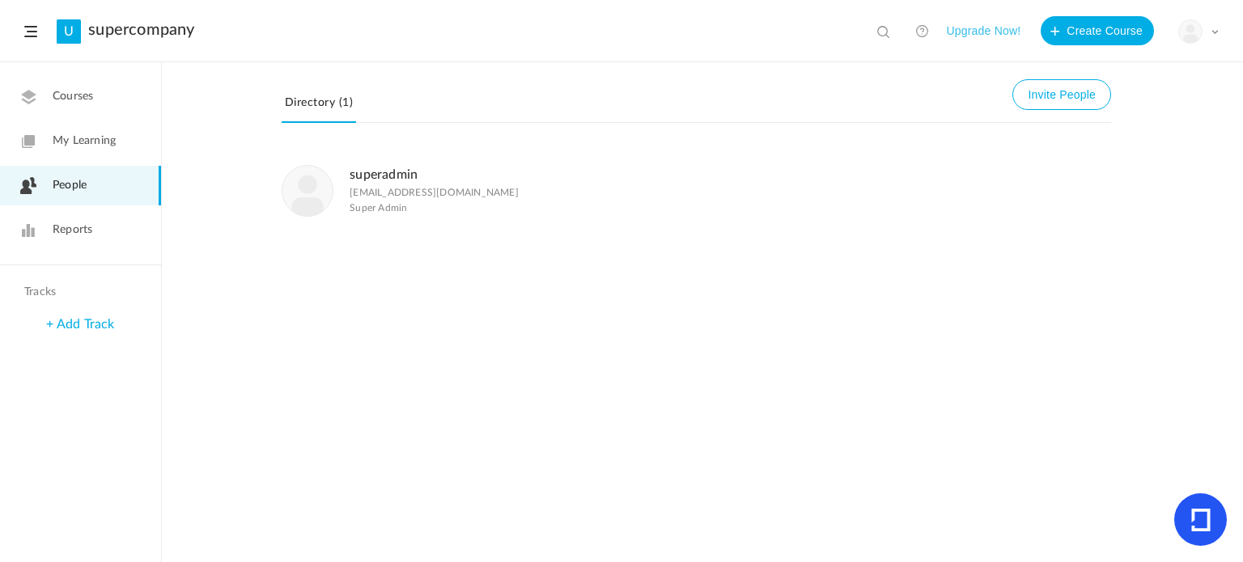
click at [102, 233] on link "Reports" at bounding box center [80, 230] width 161 height 40
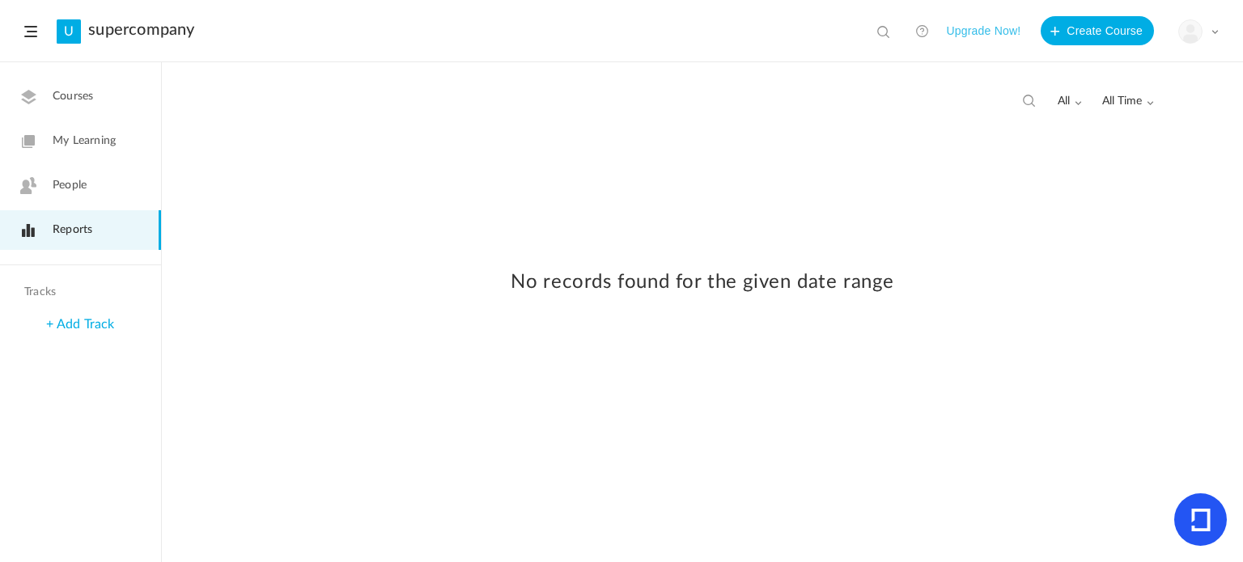
click at [94, 326] on link "+ Add Track" at bounding box center [80, 324] width 68 height 13
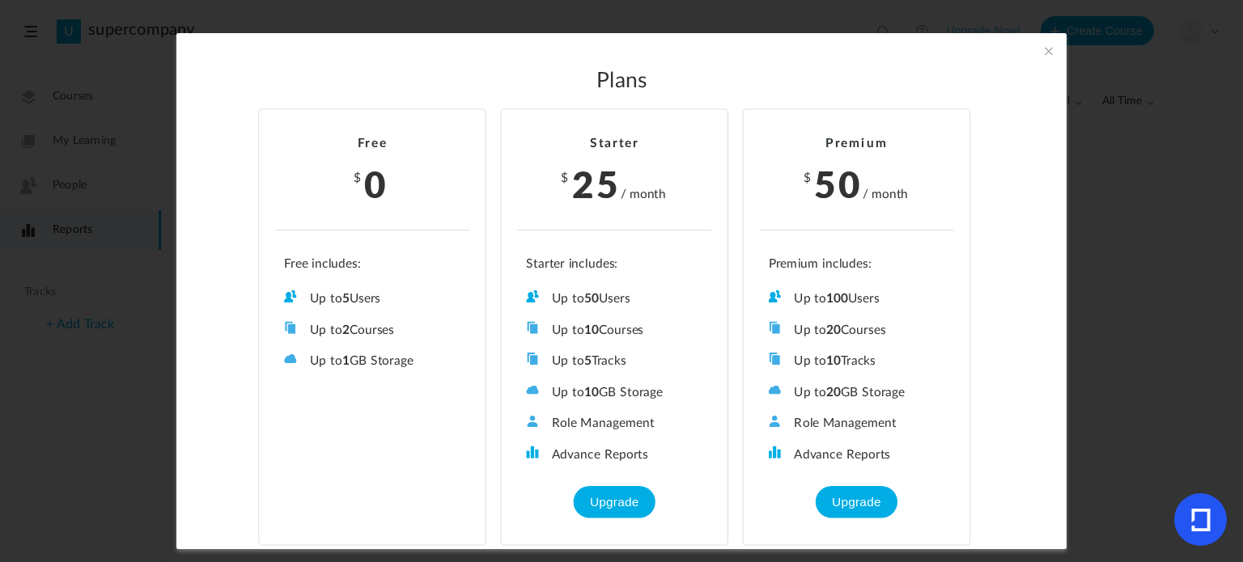
click at [66, 401] on section "Plans Free $ 0 Up to 5 Users Up to 2 Courses Up to 0 Tracks Up to 1 GB Storage …" at bounding box center [621, 281] width 1243 height 562
click at [1045, 51] on span at bounding box center [1049, 51] width 18 height 18
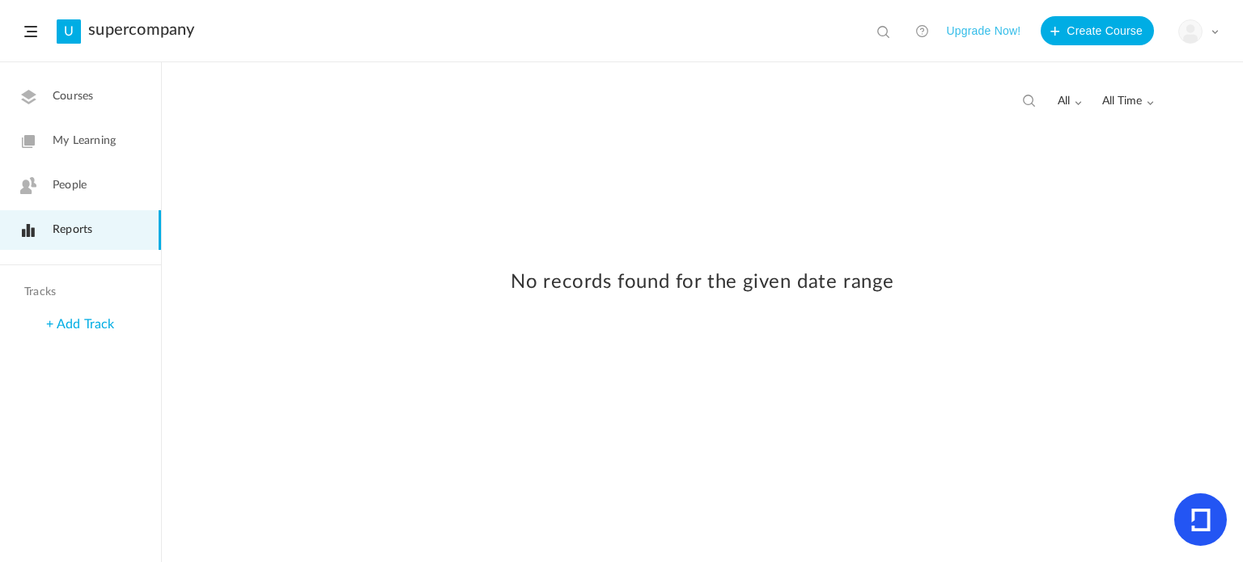
click at [35, 38] on header "U supercompany View all No results Upgrade Now! Create Course My Profile Univer…" at bounding box center [621, 31] width 1243 height 62
click at [26, 28] on span at bounding box center [30, 31] width 13 height 11
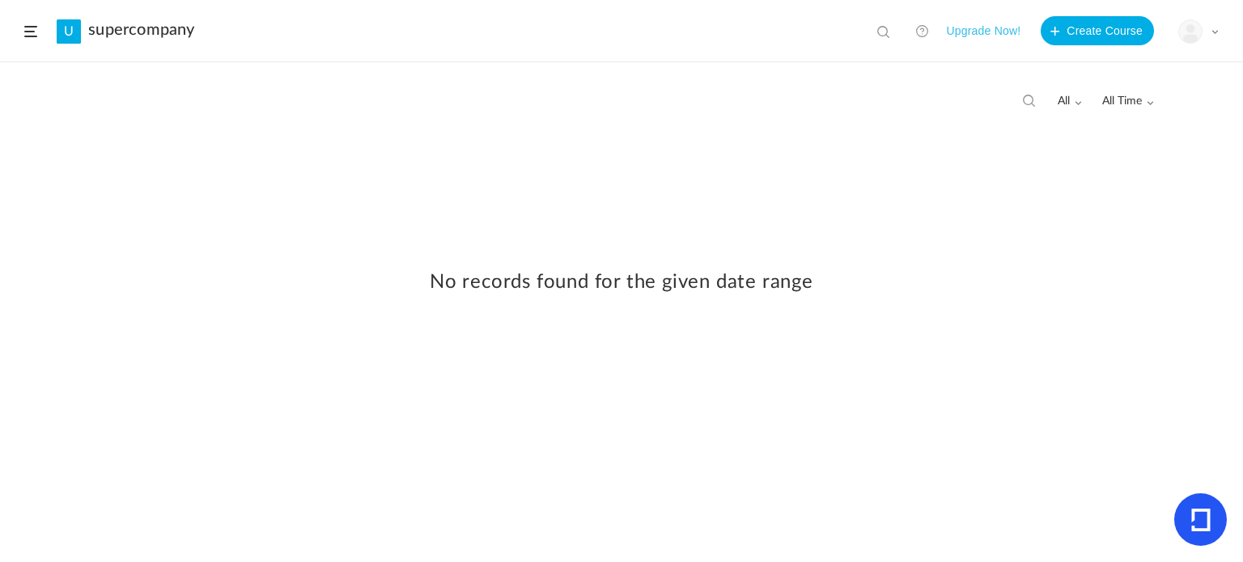
click at [26, 28] on span at bounding box center [30, 31] width 13 height 11
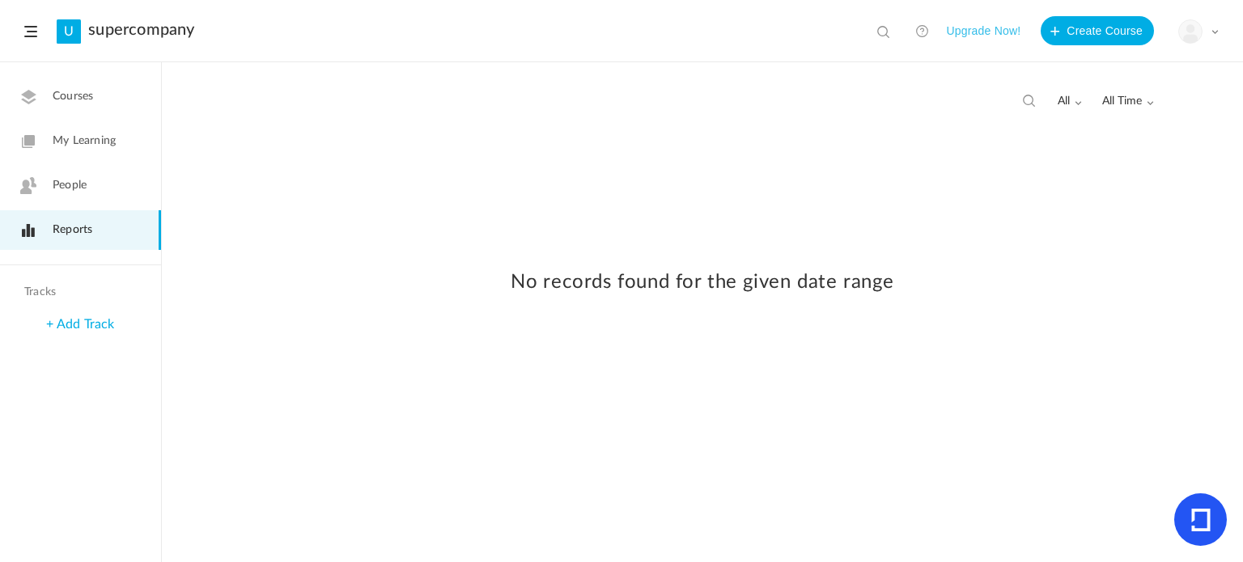
click at [94, 184] on link "People" at bounding box center [80, 186] width 161 height 40
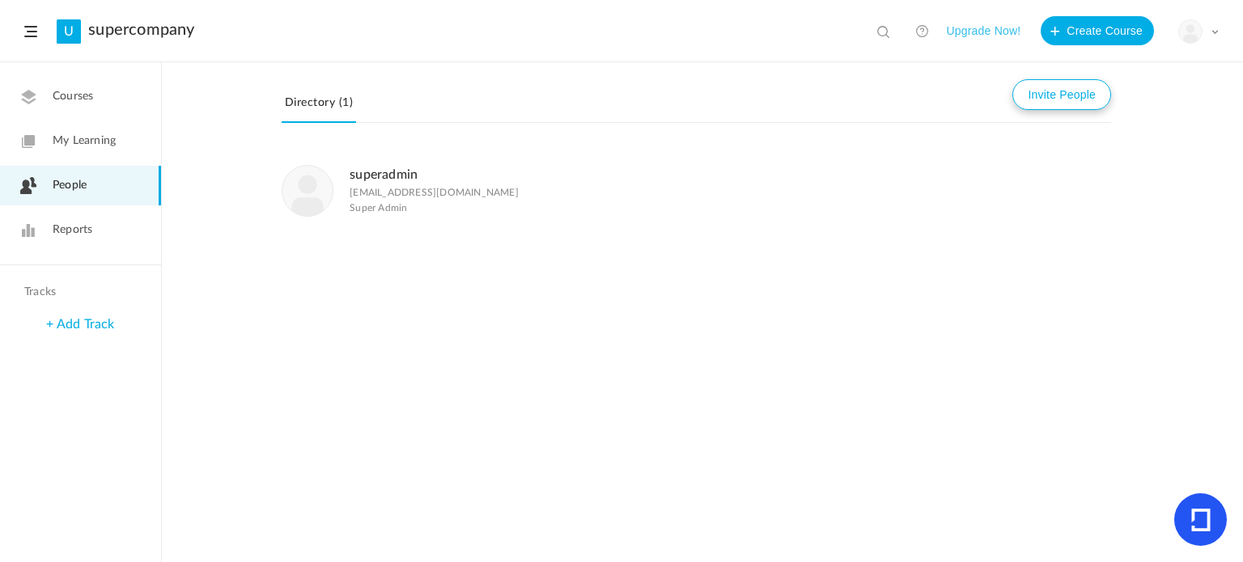
click at [1037, 100] on button "Invite People" at bounding box center [1061, 94] width 99 height 31
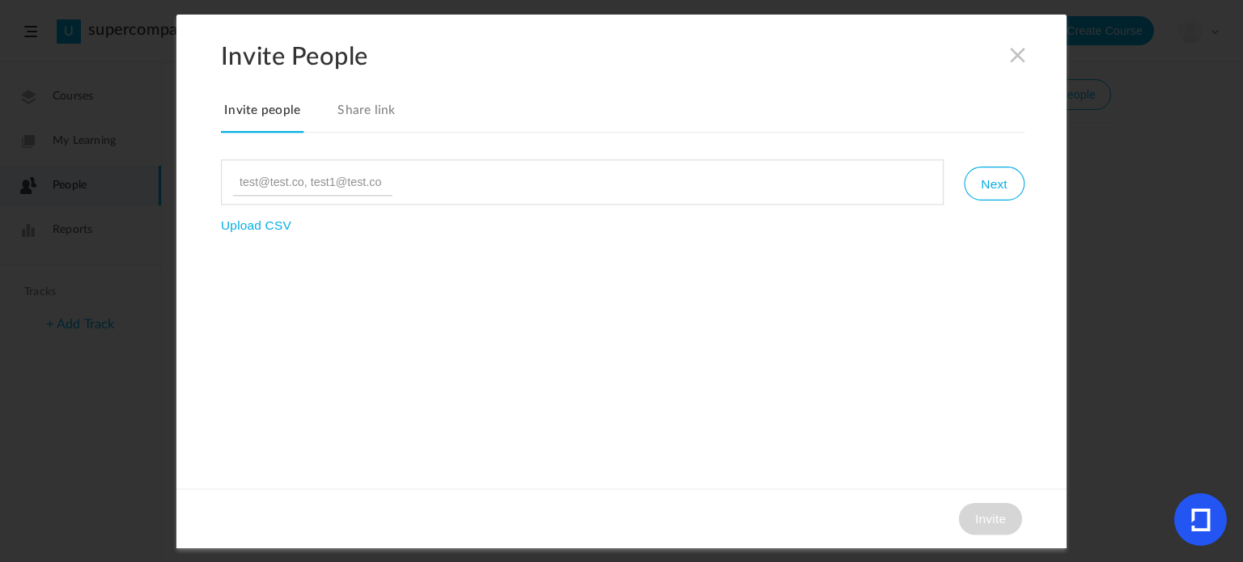
click at [355, 116] on link "Share link" at bounding box center [366, 116] width 65 height 34
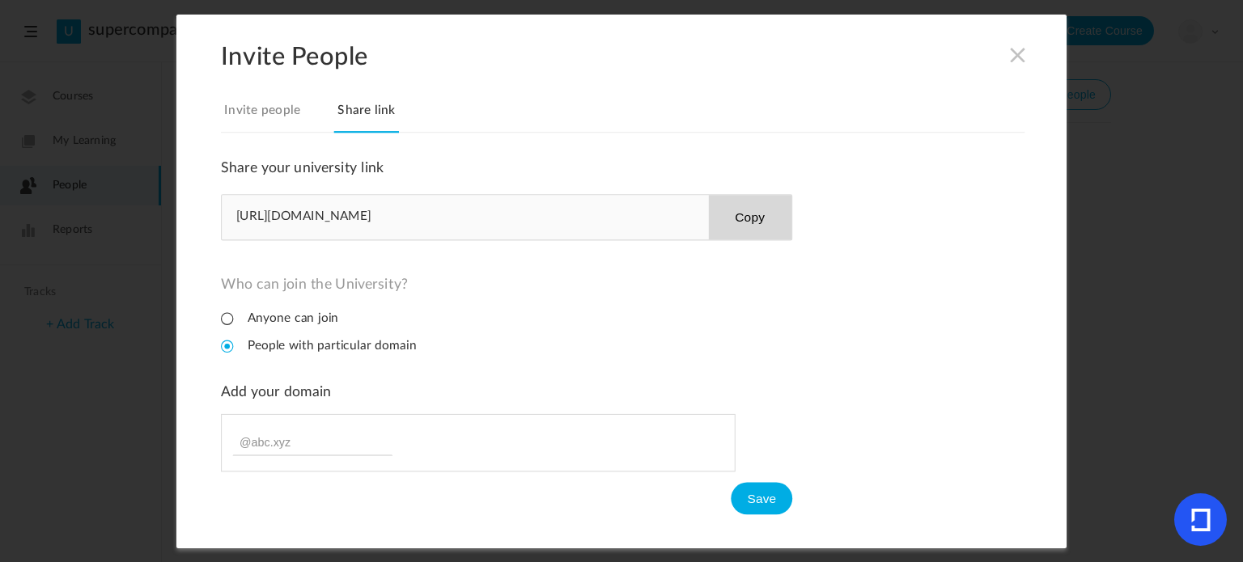
click at [1016, 56] on span at bounding box center [1018, 54] width 18 height 18
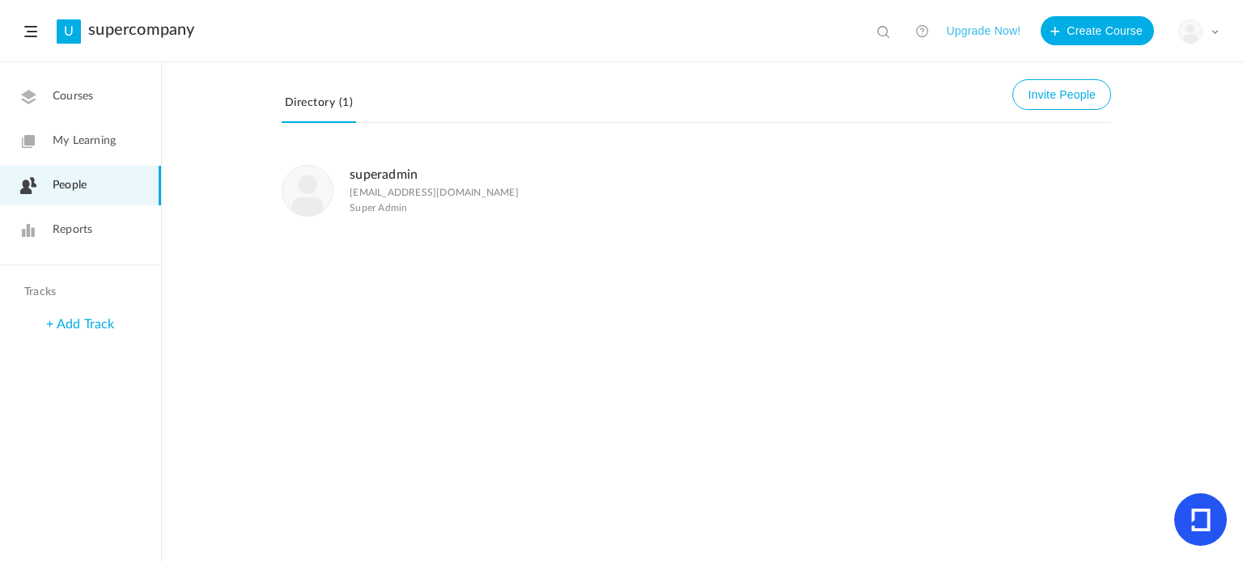
click at [68, 101] on span "Courses" at bounding box center [73, 96] width 40 height 17
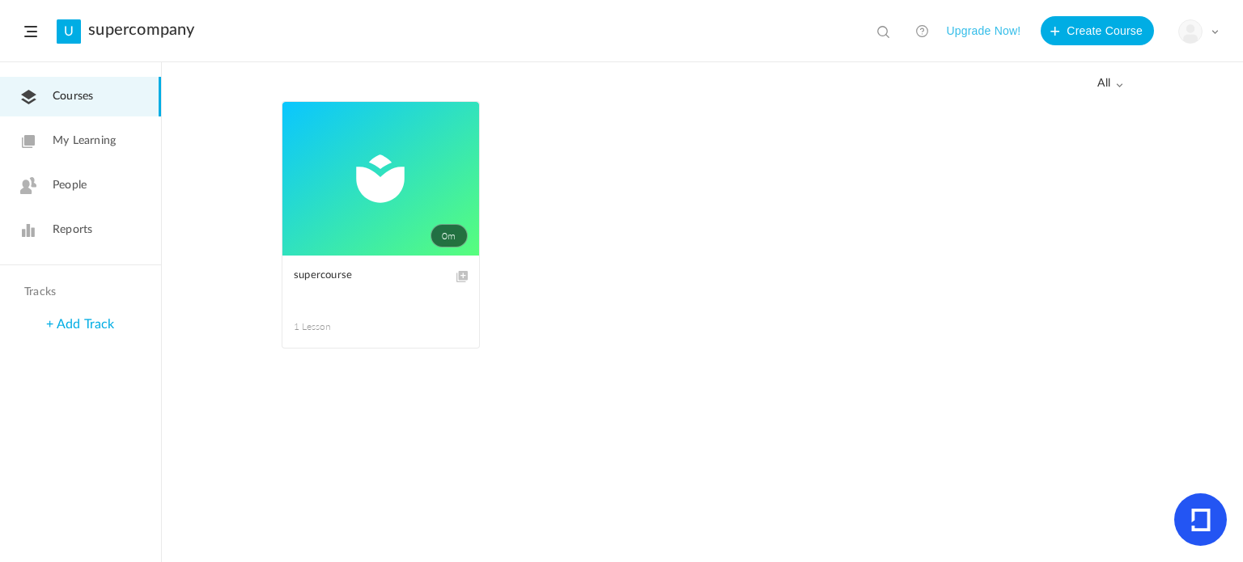
click at [74, 150] on link "My Learning" at bounding box center [80, 141] width 161 height 40
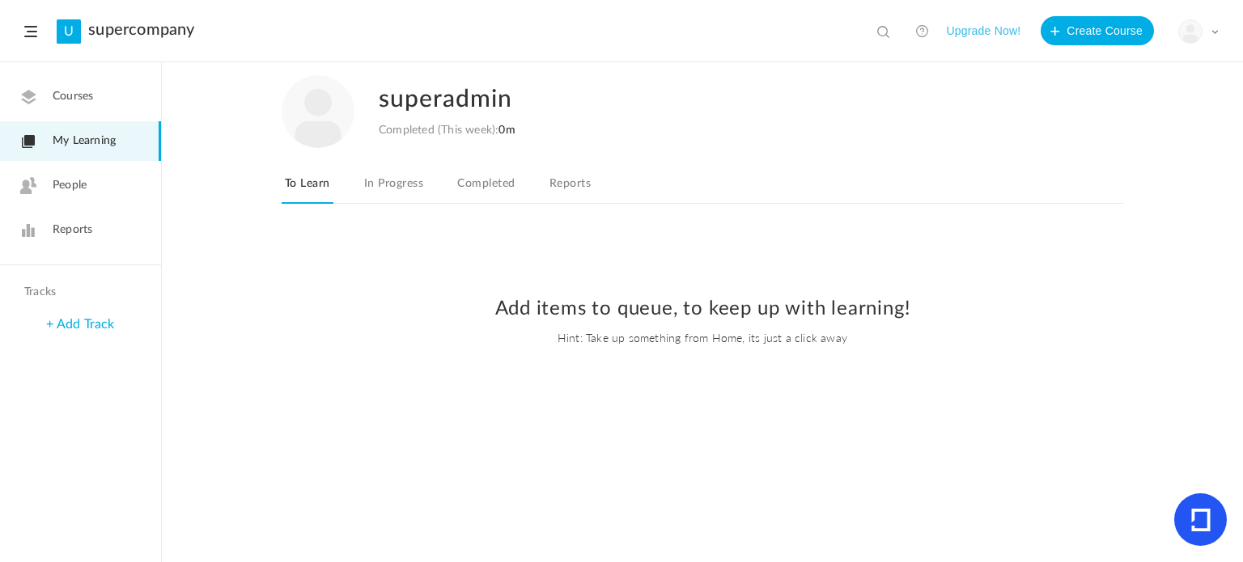
click at [83, 235] on span "Reports" at bounding box center [73, 230] width 40 height 17
